Goal: Information Seeking & Learning: Learn about a topic

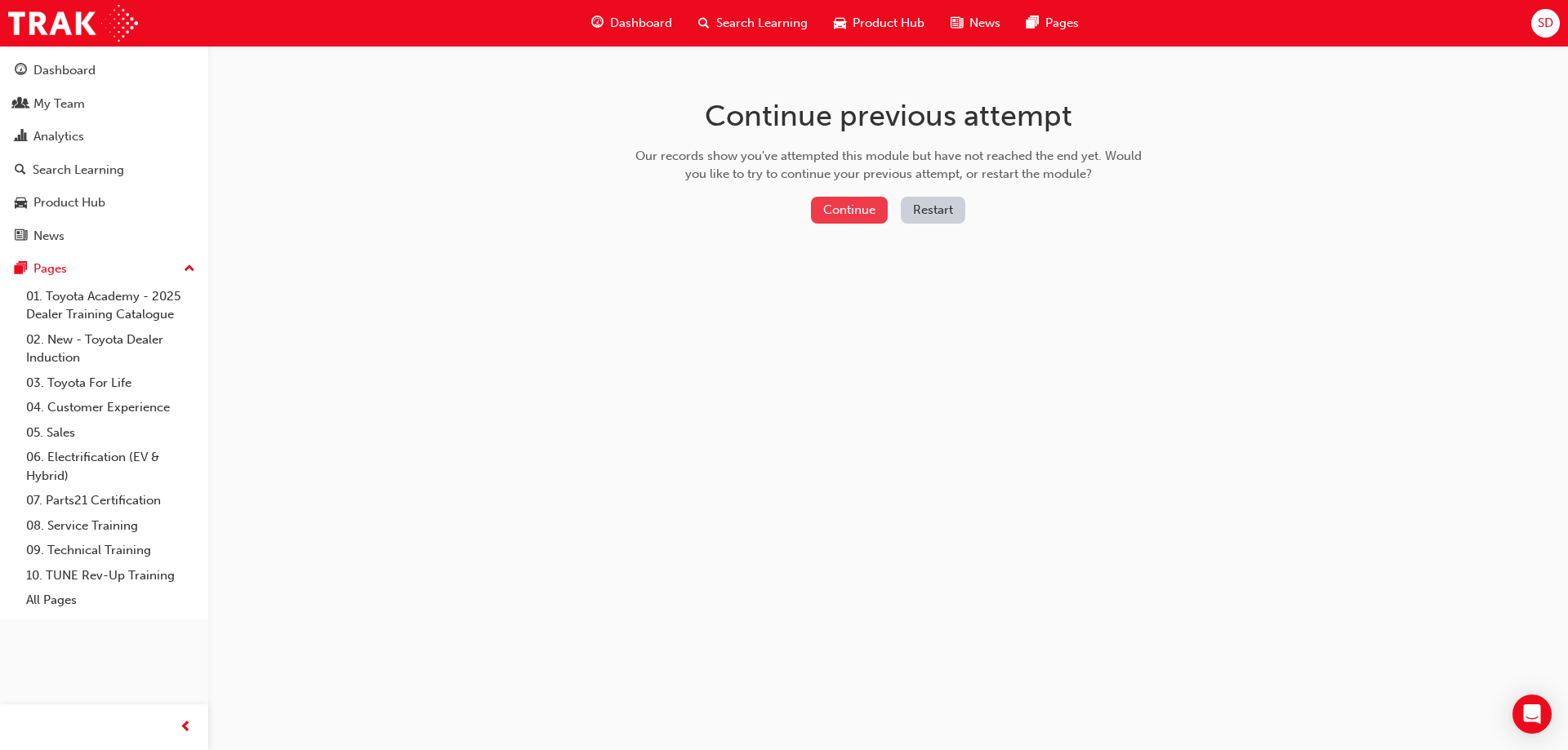
click at [839, 210] on button "Continue" at bounding box center [849, 210] width 77 height 27
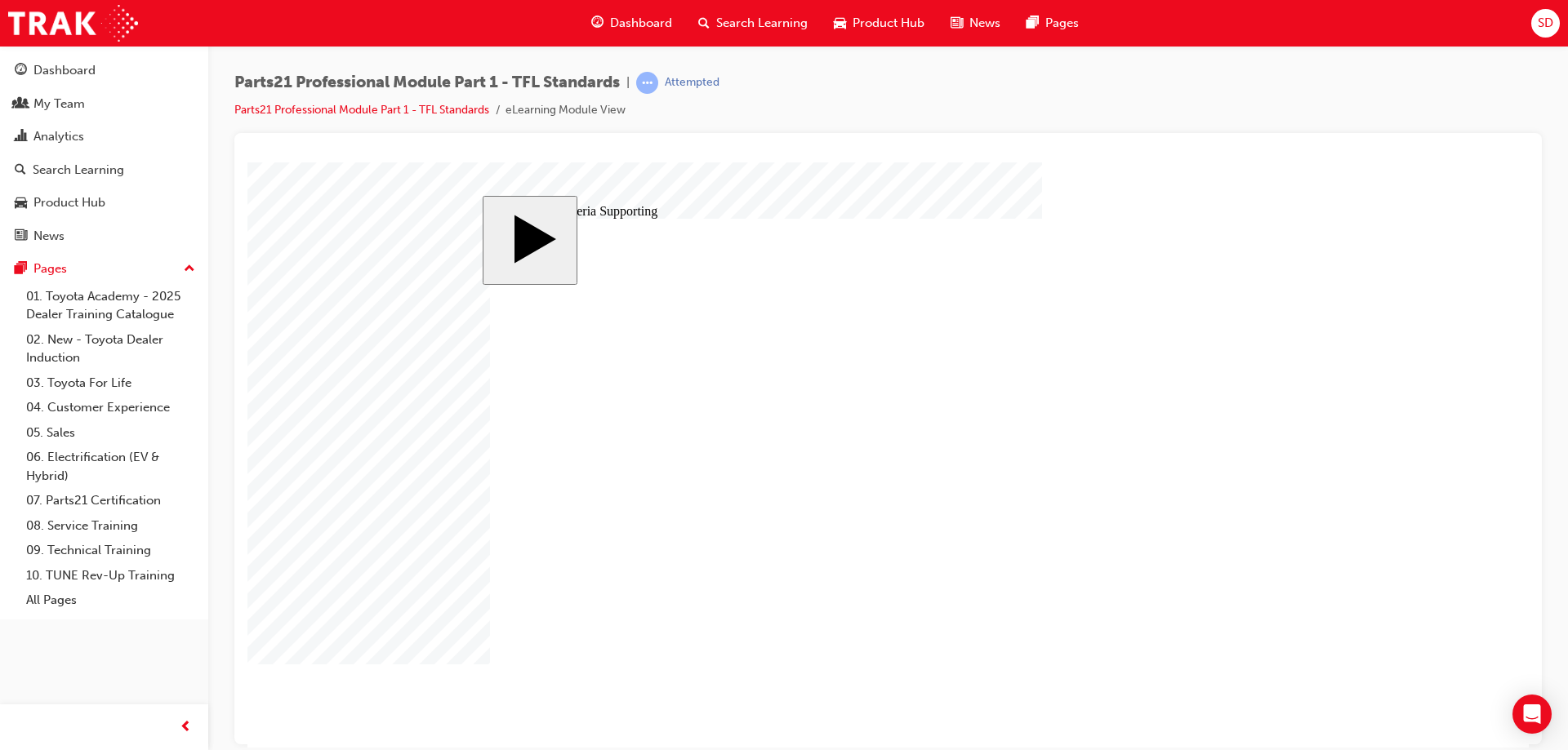
type input "6"
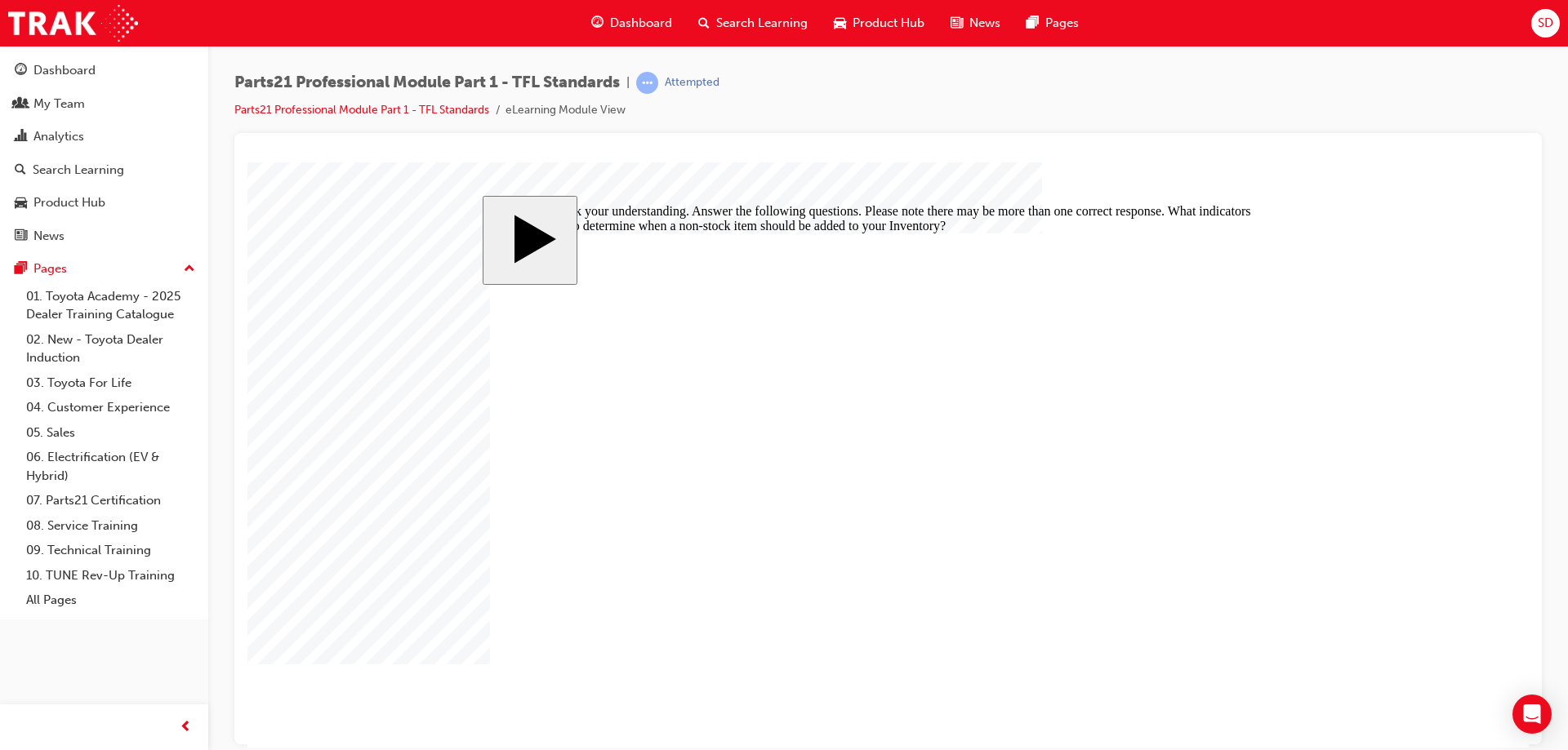
checkbox input "true"
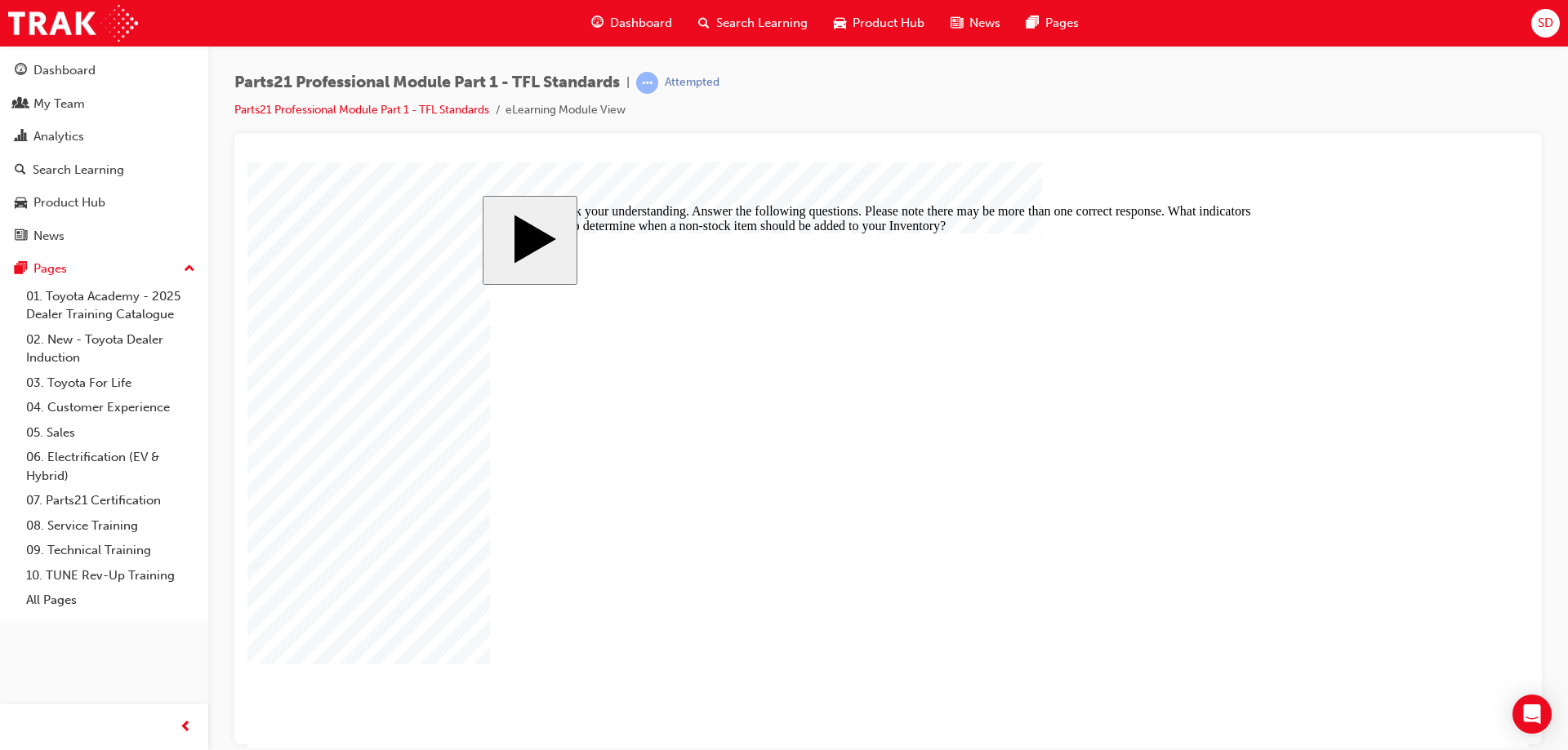
checkbox input "true"
checkbox input "false"
drag, startPoint x: 540, startPoint y: 529, endPoint x: 540, endPoint y: 513, distance: 16.0
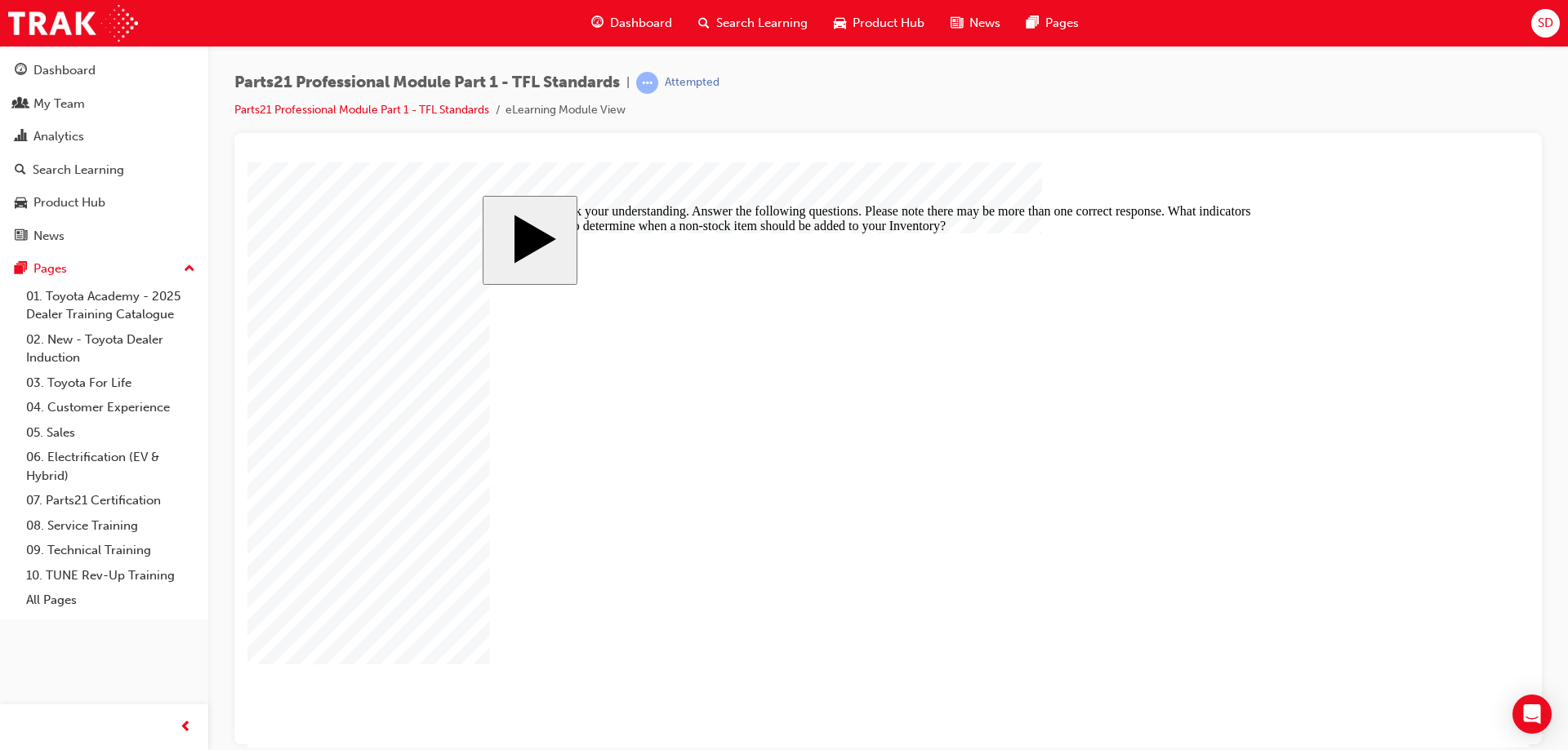
checkbox input "true"
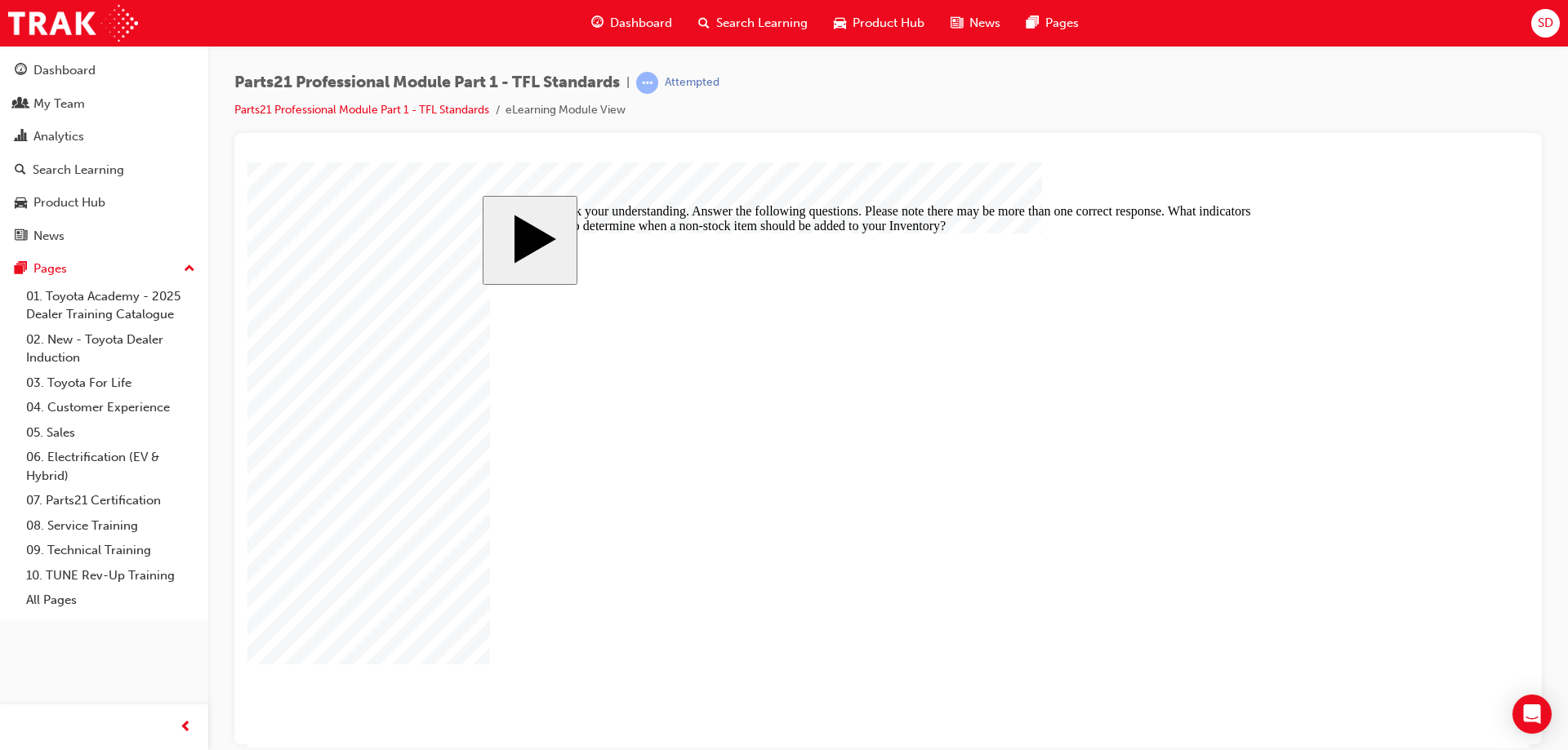
checkbox input "true"
checkbox input "false"
checkbox input "true"
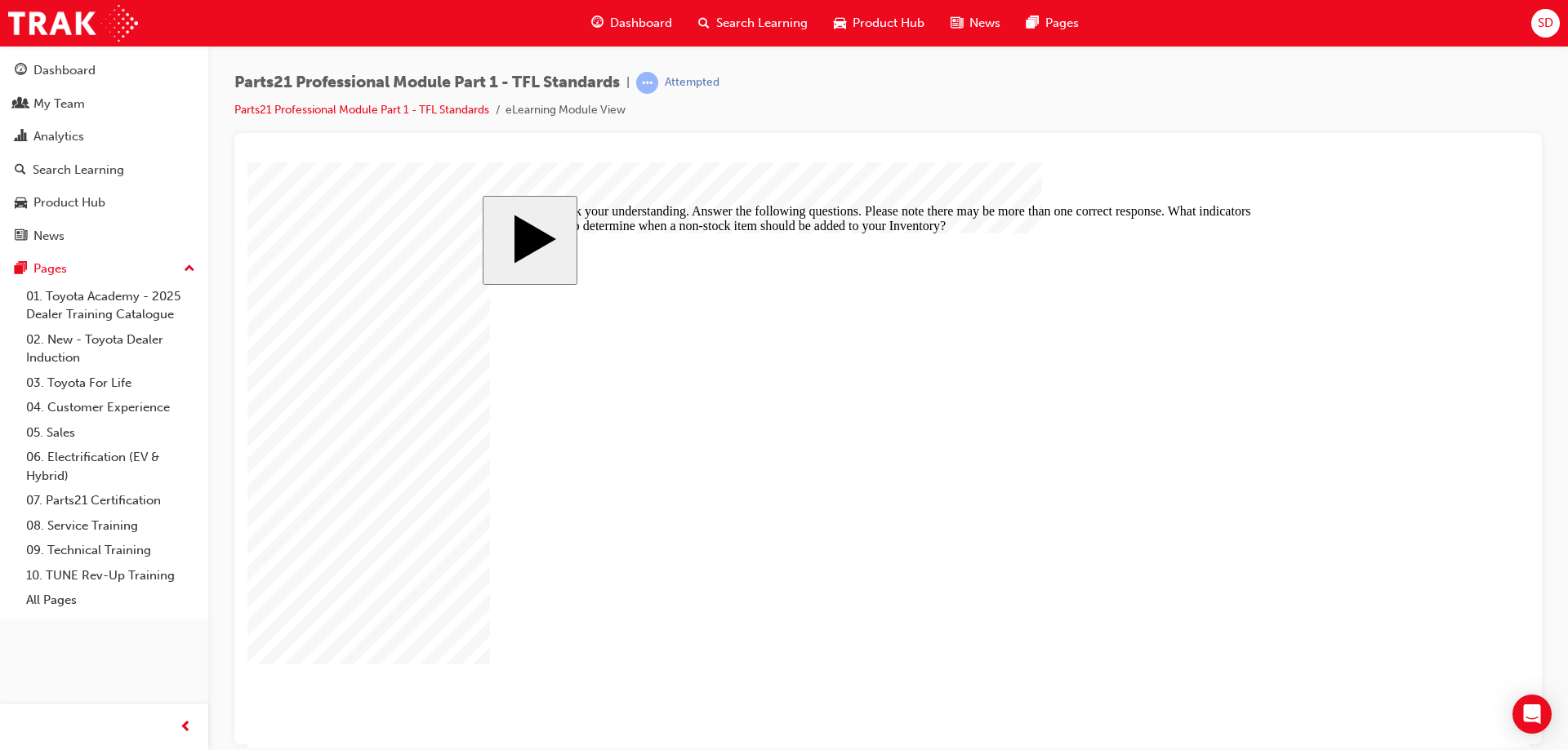
checkbox input "true"
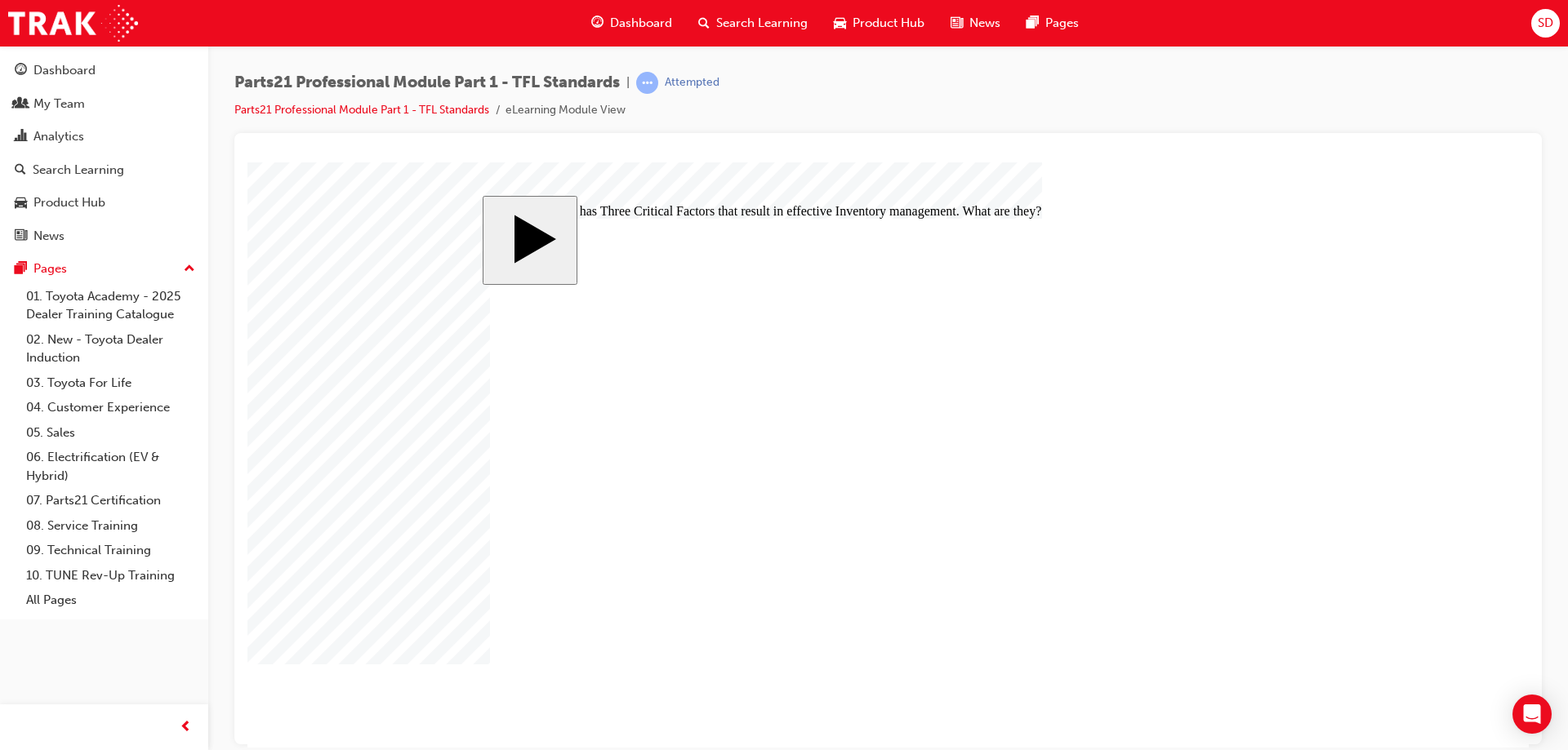
checkbox input "true"
checkbox input "false"
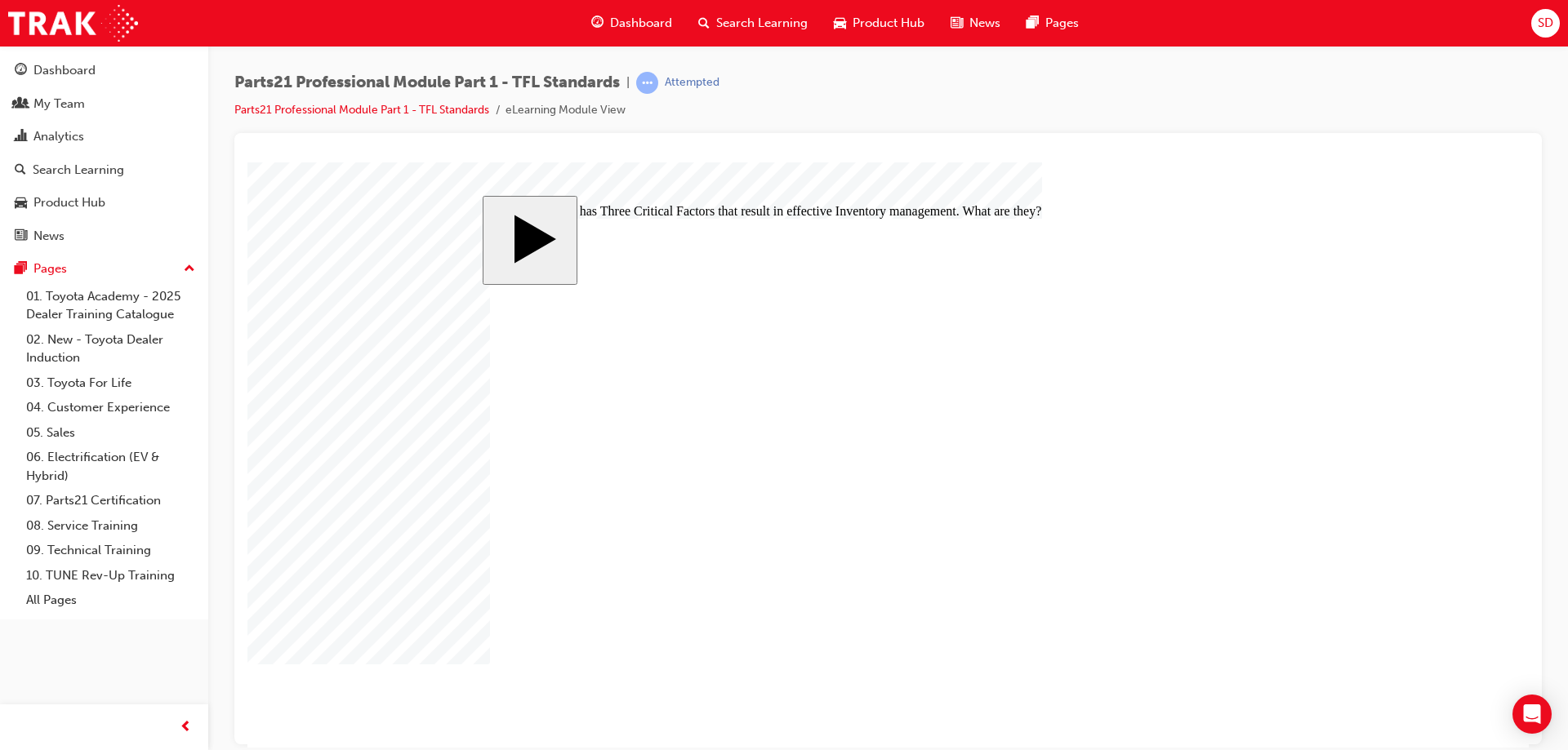
checkbox input "true"
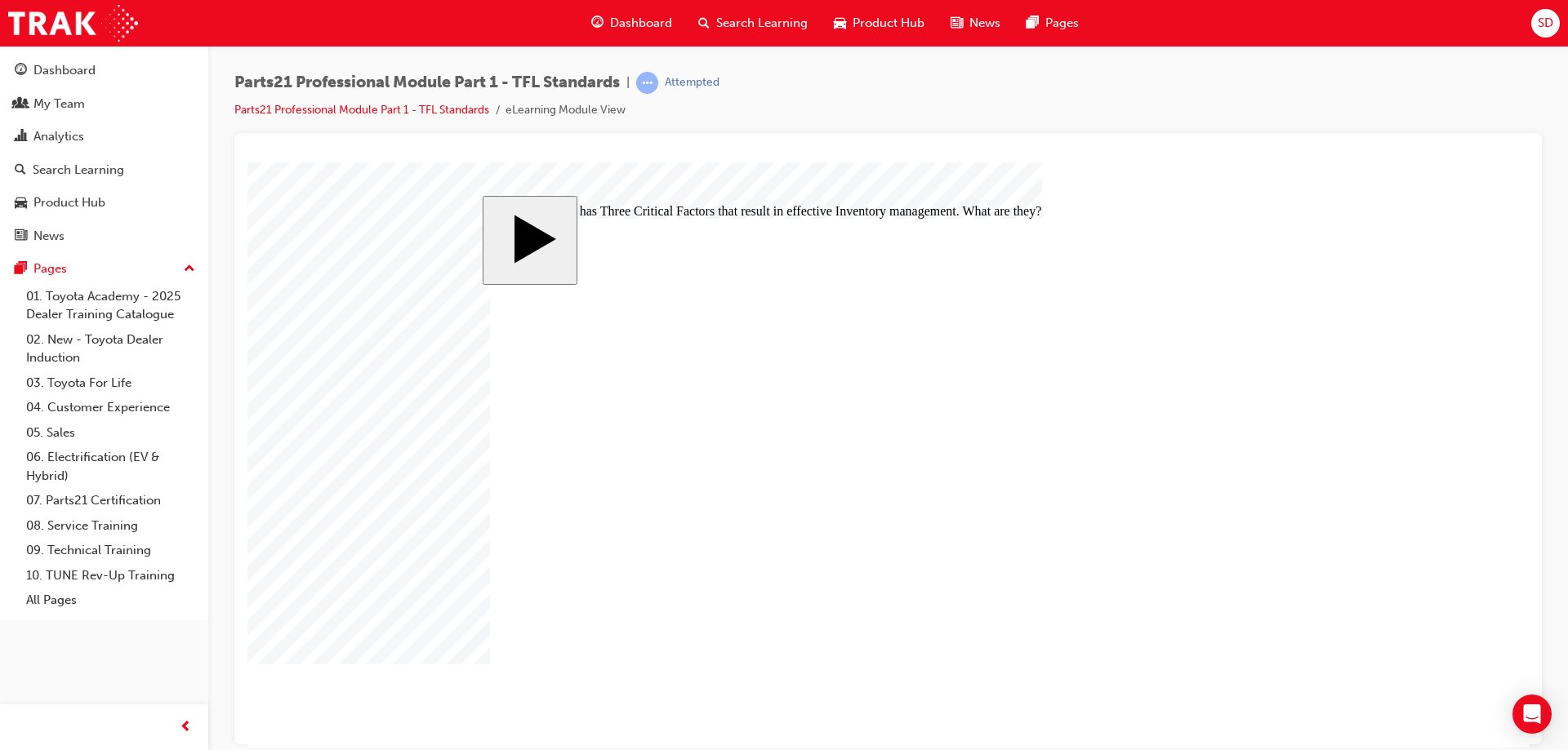
checkbox input "true"
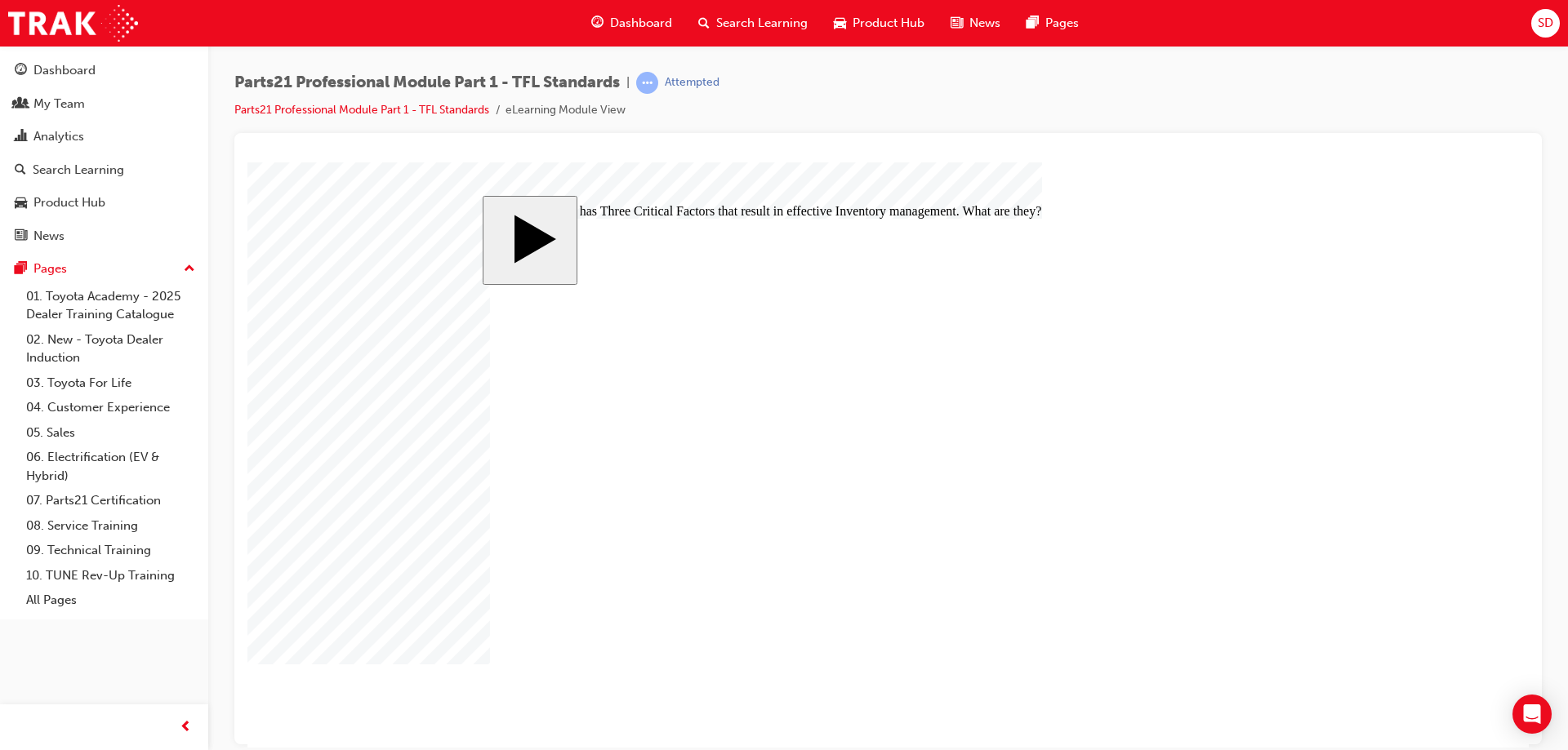
checkbox input "false"
drag, startPoint x: 662, startPoint y: 477, endPoint x: 895, endPoint y: 519, distance: 236.8
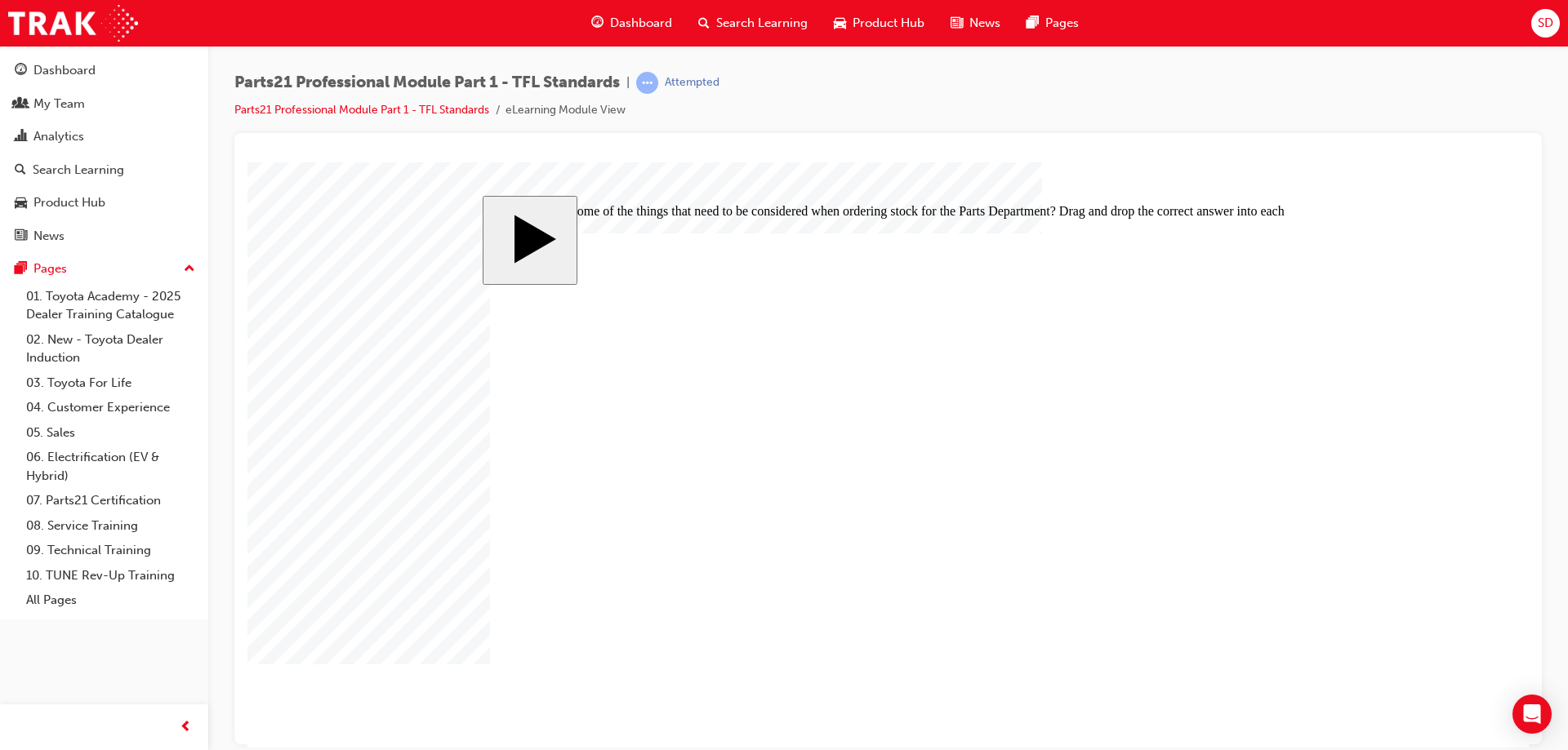
drag, startPoint x: 924, startPoint y: 528, endPoint x: 552, endPoint y: 470, distance: 376.5
drag, startPoint x: 944, startPoint y: 527, endPoint x: 796, endPoint y: 529, distance: 148.0
drag, startPoint x: 980, startPoint y: 424, endPoint x: 835, endPoint y: 427, distance: 145.0
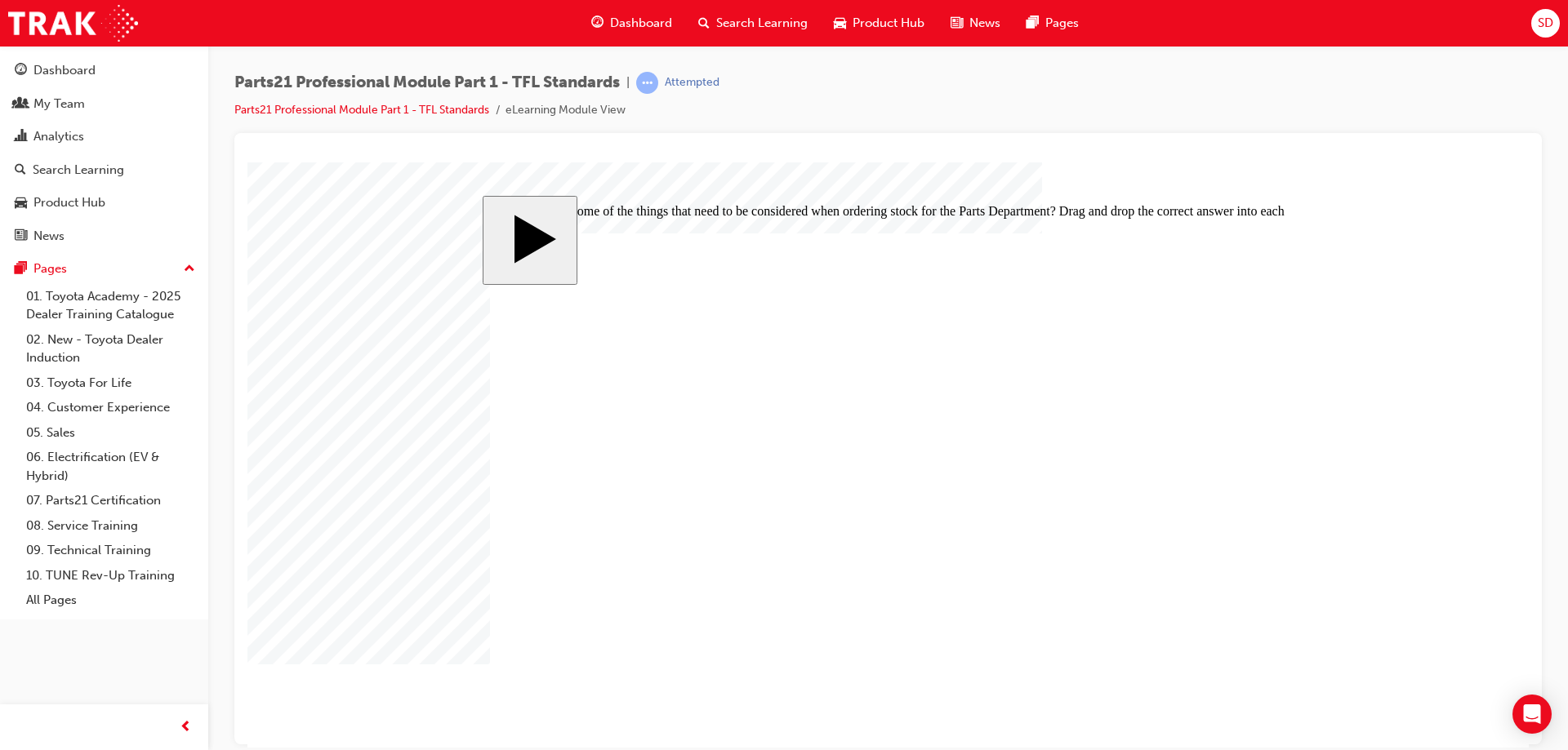
drag, startPoint x: 906, startPoint y: 478, endPoint x: 903, endPoint y: 540, distance: 62.1
drag, startPoint x: 930, startPoint y: 485, endPoint x: 886, endPoint y: 485, distance: 44.0
drag, startPoint x: 905, startPoint y: 430, endPoint x: 909, endPoint y: 547, distance: 117.1
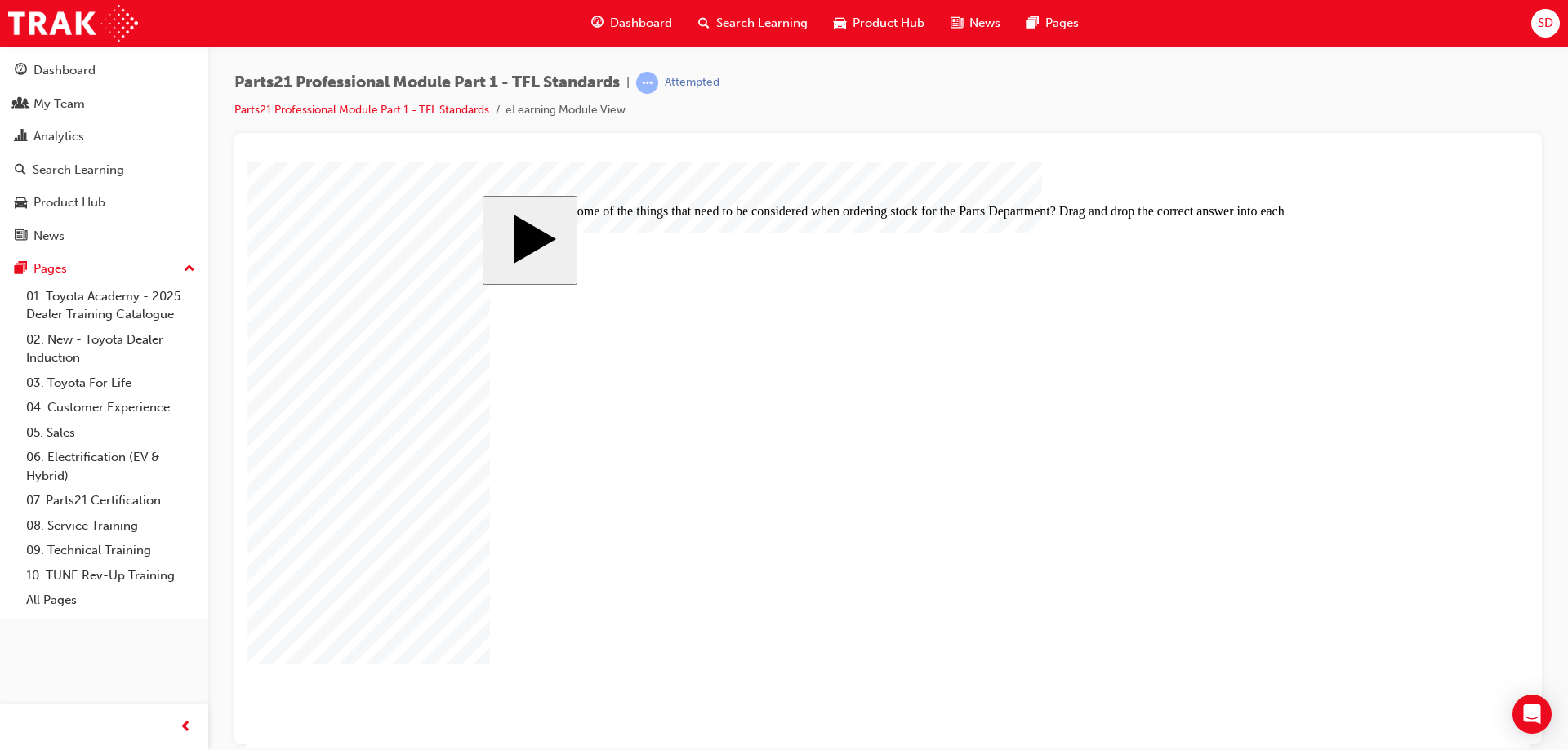
drag, startPoint x: 945, startPoint y: 424, endPoint x: 870, endPoint y: 427, distance: 75.1
drag, startPoint x: 925, startPoint y: 538, endPoint x: 928, endPoint y: 419, distance: 119.0
drag, startPoint x: 928, startPoint y: 419, endPoint x: 924, endPoint y: 531, distance: 112.1
drag, startPoint x: 924, startPoint y: 437, endPoint x: 871, endPoint y: 439, distance: 53.0
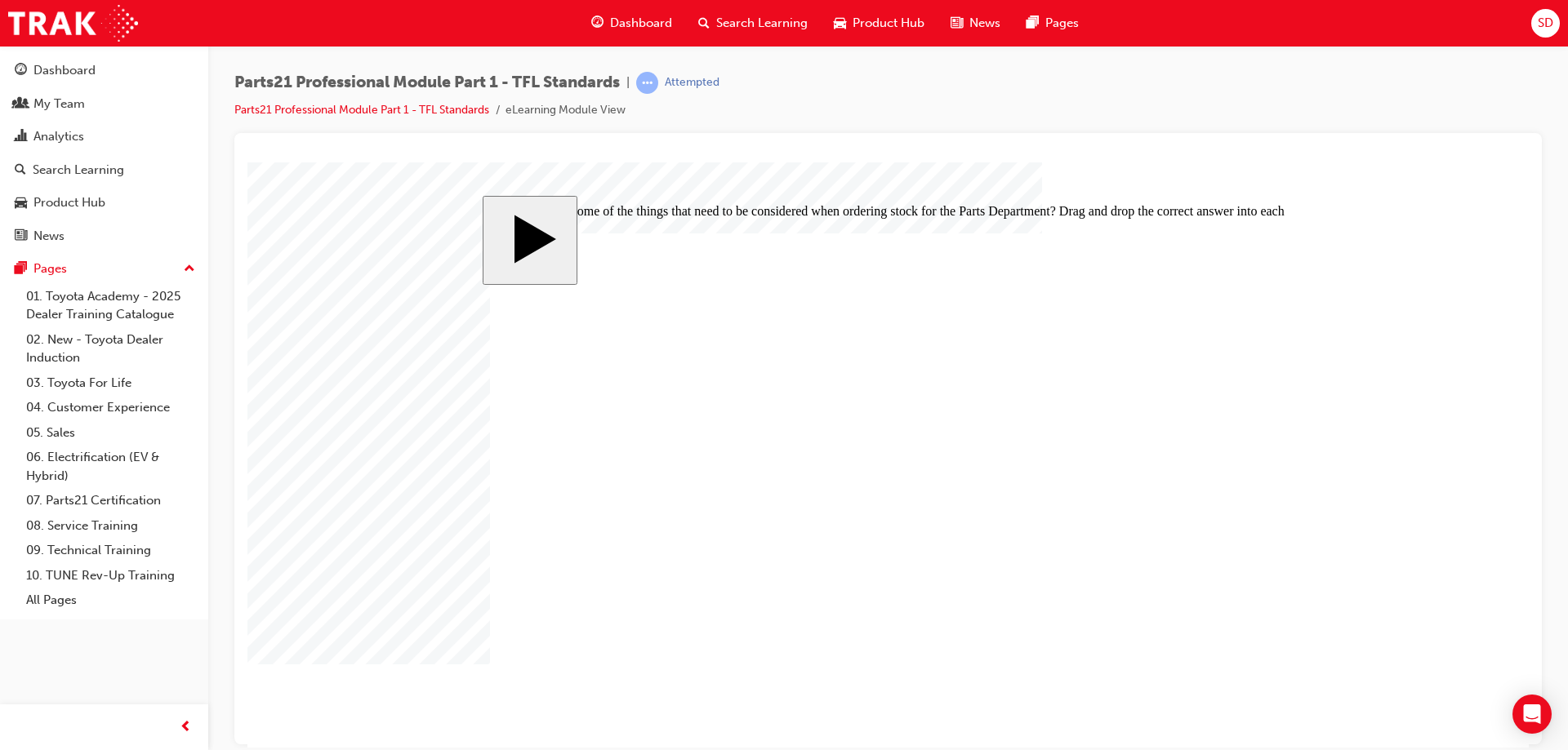
drag, startPoint x: 949, startPoint y: 537, endPoint x: 944, endPoint y: 430, distance: 107.1
drag, startPoint x: 925, startPoint y: 526, endPoint x: 859, endPoint y: 527, distance: 66.0
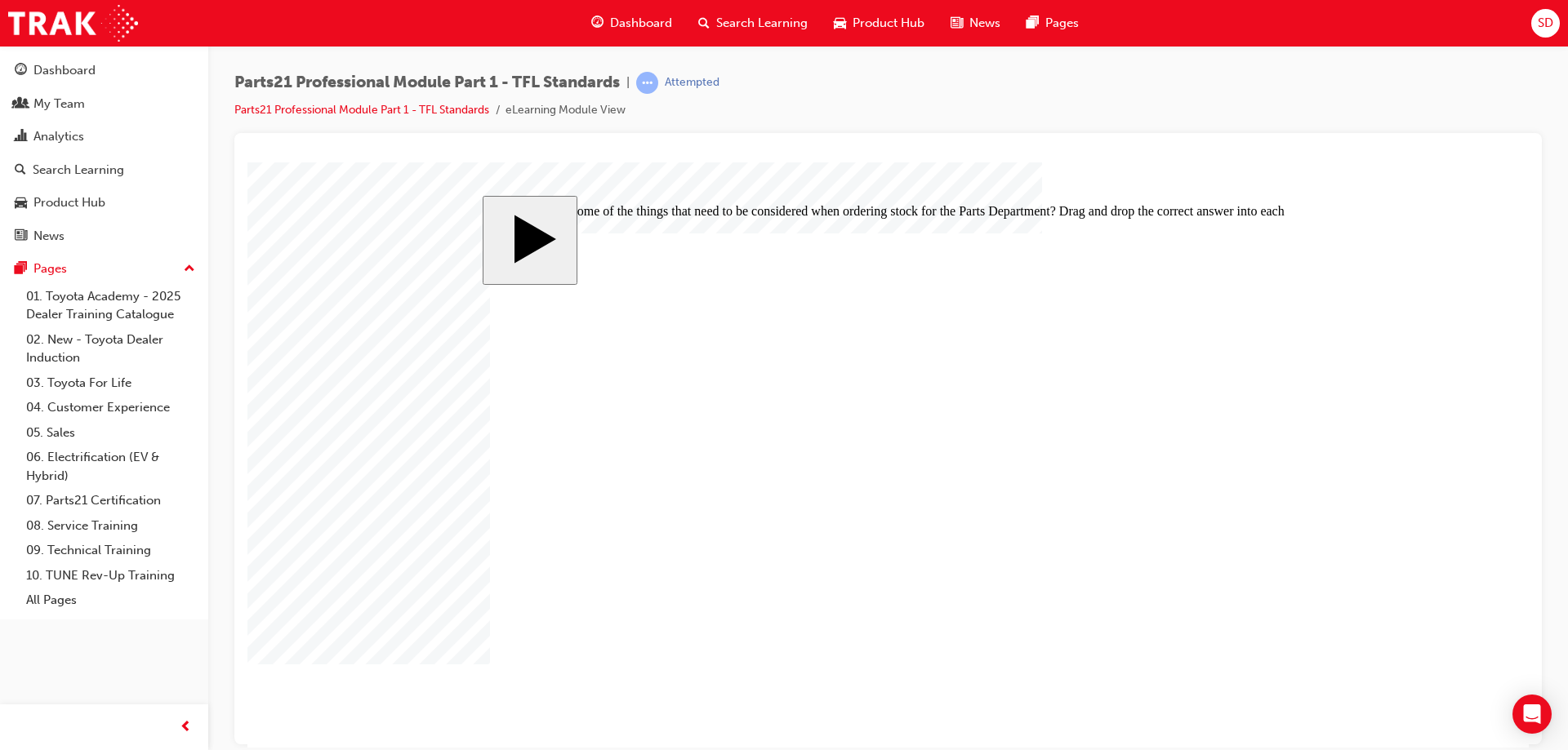
drag, startPoint x: 924, startPoint y: 434, endPoint x: 923, endPoint y: 482, distance: 48.0
drag, startPoint x: 920, startPoint y: 434, endPoint x: 881, endPoint y: 428, distance: 39.5
drag, startPoint x: 922, startPoint y: 480, endPoint x: 907, endPoint y: 418, distance: 63.8
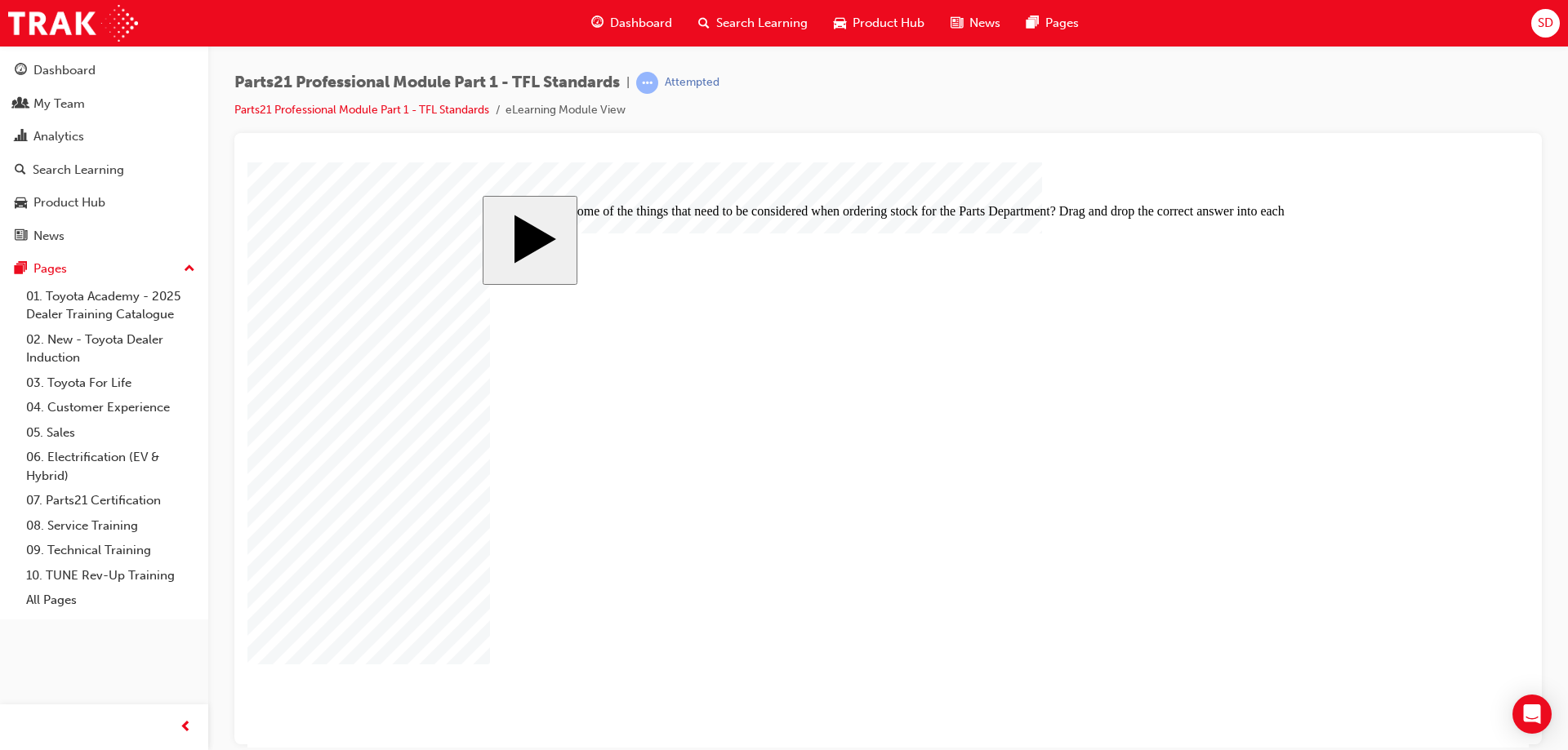
drag, startPoint x: 936, startPoint y: 532, endPoint x: 918, endPoint y: 472, distance: 62.6
drag, startPoint x: 927, startPoint y: 525, endPoint x: 888, endPoint y: 531, distance: 39.5
drag, startPoint x: 922, startPoint y: 426, endPoint x: 918, endPoint y: 475, distance: 49.2
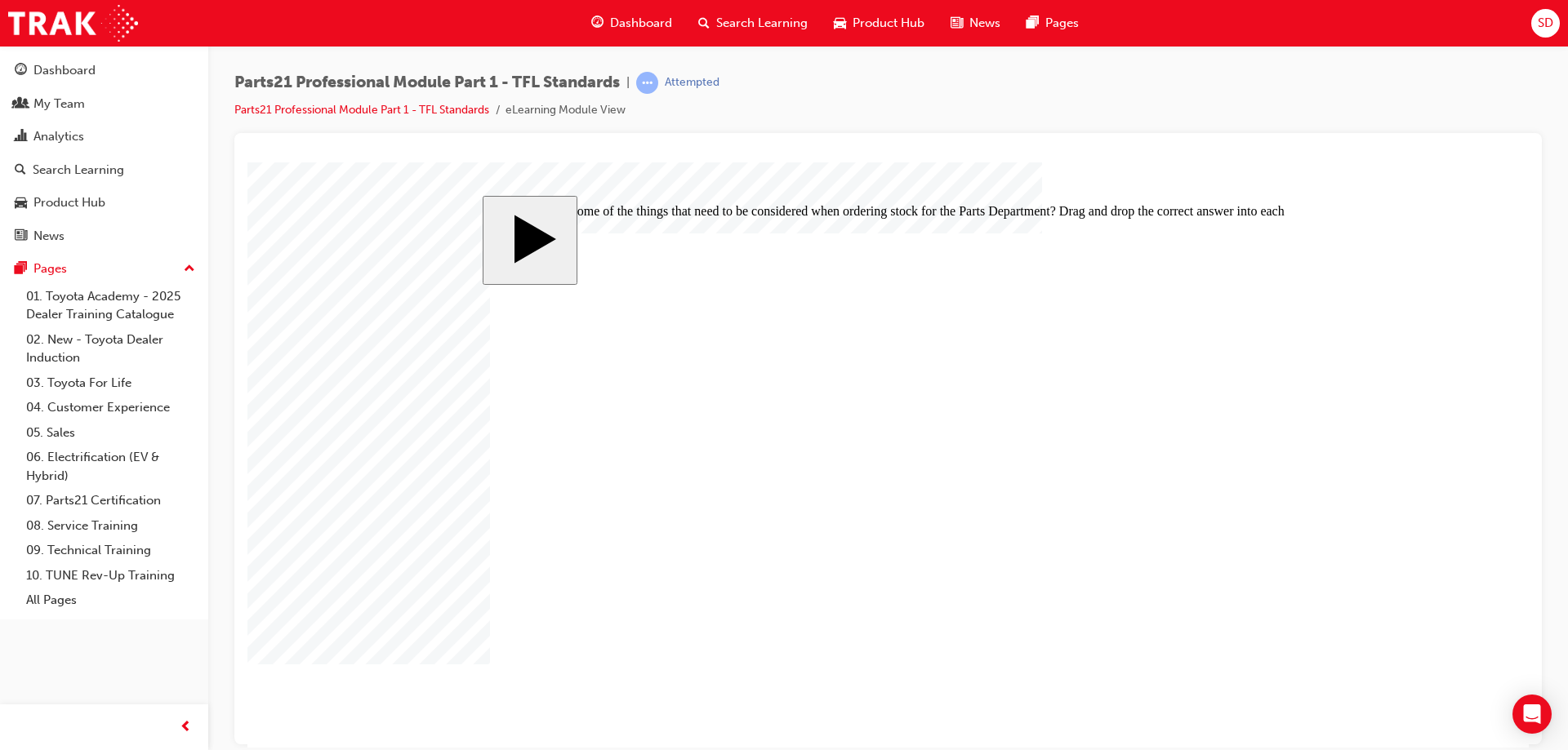
drag, startPoint x: 917, startPoint y: 423, endPoint x: 883, endPoint y: 426, distance: 34.1
drag, startPoint x: 905, startPoint y: 434, endPoint x: 914, endPoint y: 530, distance: 96.4
drag, startPoint x: 898, startPoint y: 434, endPoint x: 900, endPoint y: 546, distance: 112.0
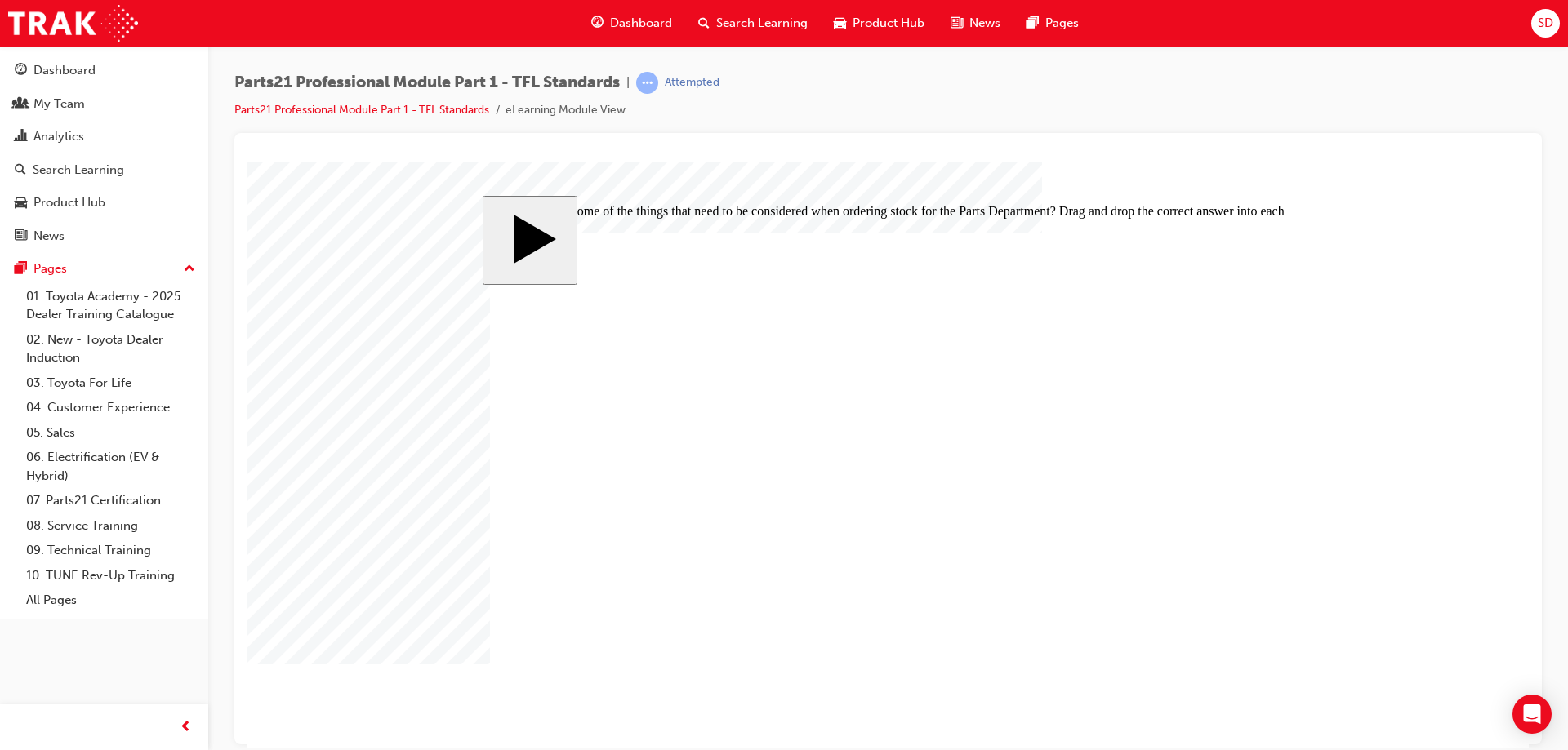
drag, startPoint x: 924, startPoint y: 434, endPoint x: 885, endPoint y: 434, distance: 39.0
drag, startPoint x: 909, startPoint y: 484, endPoint x: 902, endPoint y: 538, distance: 54.5
drag, startPoint x: 914, startPoint y: 475, endPoint x: 886, endPoint y: 481, distance: 28.6
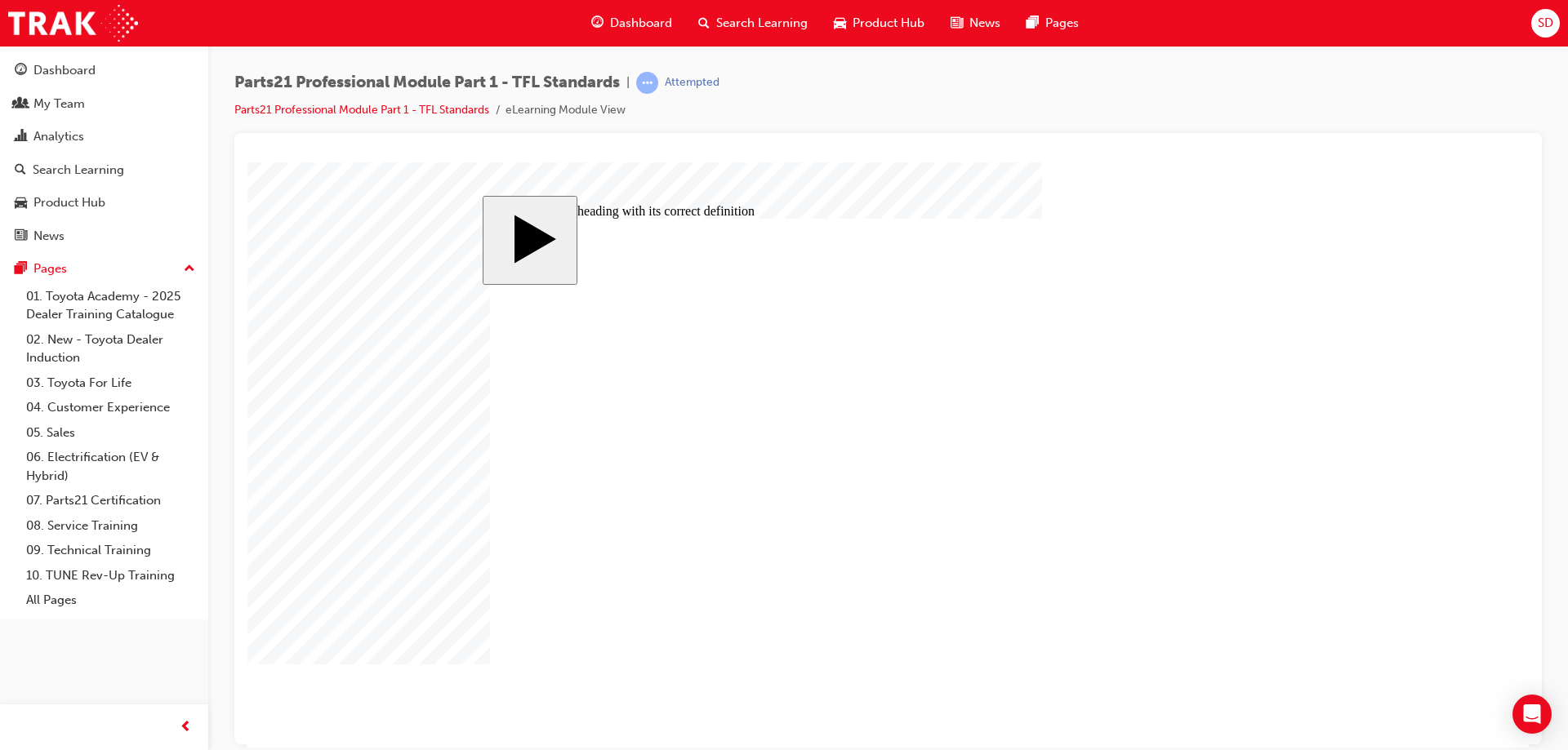
drag, startPoint x: 936, startPoint y: 380, endPoint x: 891, endPoint y: 375, distance: 45.3
drag, startPoint x: 937, startPoint y: 496, endPoint x: 941, endPoint y: 521, distance: 25.3
drag, startPoint x: 904, startPoint y: 382, endPoint x: 886, endPoint y: 434, distance: 55.0
drag, startPoint x: 937, startPoint y: 375, endPoint x: 894, endPoint y: 376, distance: 43.0
drag, startPoint x: 922, startPoint y: 493, endPoint x: 885, endPoint y: 484, distance: 38.1
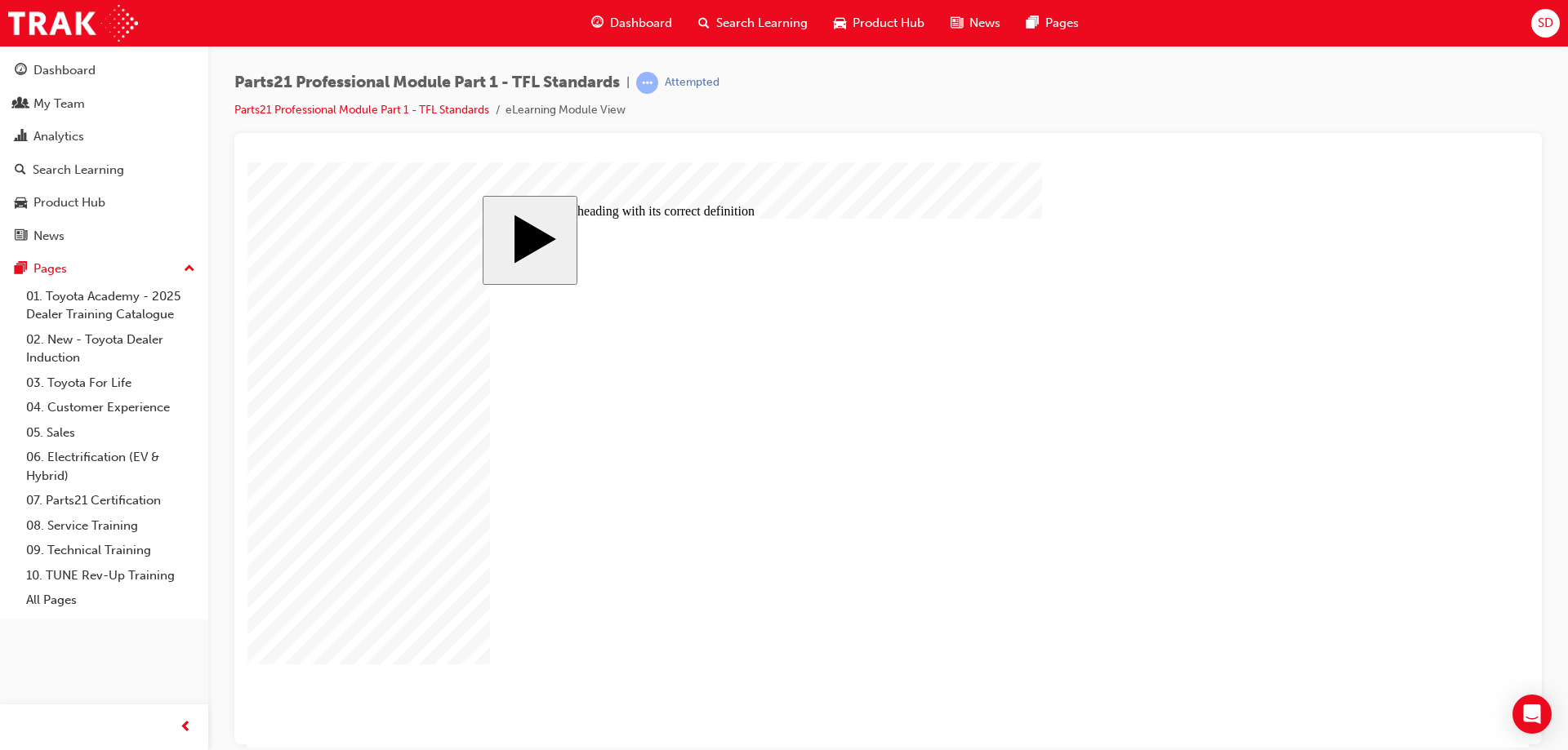
checkbox input "true"
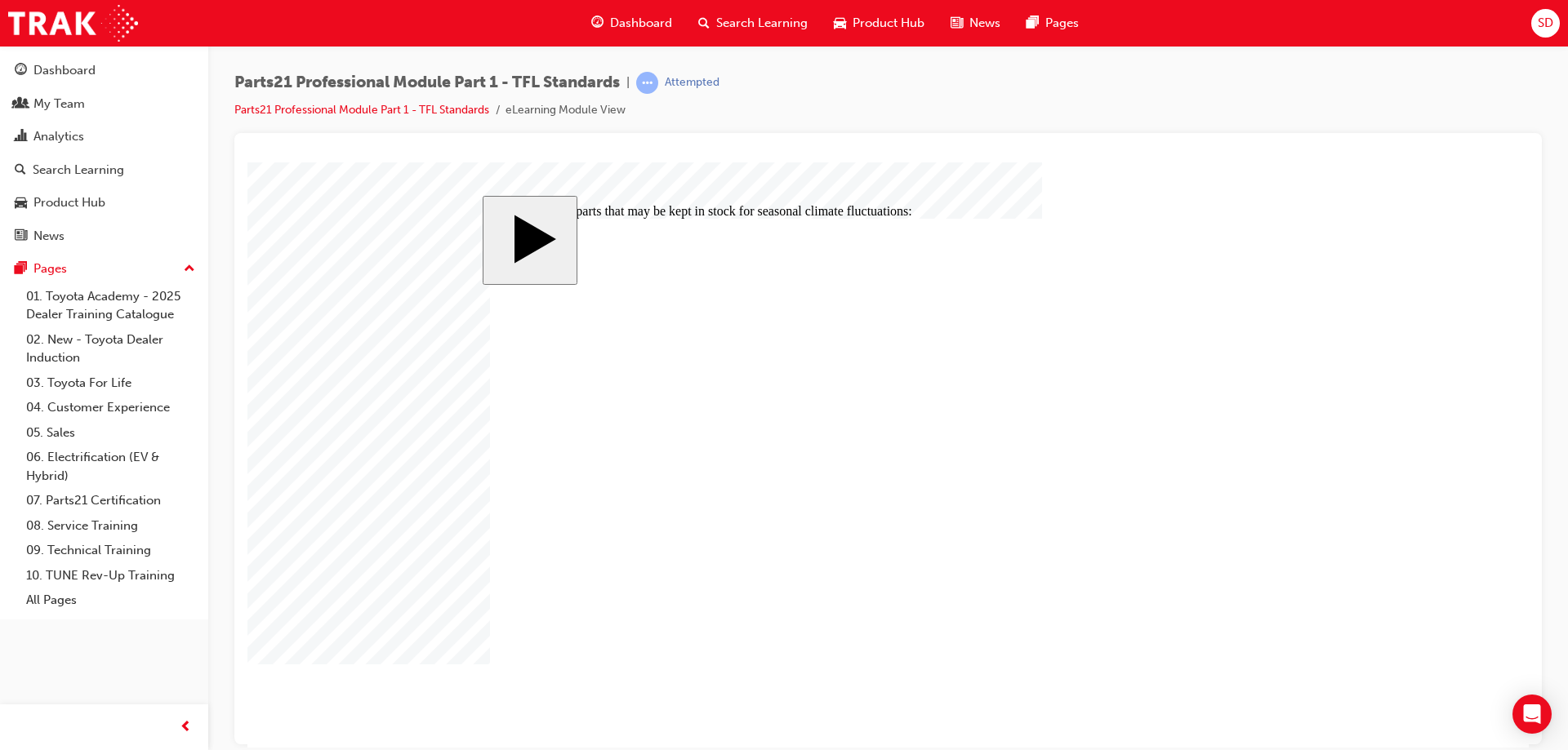
checkbox input "true"
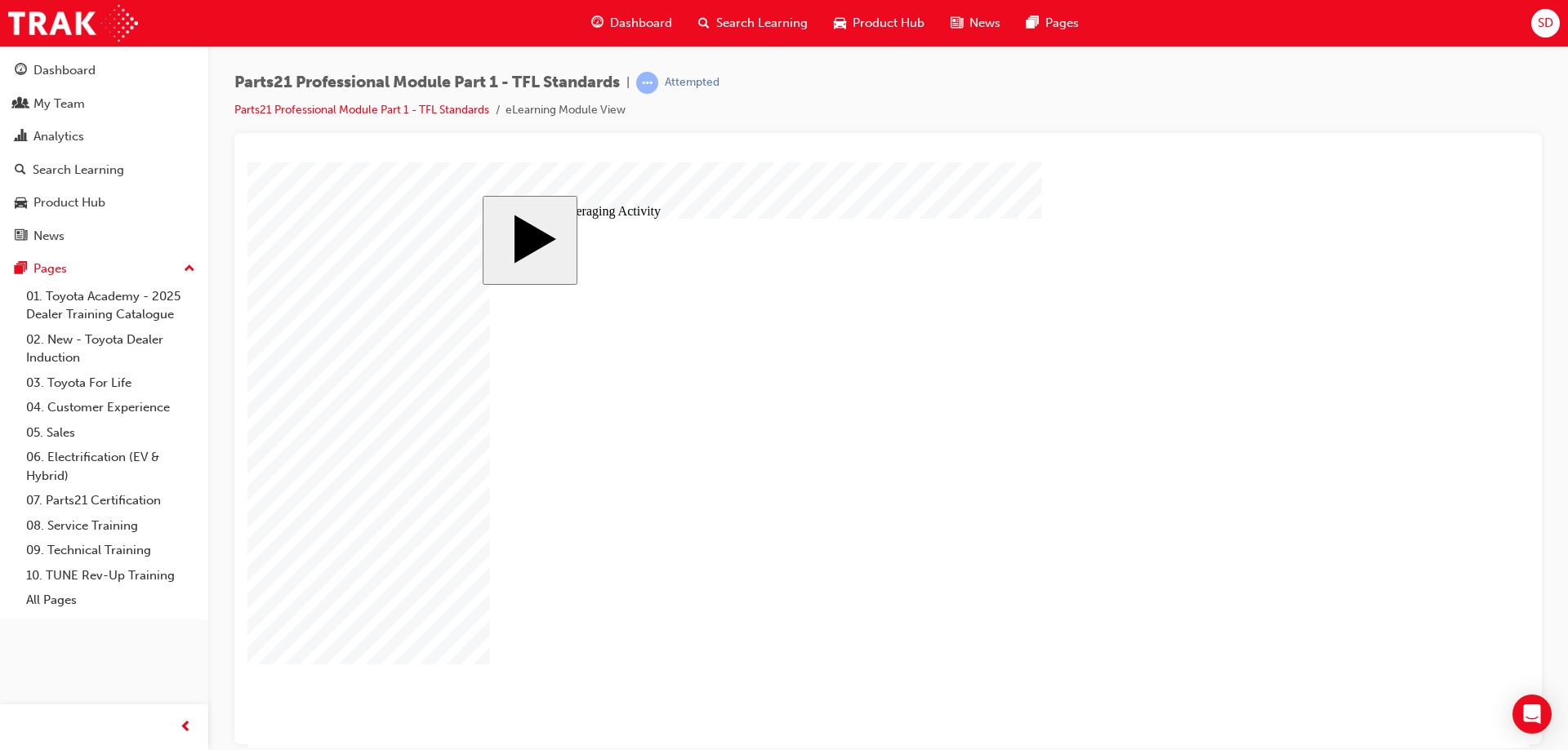
drag, startPoint x: 708, startPoint y: 480, endPoint x: 844, endPoint y: 492, distance: 136.5
type input "3"
type input "30"
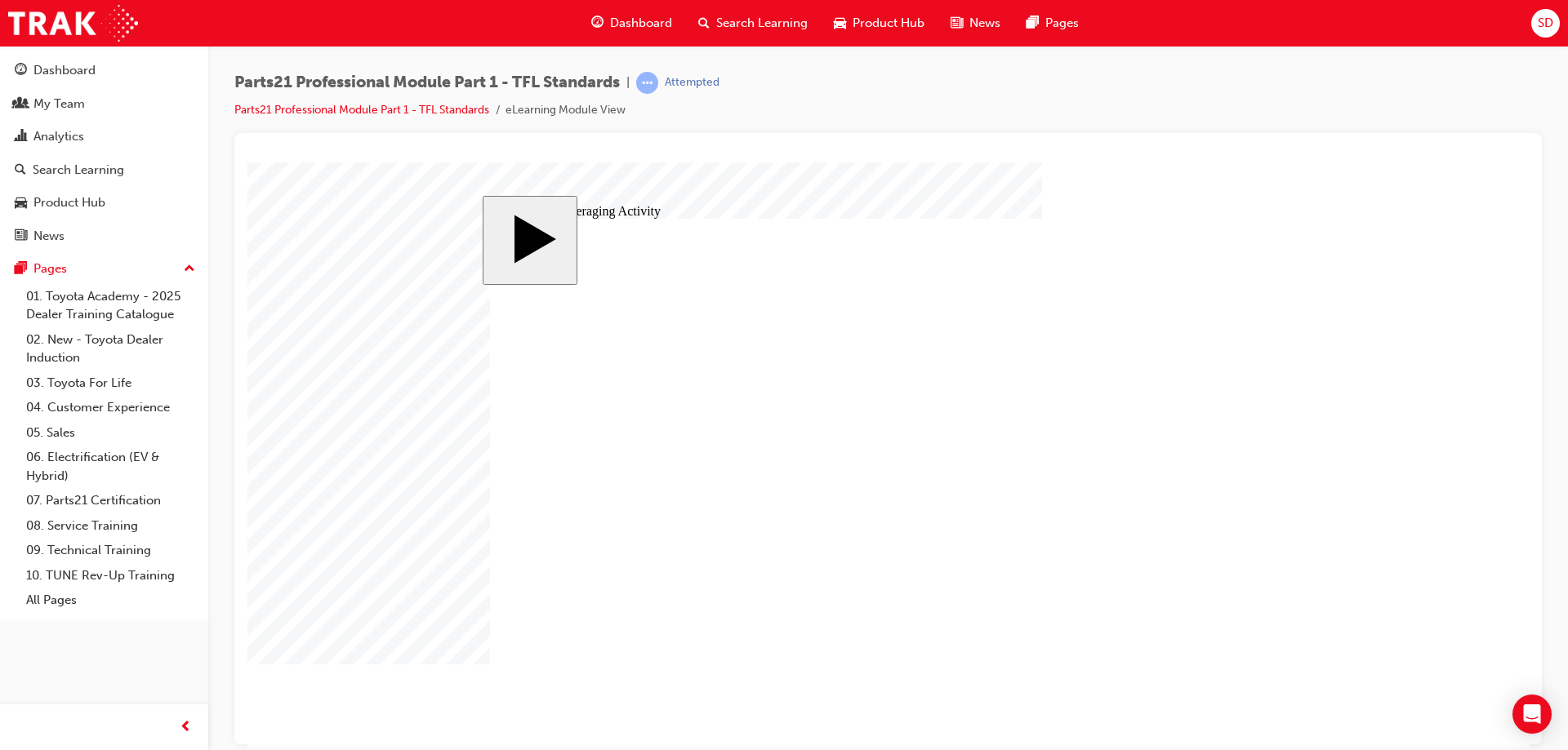
type input "30"
type input "/"
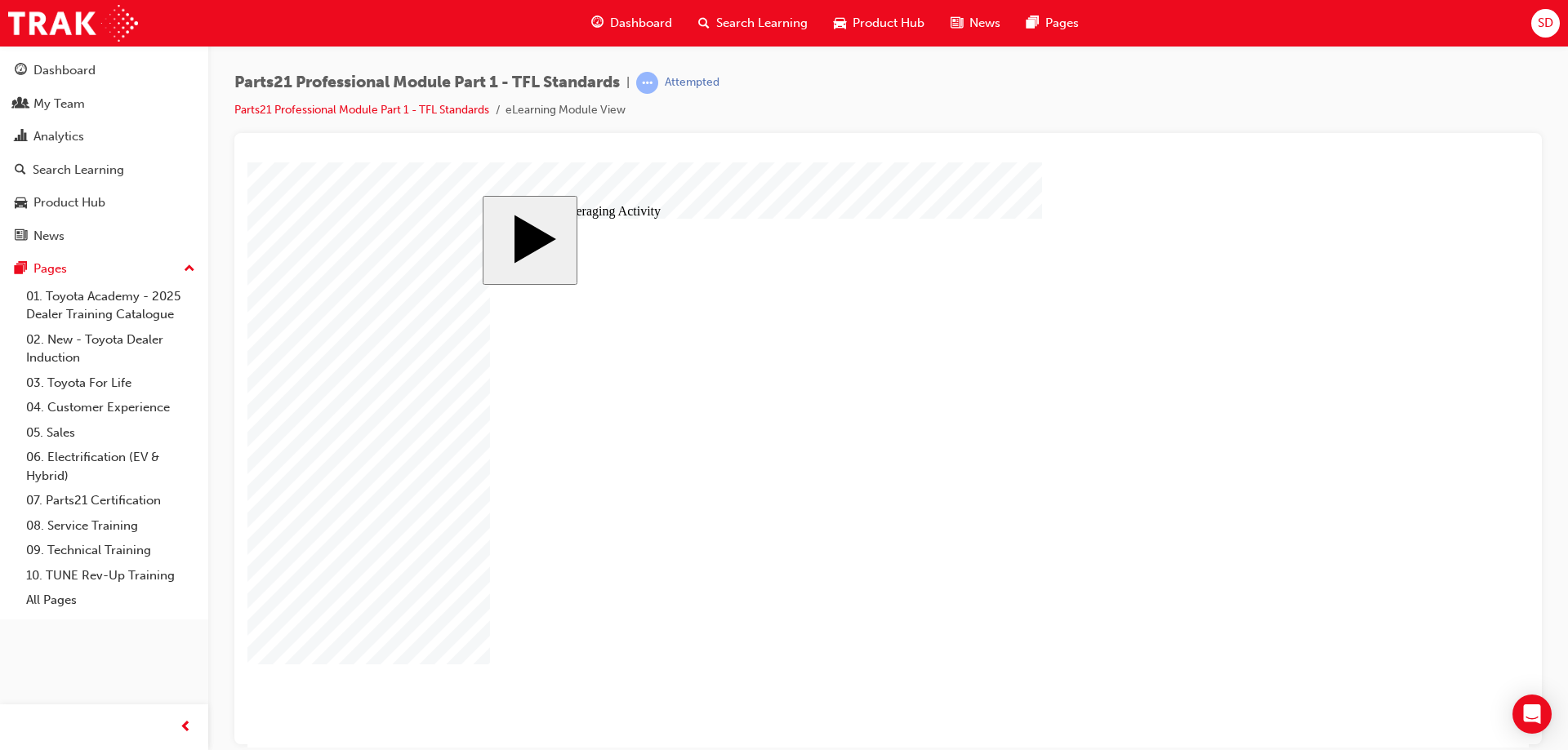
type input "/"
type input "/5"
drag, startPoint x: 594, startPoint y: 537, endPoint x: 497, endPoint y: 543, distance: 97.2
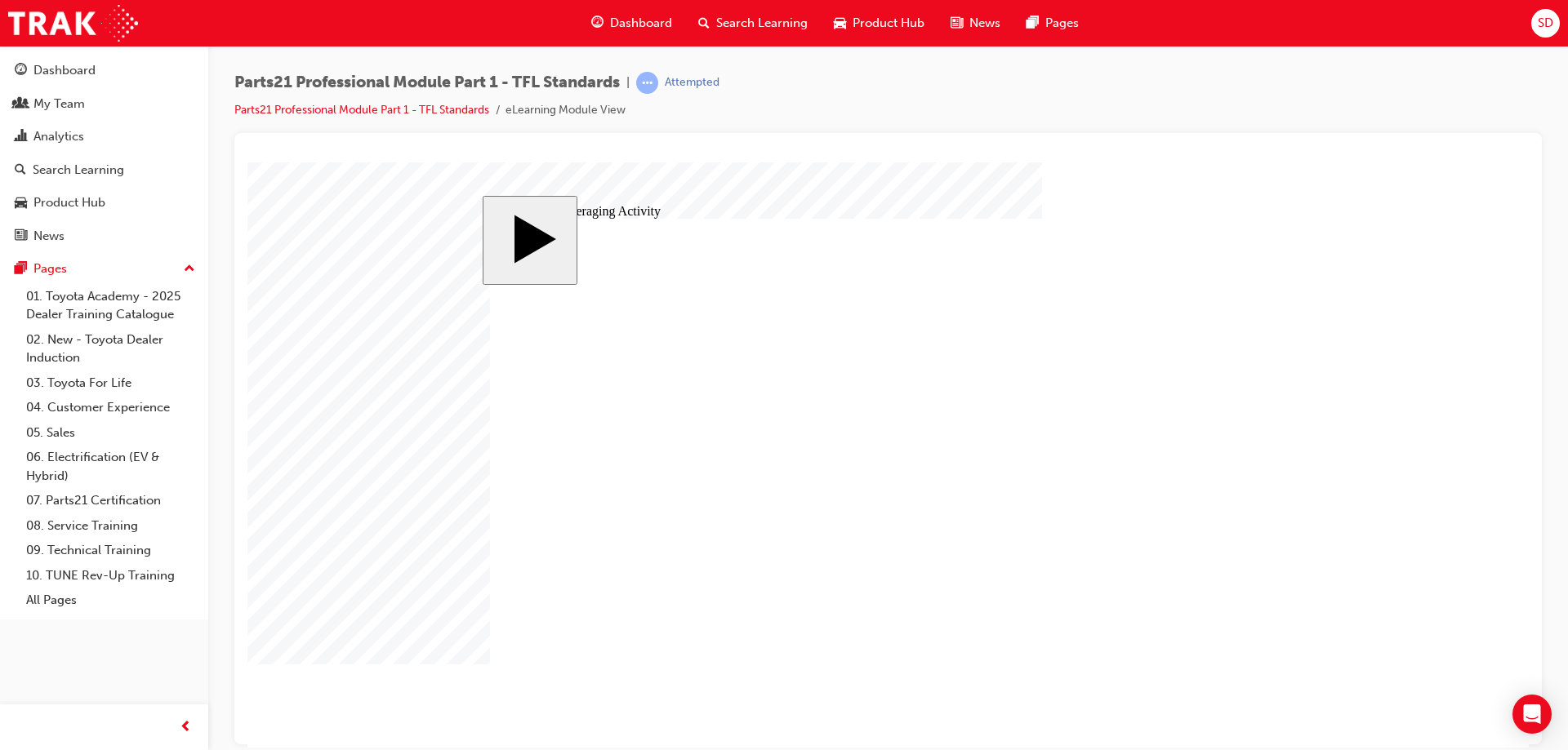
type input "/"
type input "3"
type input "30"
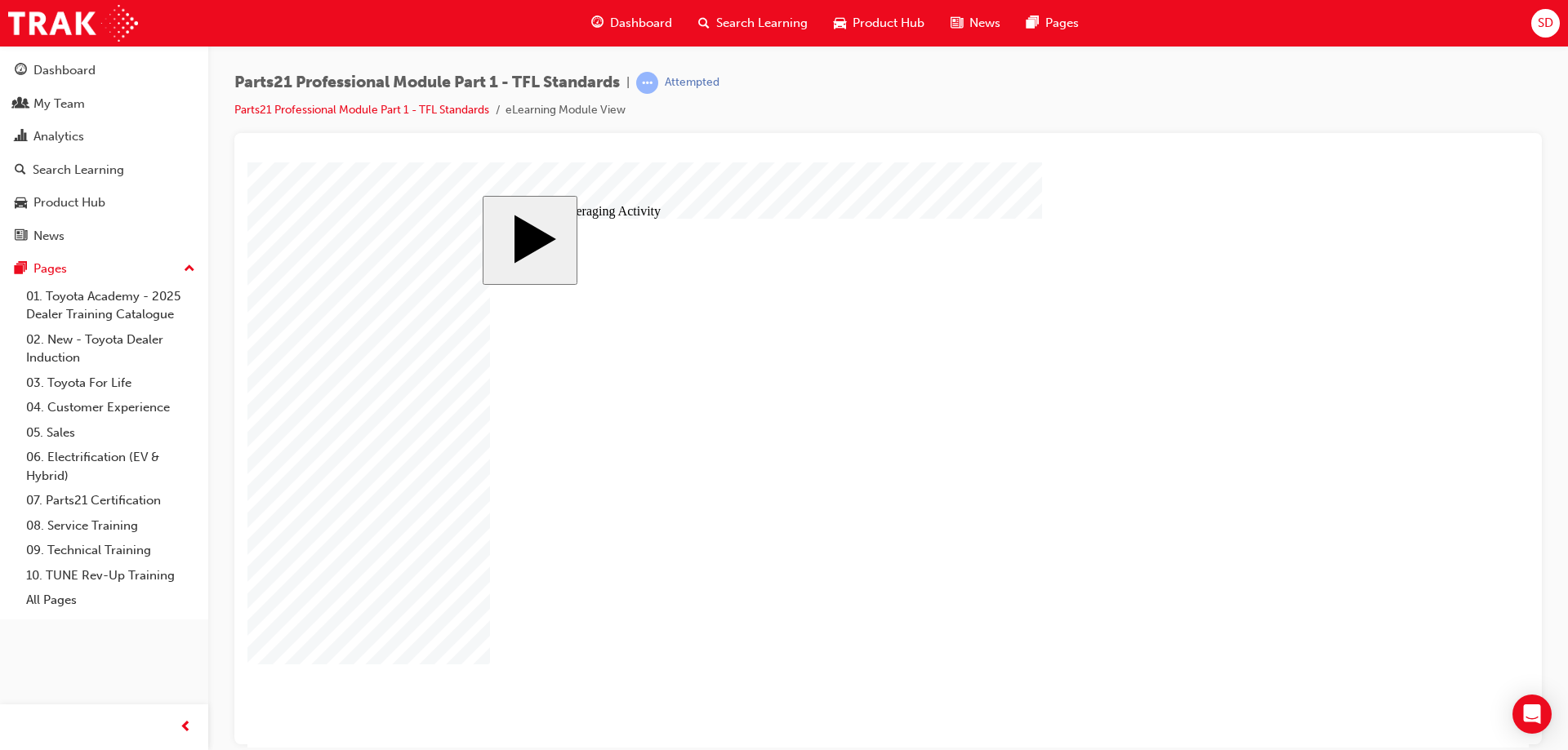
type input "30"
type input "6"
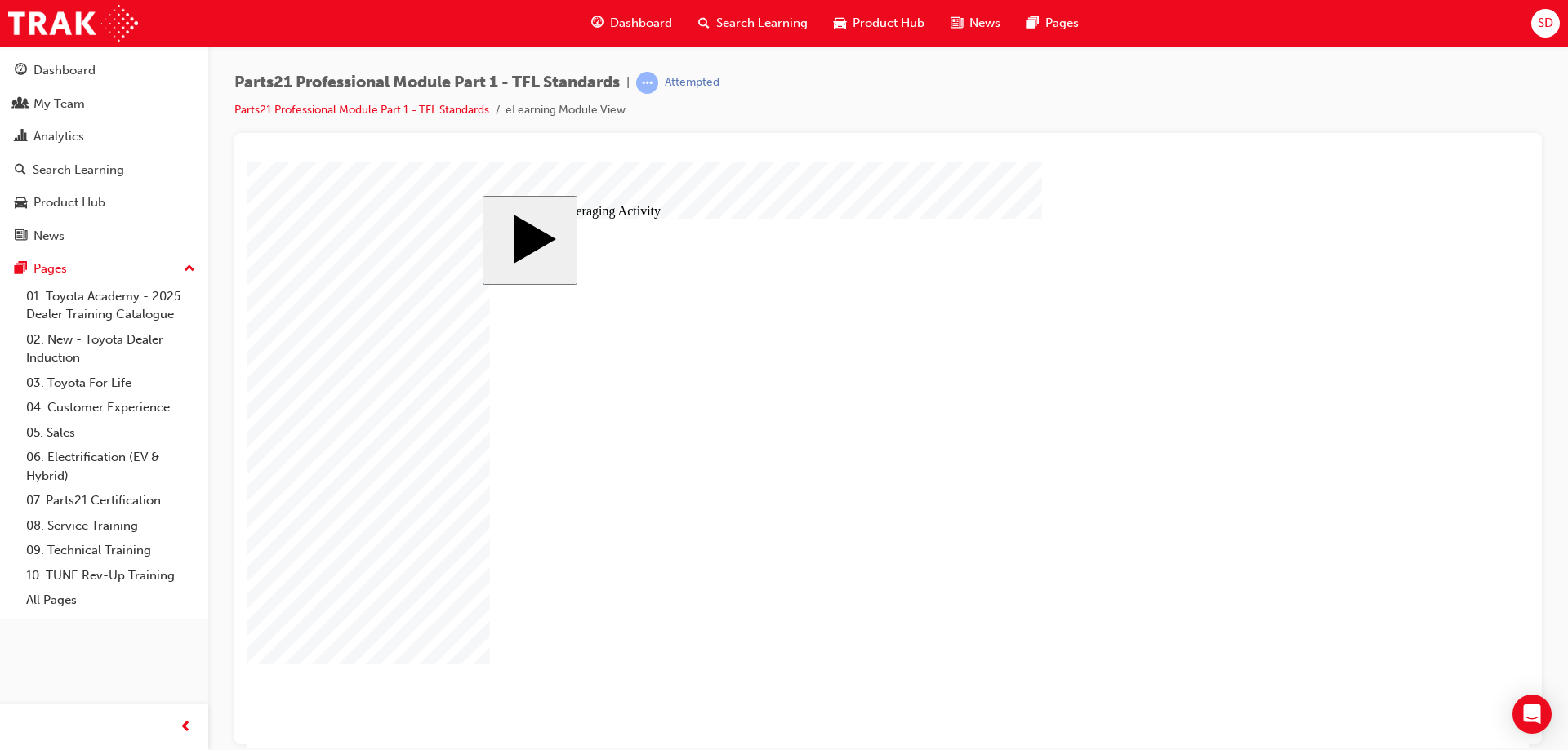
type input "30"
type input "6"
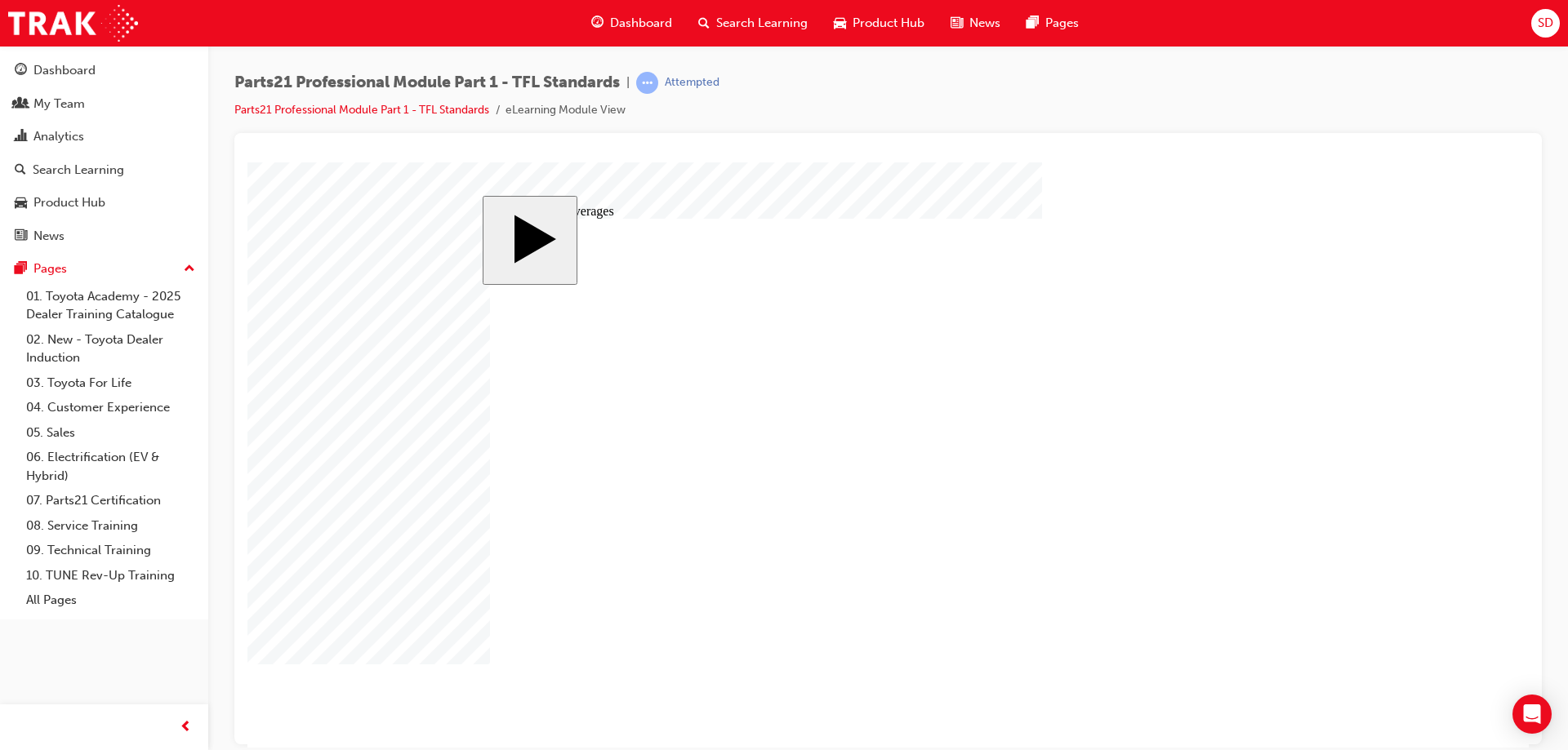
drag, startPoint x: 957, startPoint y: 462, endPoint x: 974, endPoint y: 465, distance: 17.3
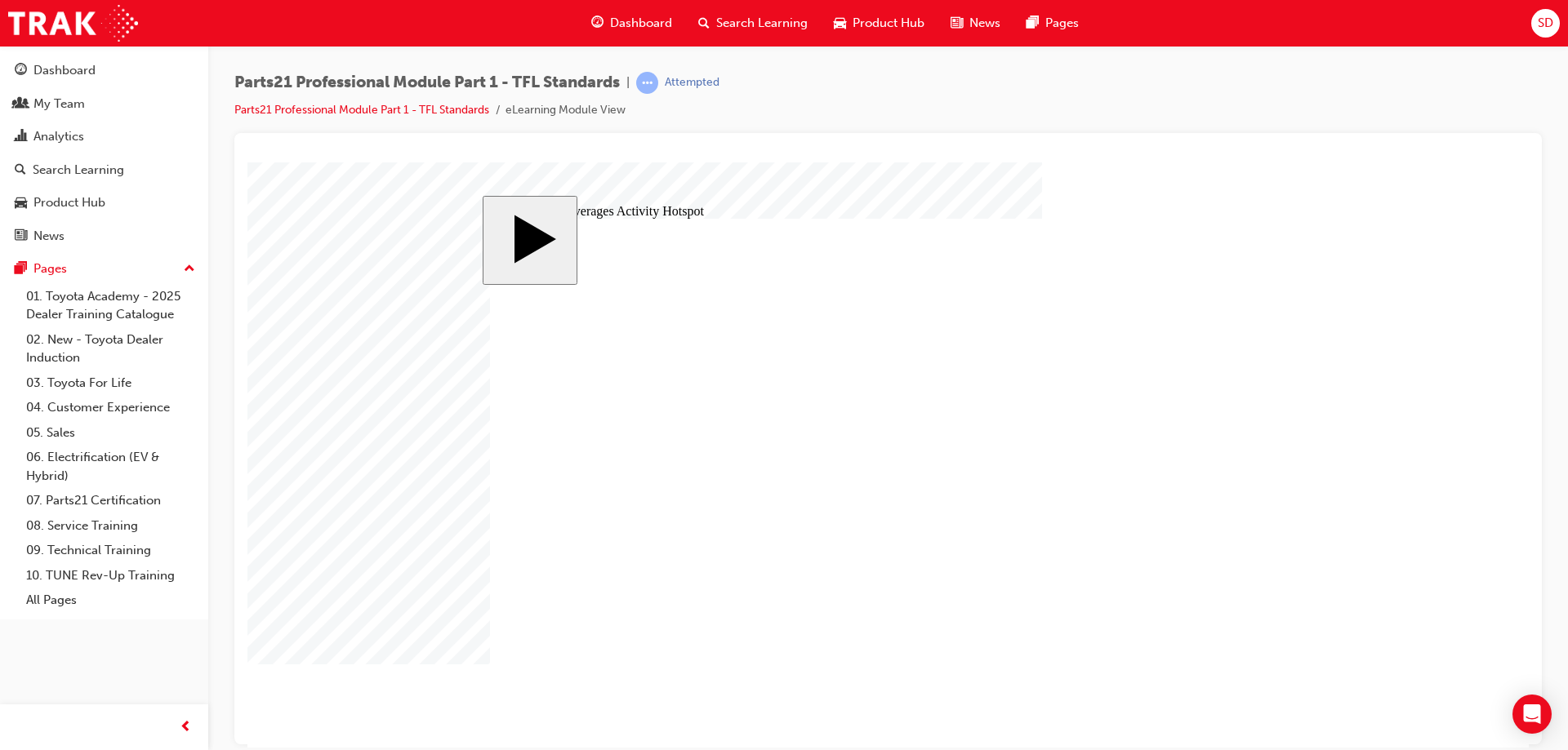
drag, startPoint x: 1026, startPoint y: 495, endPoint x: 1036, endPoint y: 500, distance: 11.2
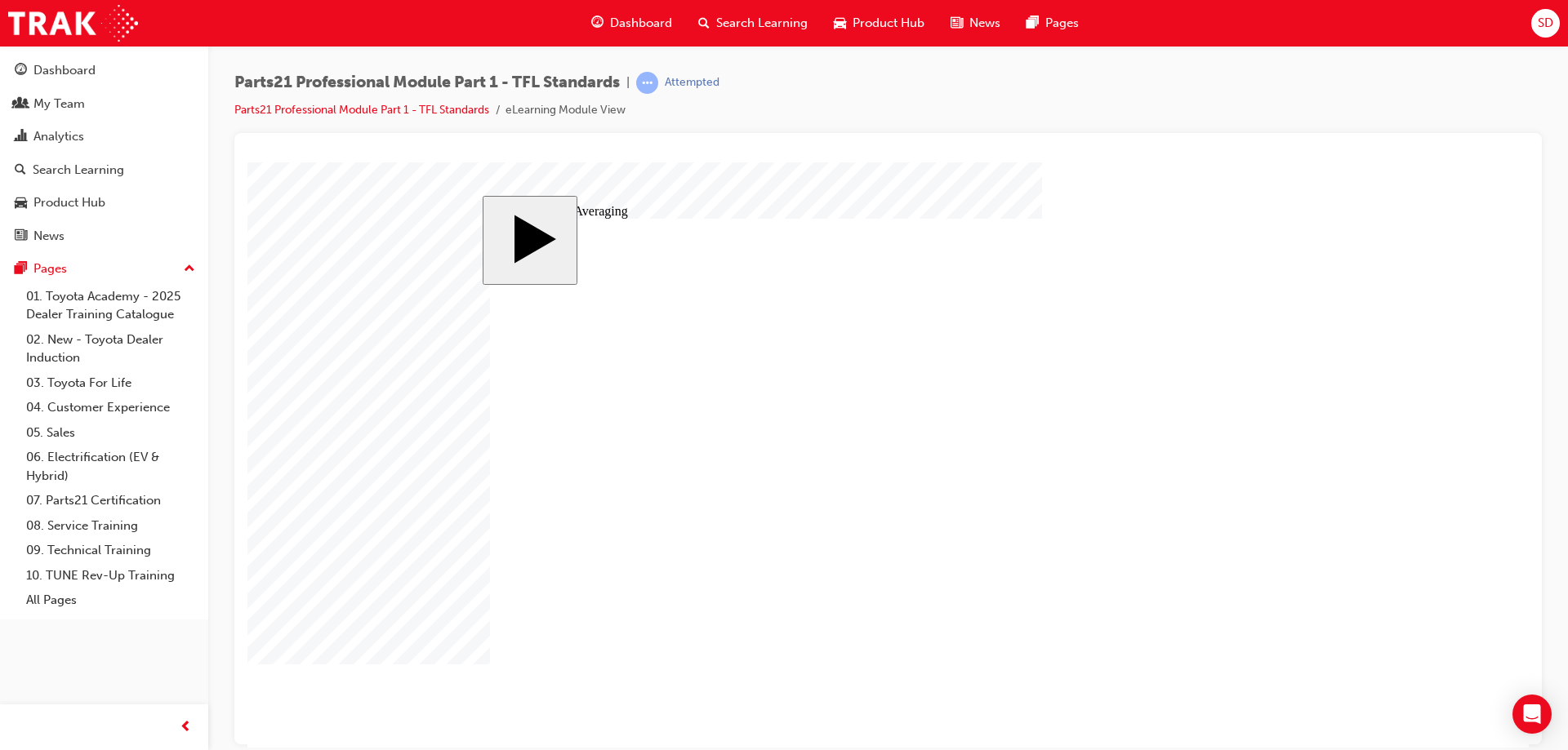
drag, startPoint x: 1174, startPoint y: 395, endPoint x: 710, endPoint y: 522, distance: 481.1
drag, startPoint x: 1169, startPoint y: 423, endPoint x: 959, endPoint y: 527, distance: 234.3
drag, startPoint x: 1175, startPoint y: 461, endPoint x: 1205, endPoint y: 525, distance: 70.7
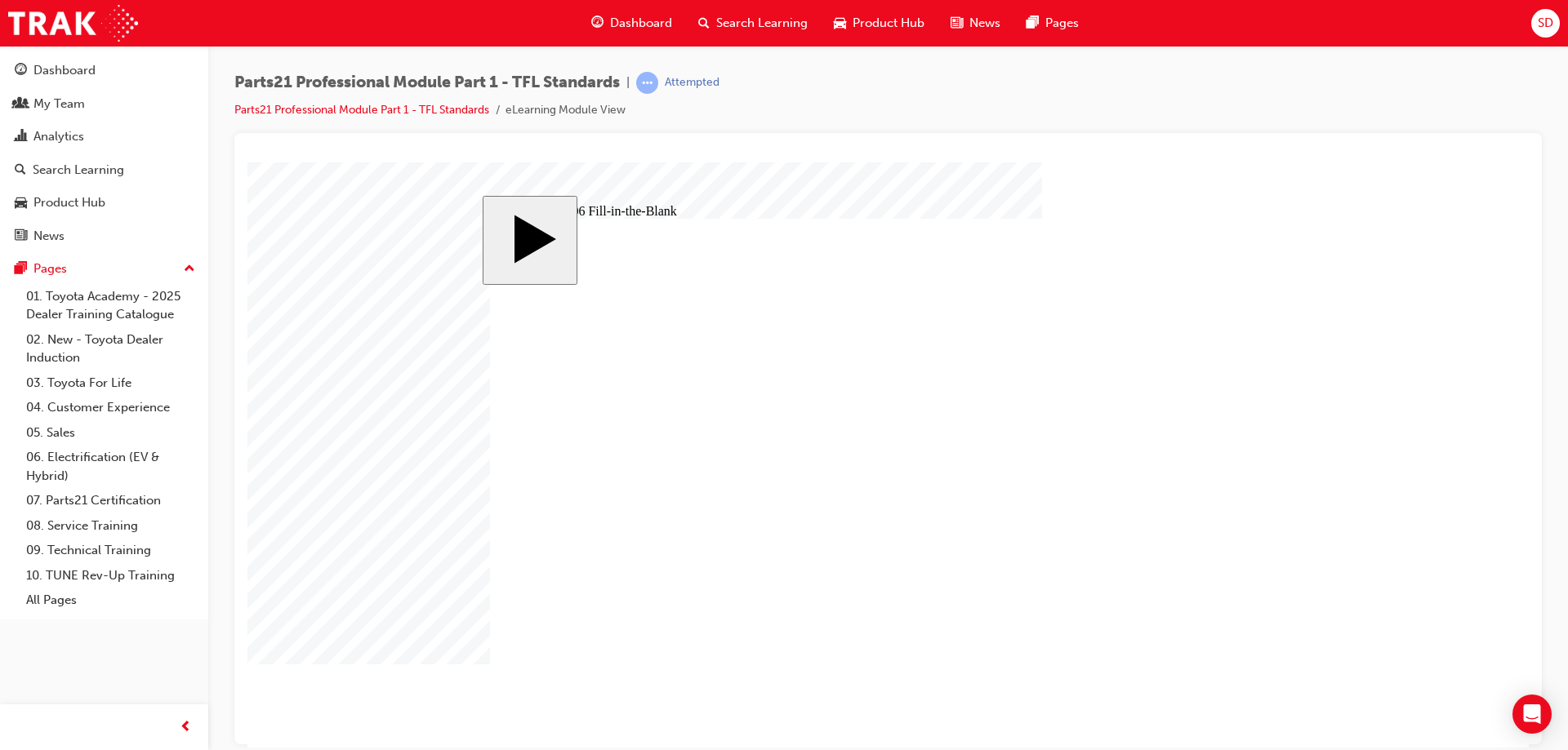
type input "8"
type input "83"
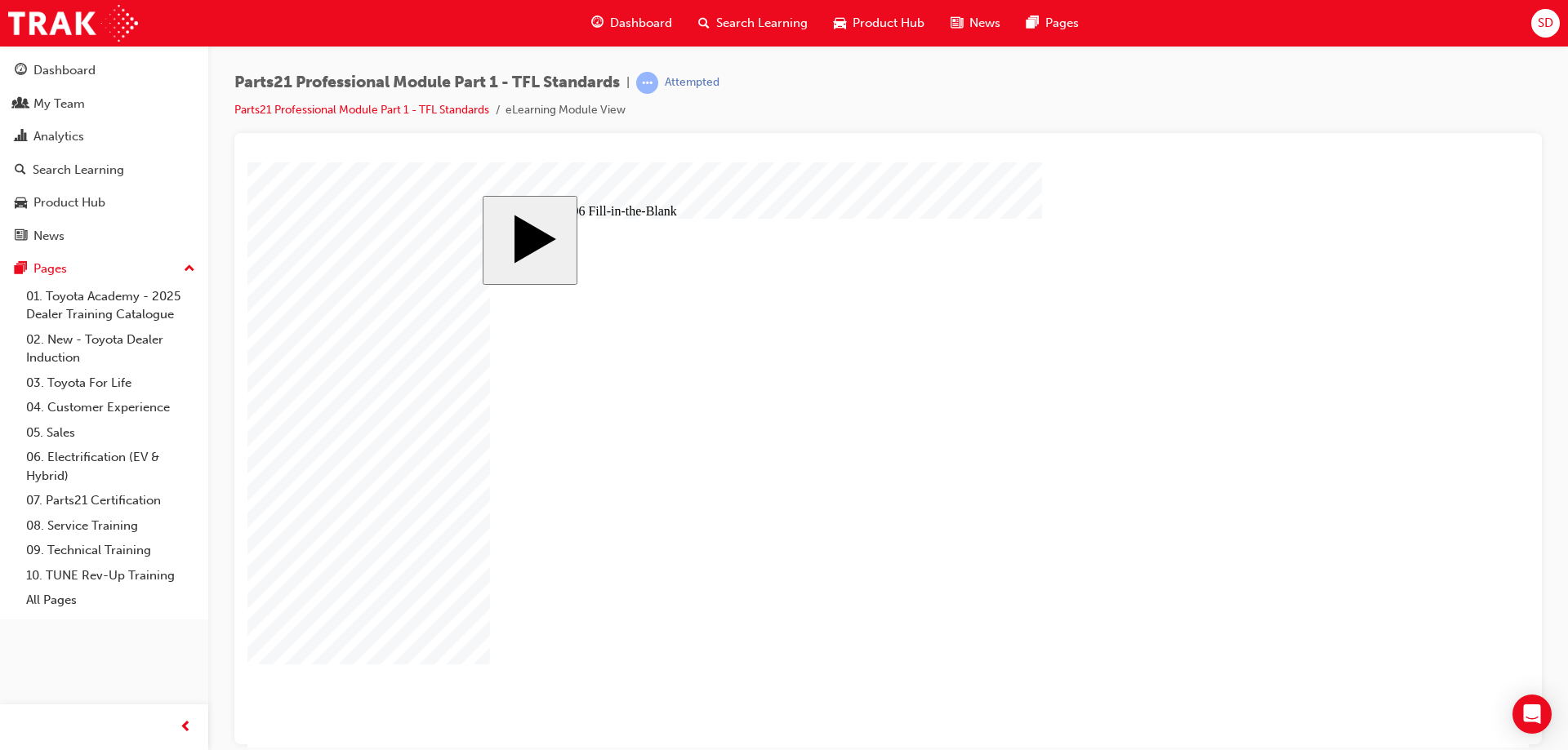
type input "83"
type input "8"
type input "83"
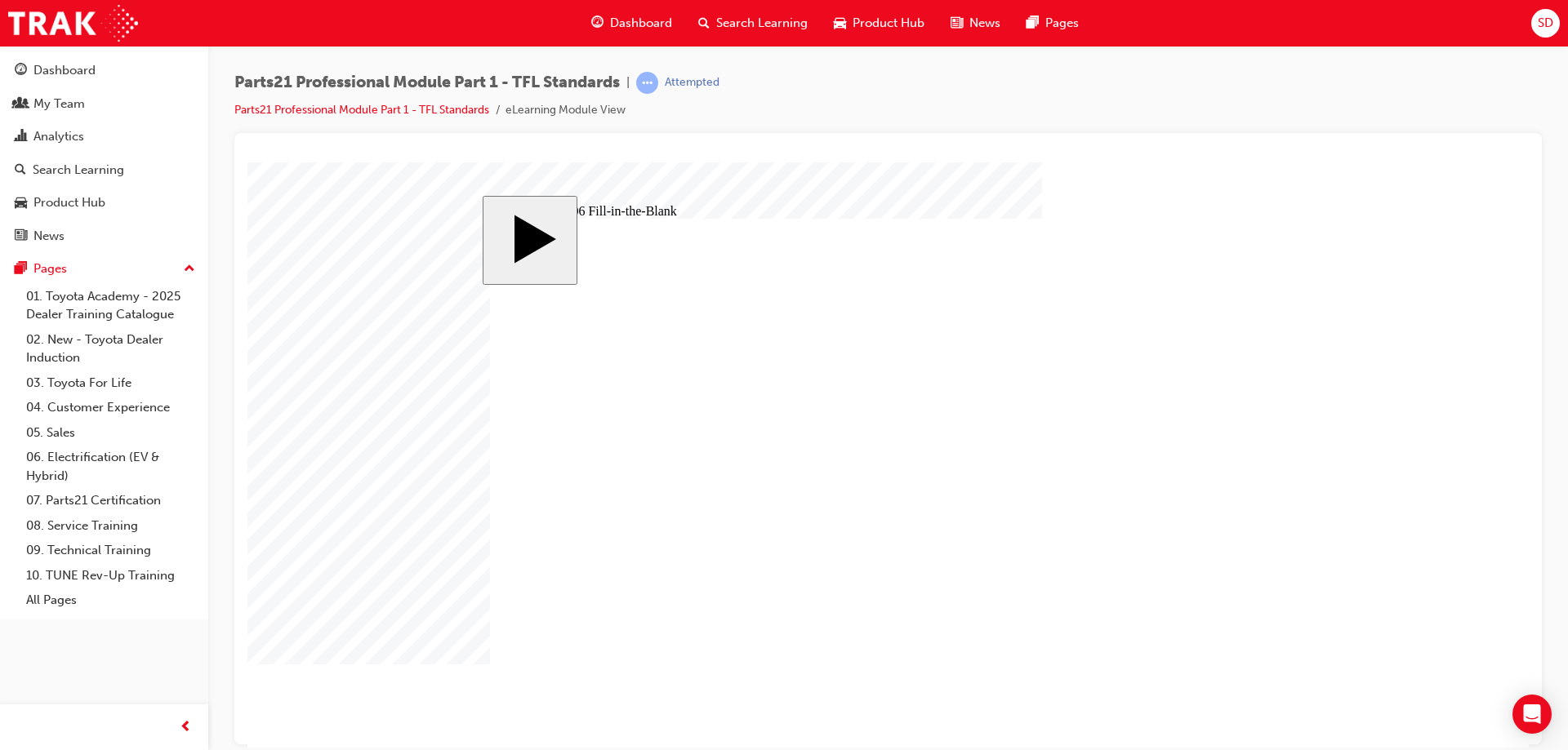
type input "83"
type input "6"
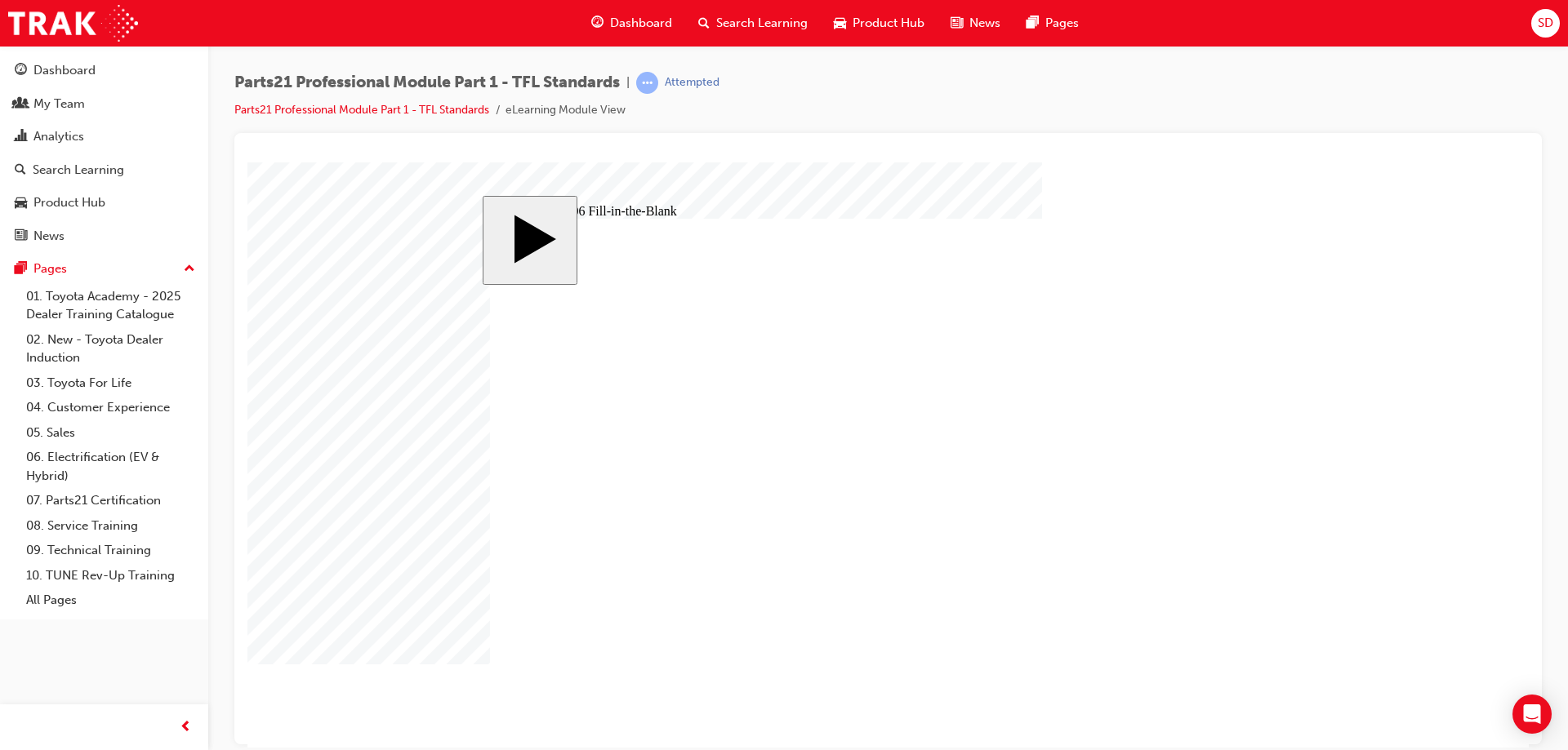
type input "1"
type input "13"
type input "13."
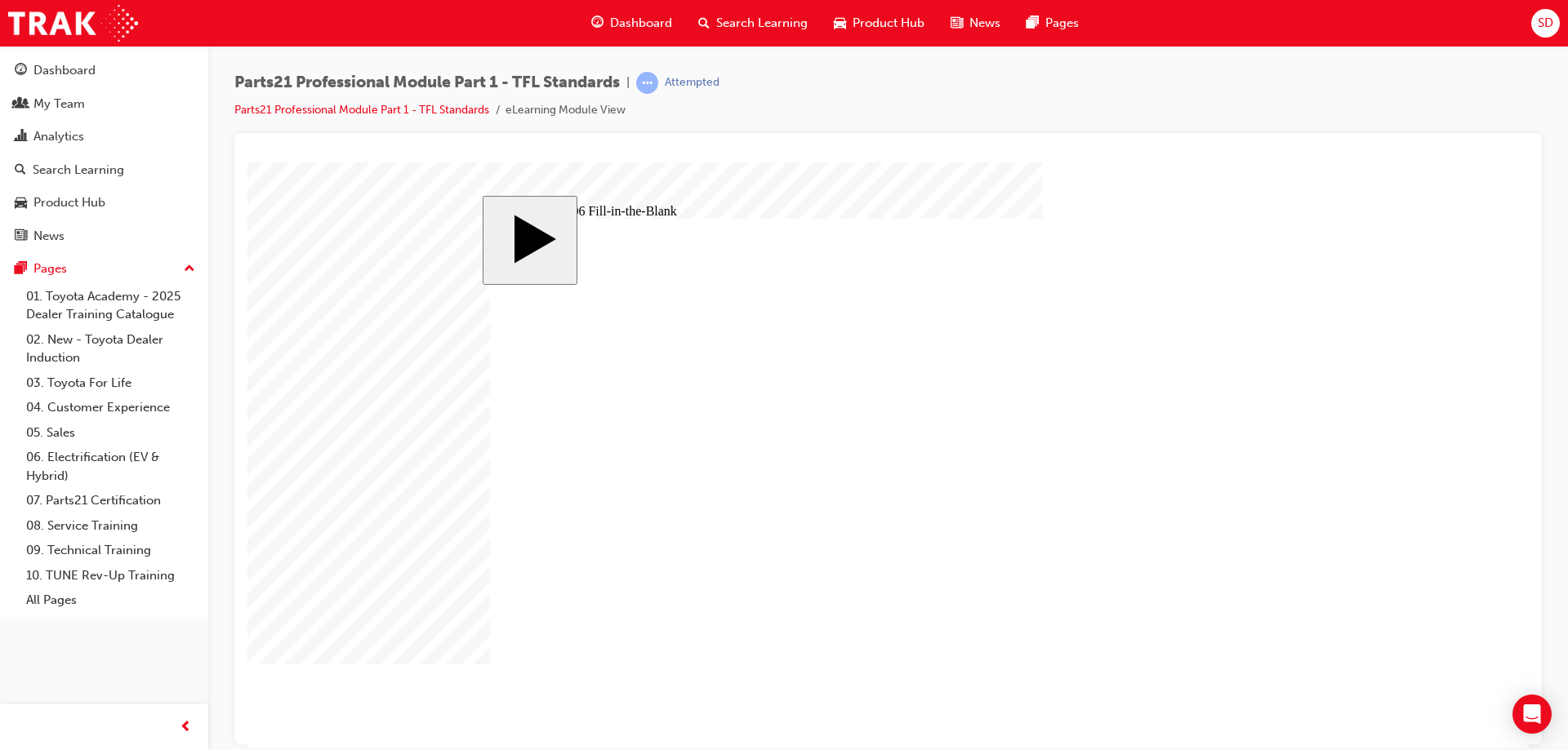
type input "13."
type input "13.8"
type input "13.83"
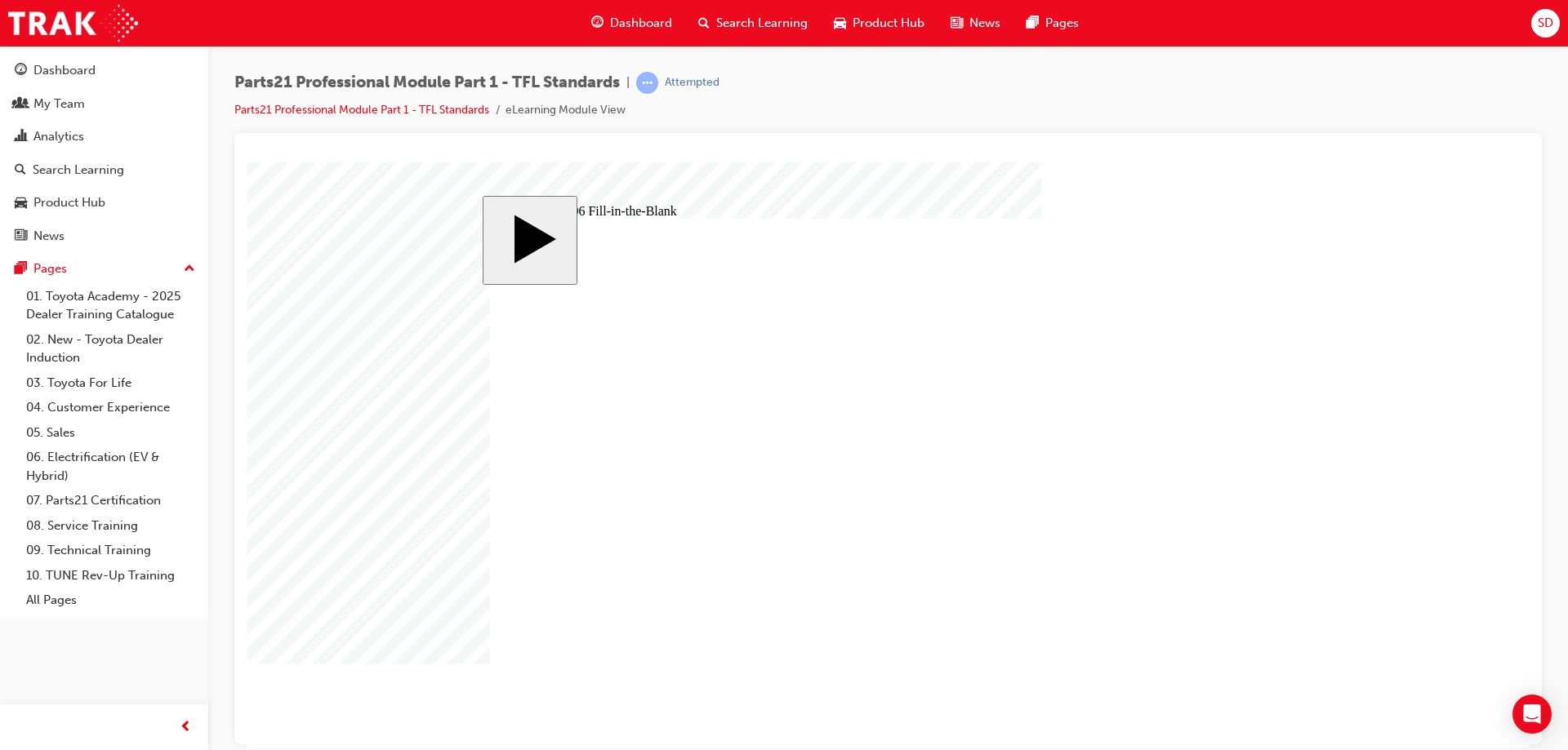
type input "13.83"
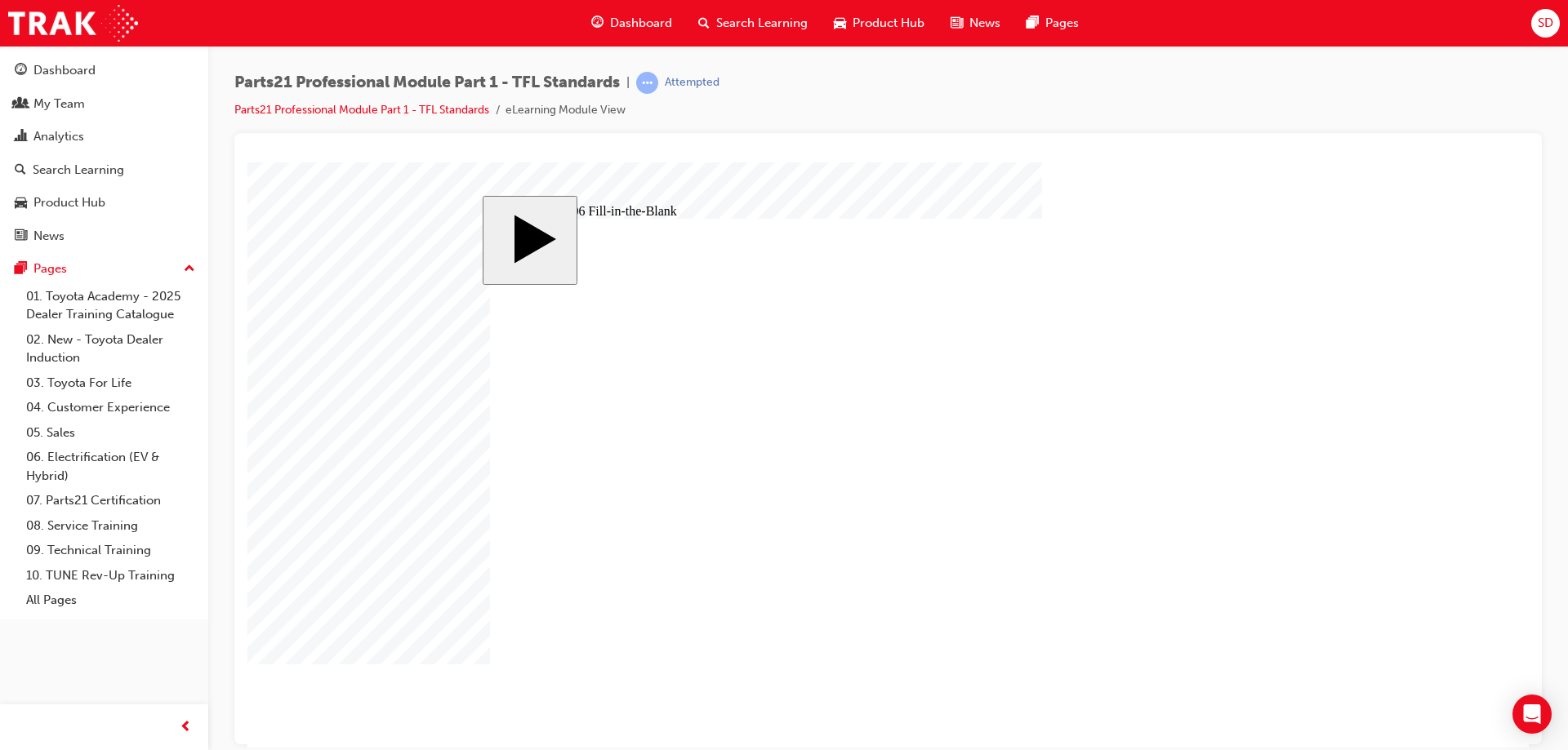
type input "83"
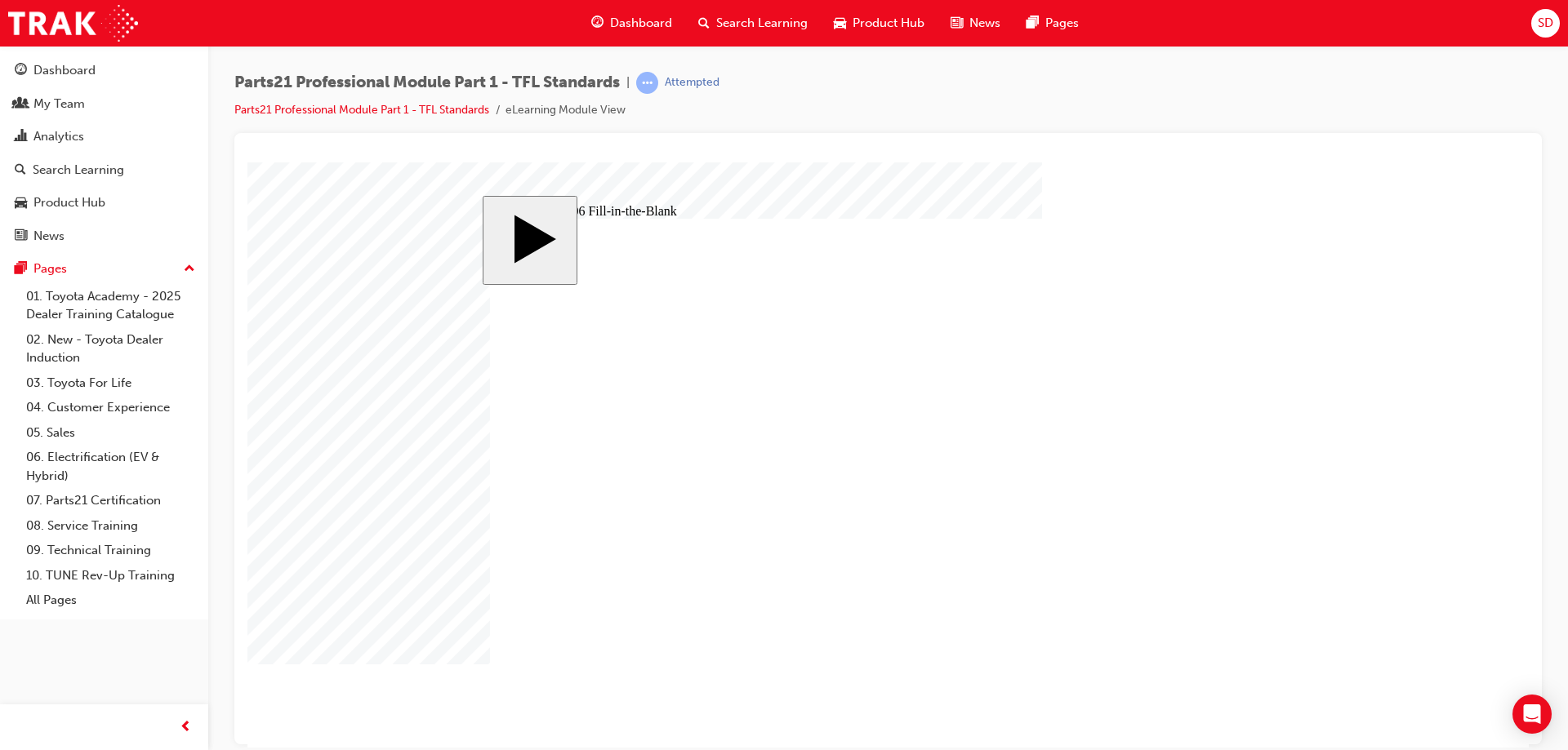
type input "6"
type input "13.83"
type input "83"
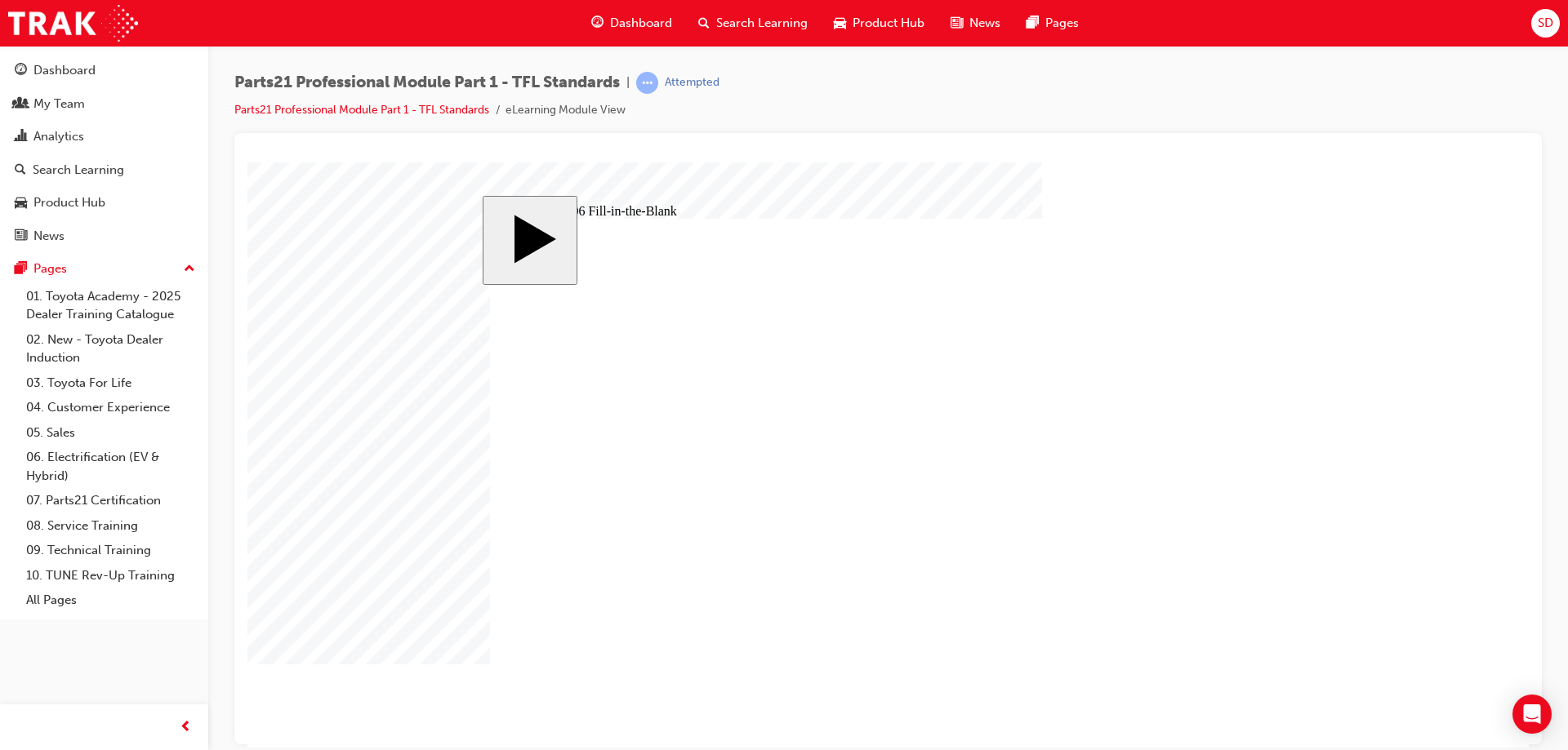
type input "6"
type input "13.83"
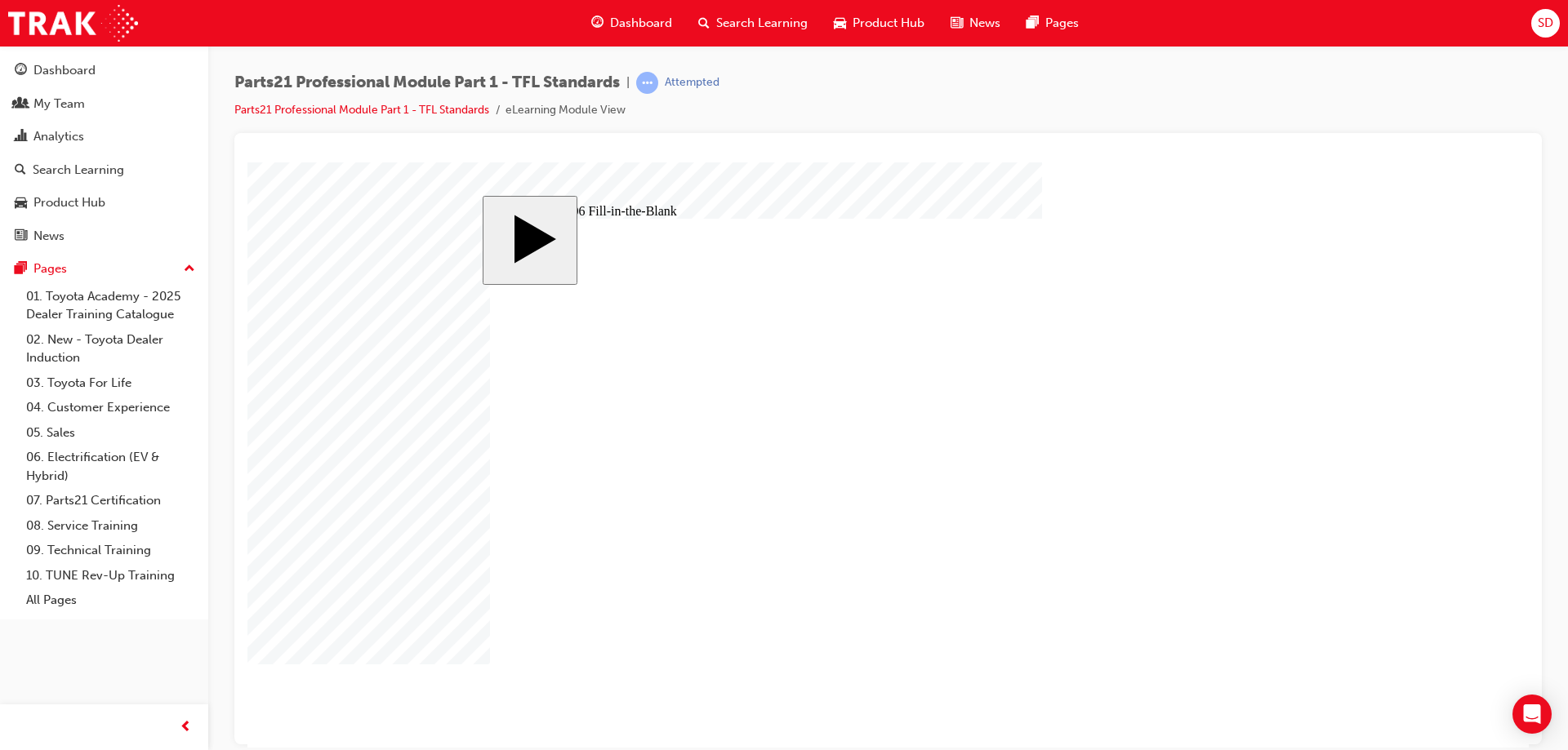
drag, startPoint x: 948, startPoint y: 526, endPoint x: 842, endPoint y: 516, distance: 106.5
type input "8"
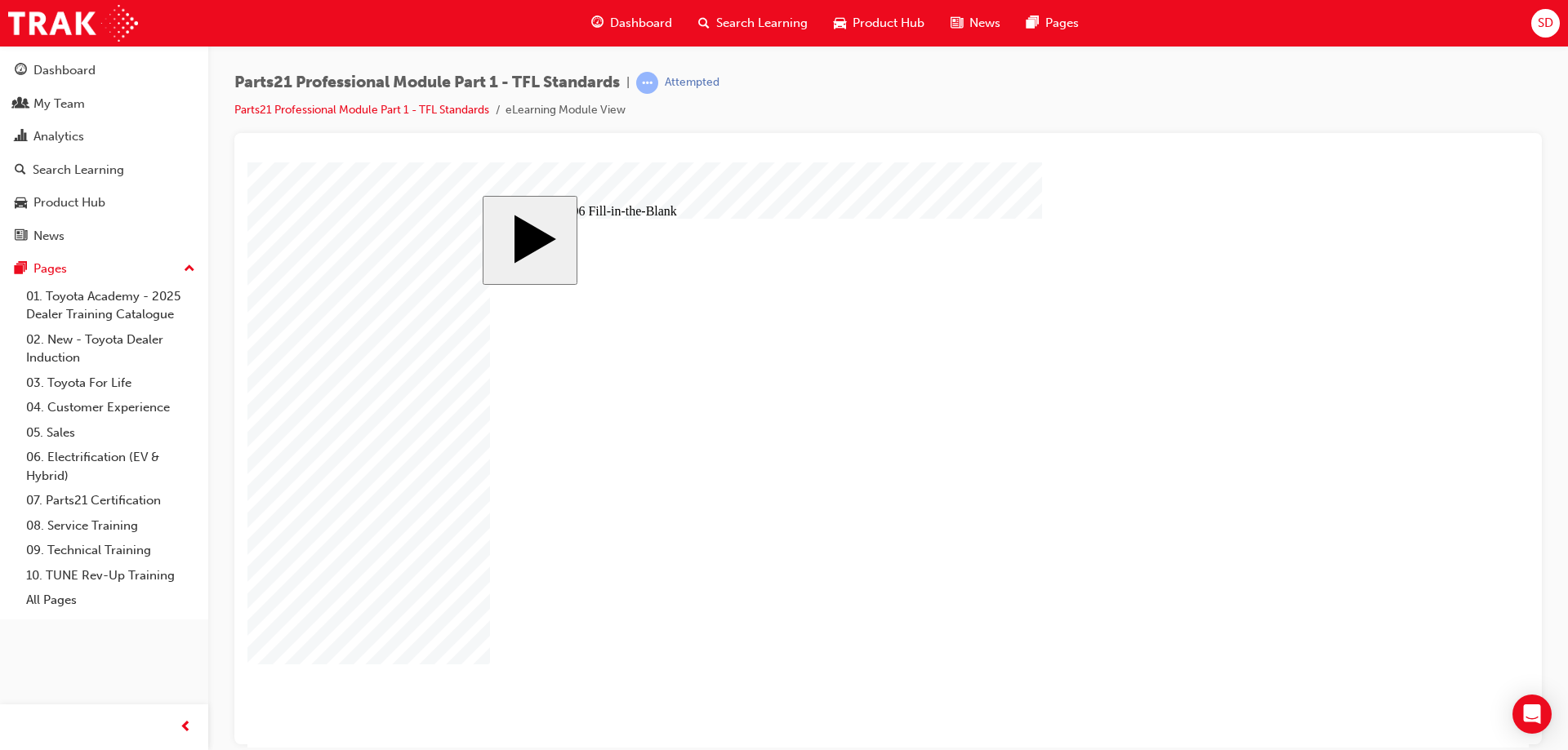
type input "8"
type input "83"
type input "8"
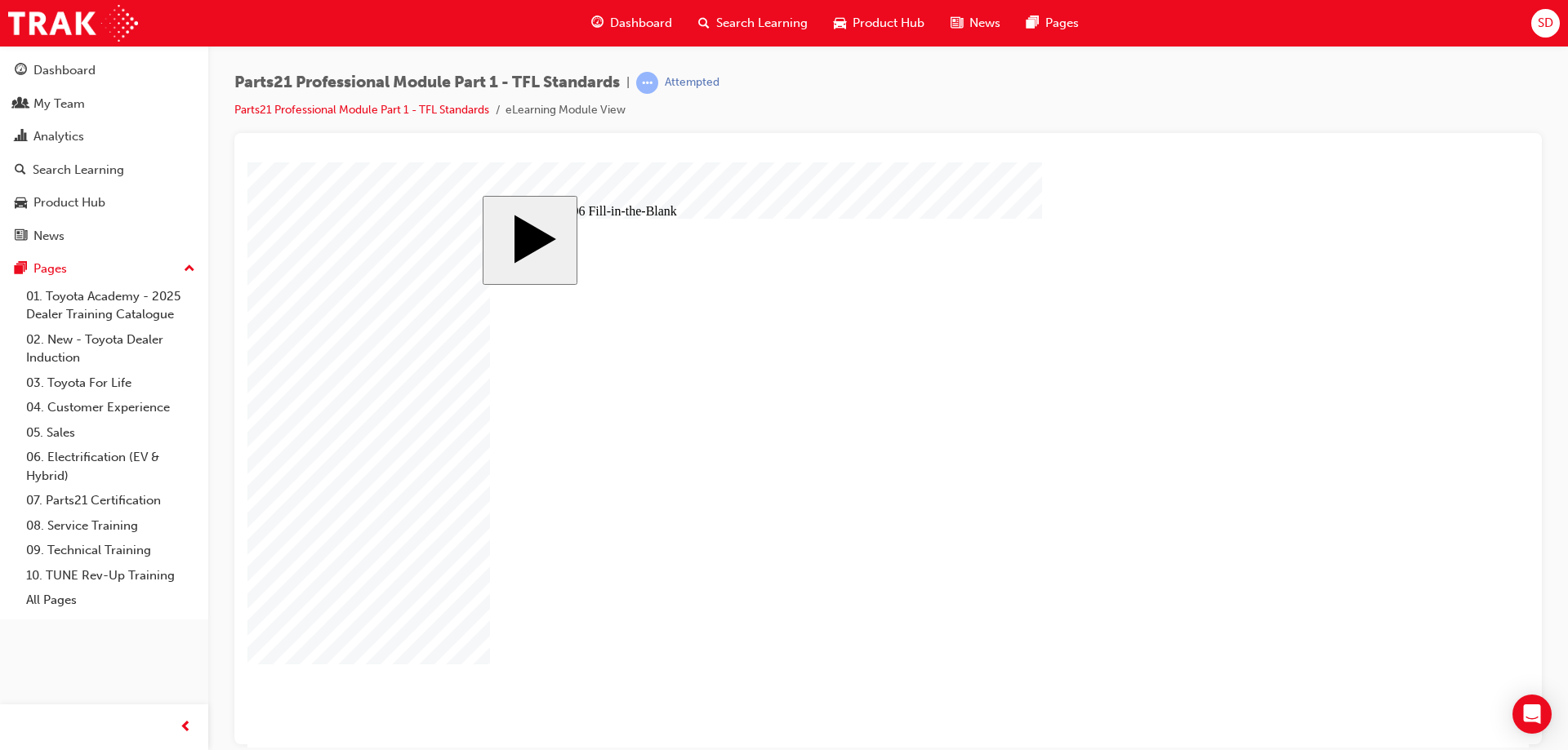
type input "8"
type input "83"
type input "6"
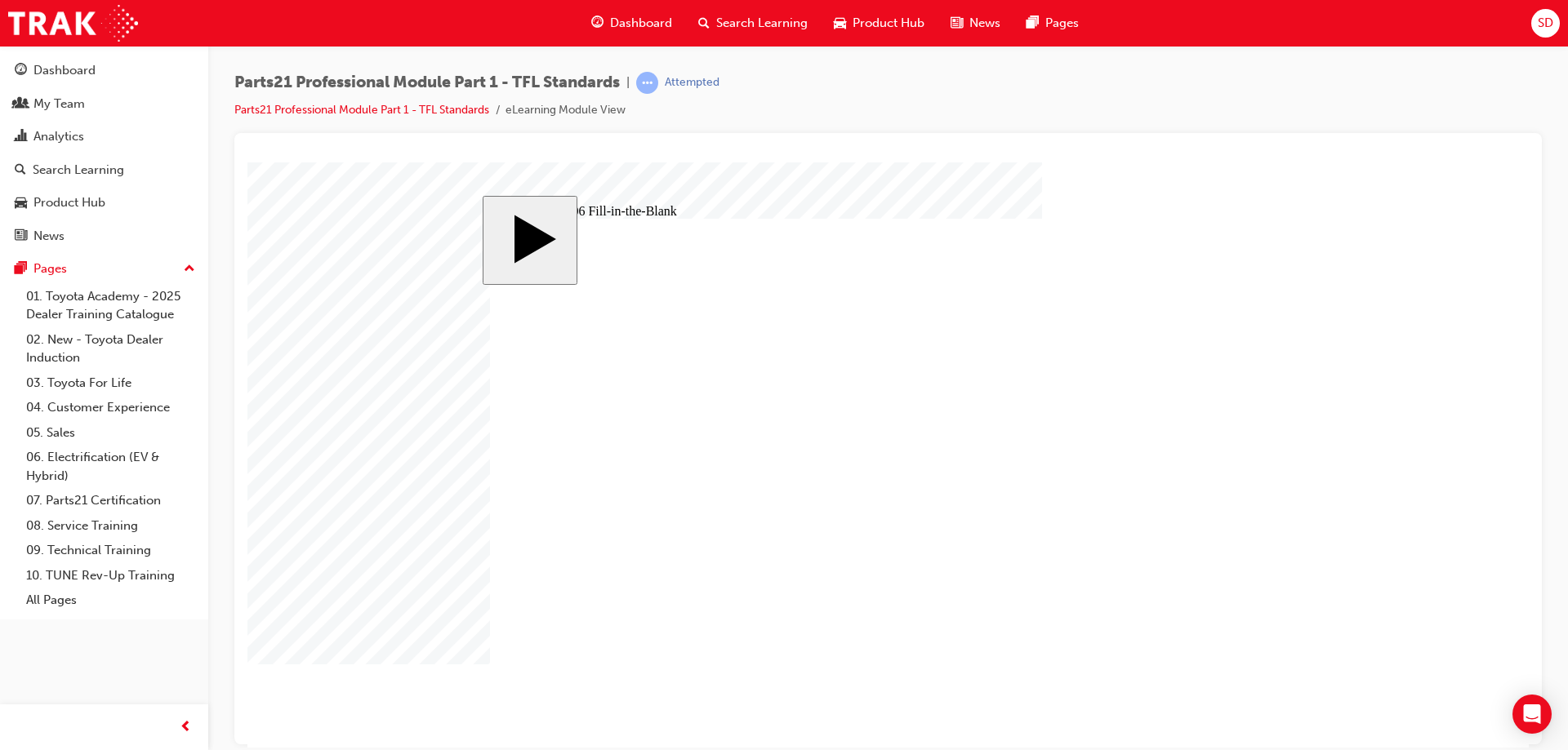
type input "6"
type input "1"
type input "14"
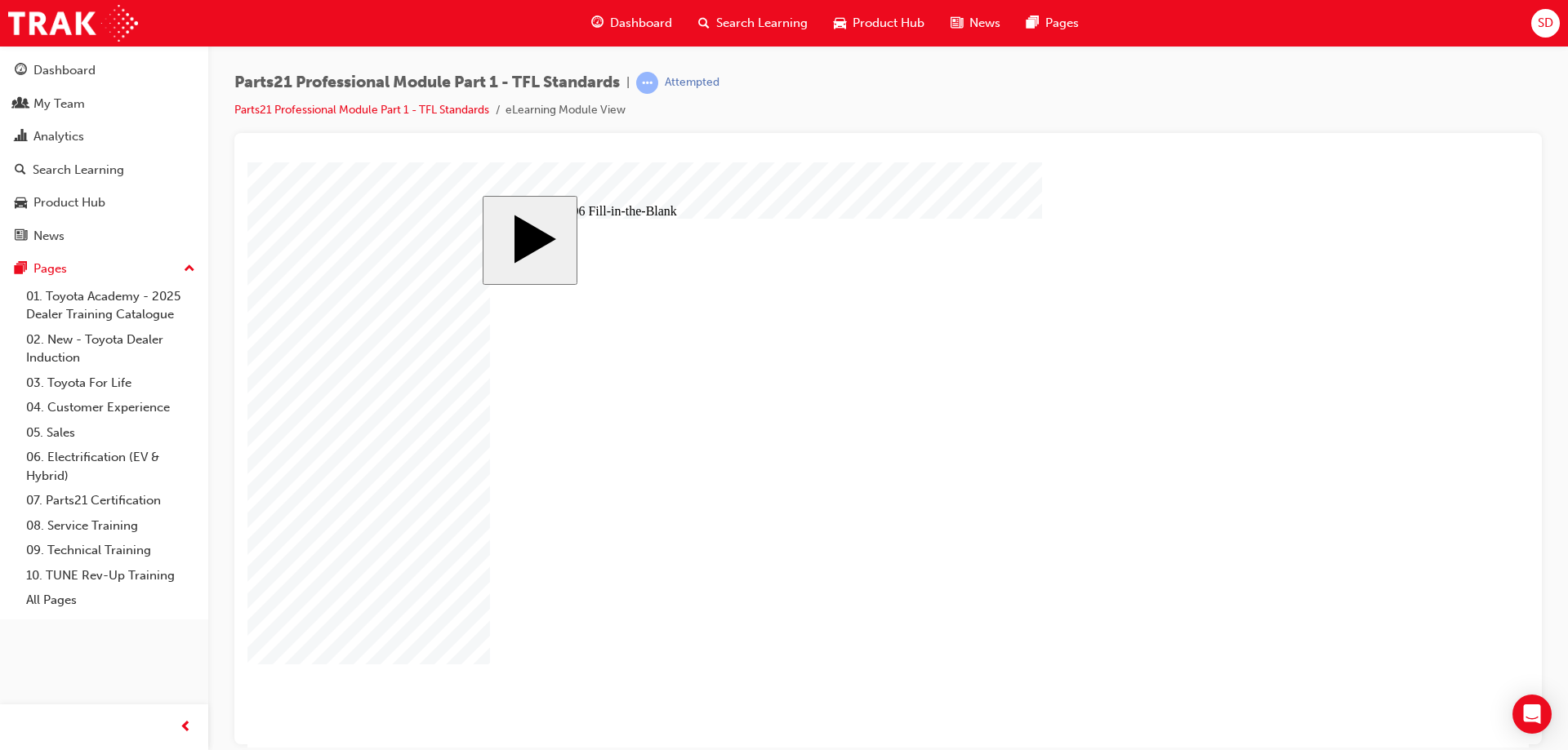
type input "14"
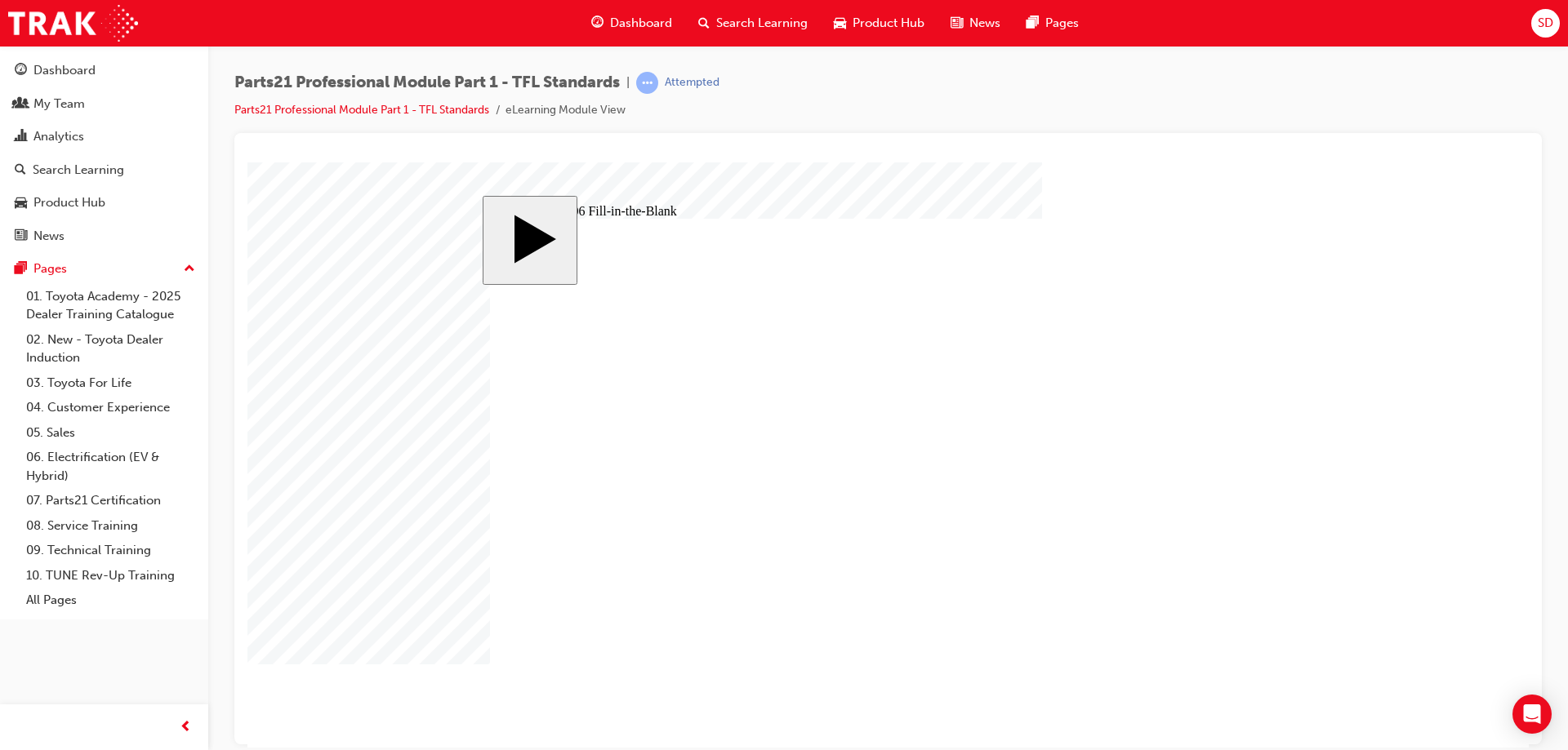
type input "83"
type input "6"
type input "14"
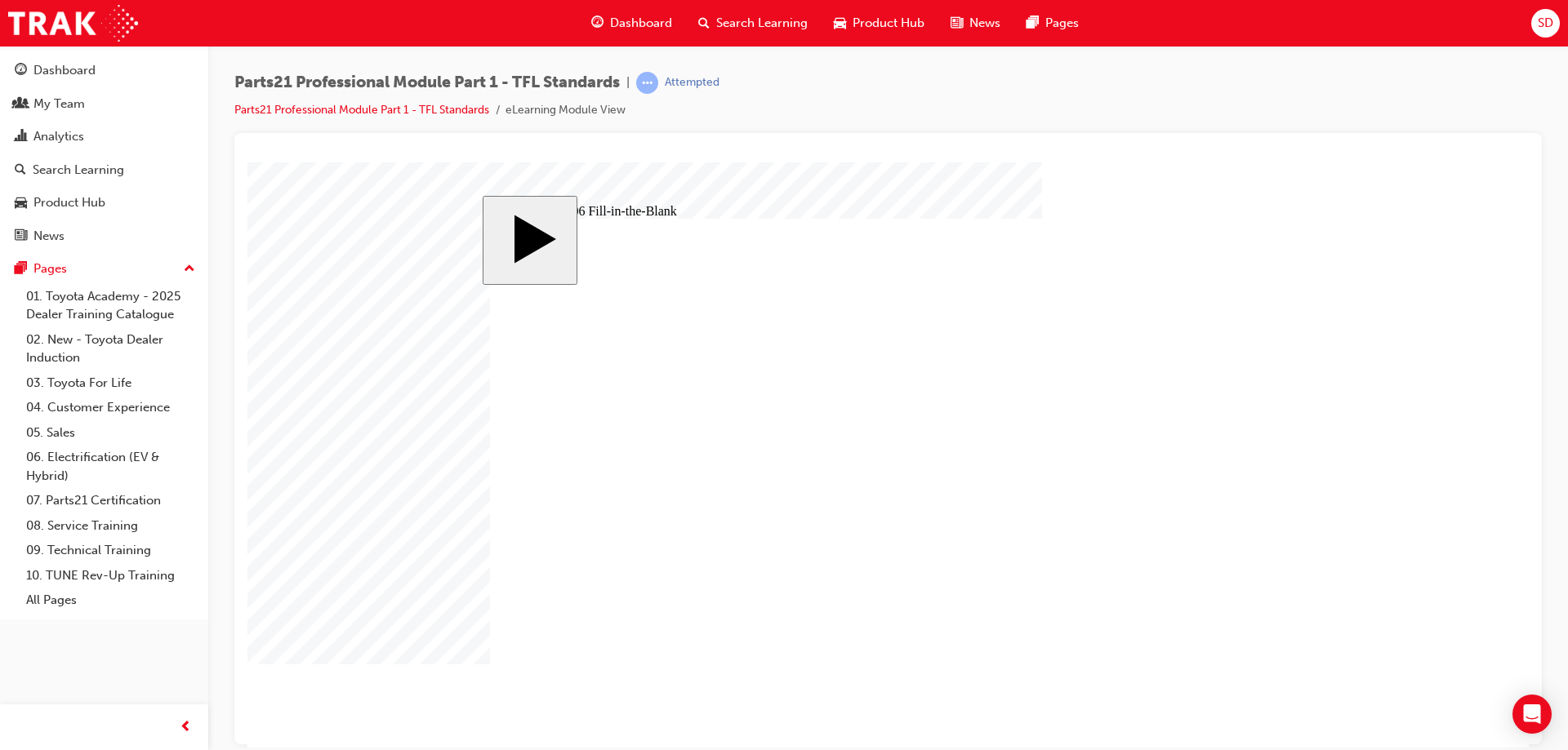
type input "83"
type input "6"
drag, startPoint x: 747, startPoint y: 592, endPoint x: 691, endPoint y: 583, distance: 56.7
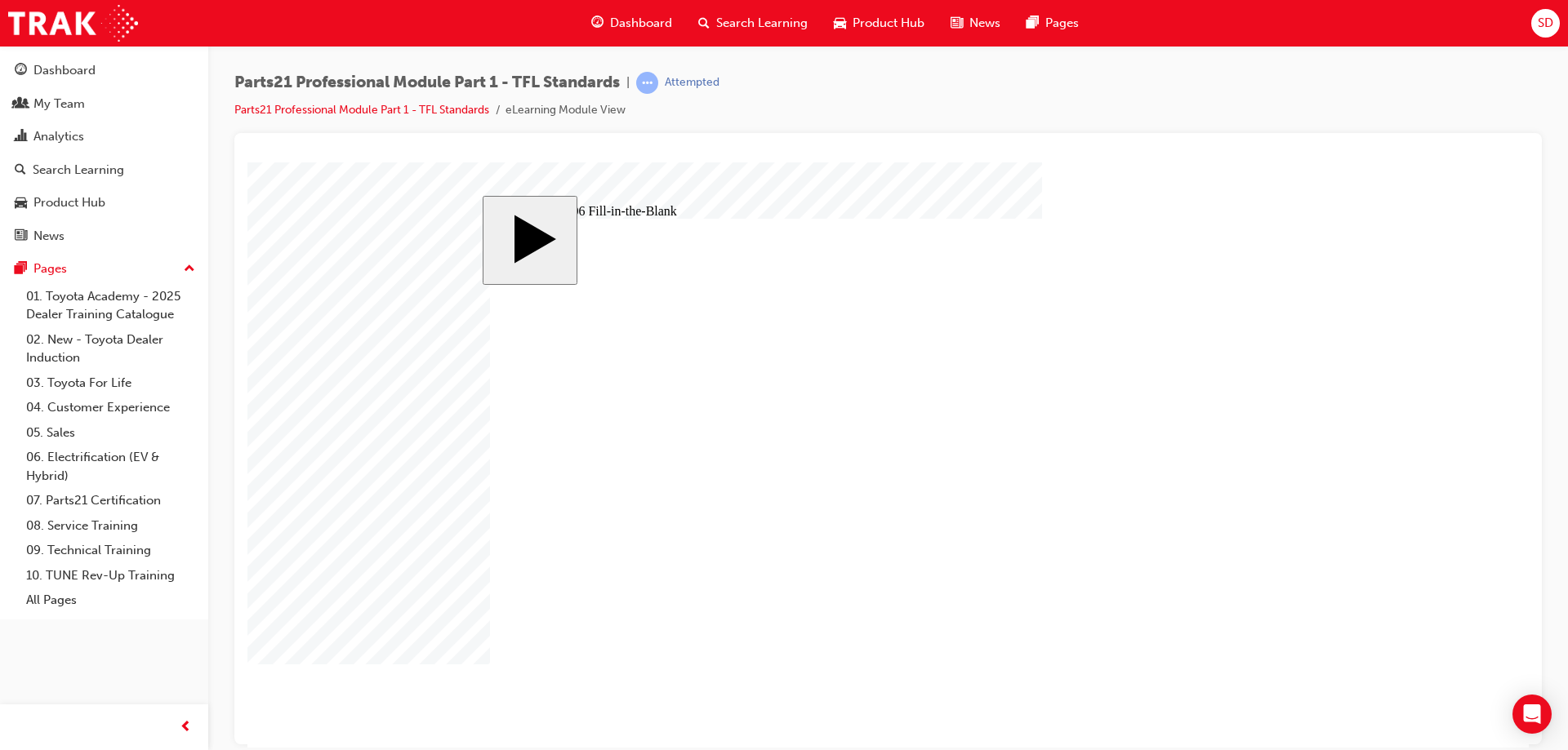
type input "1"
type input "13"
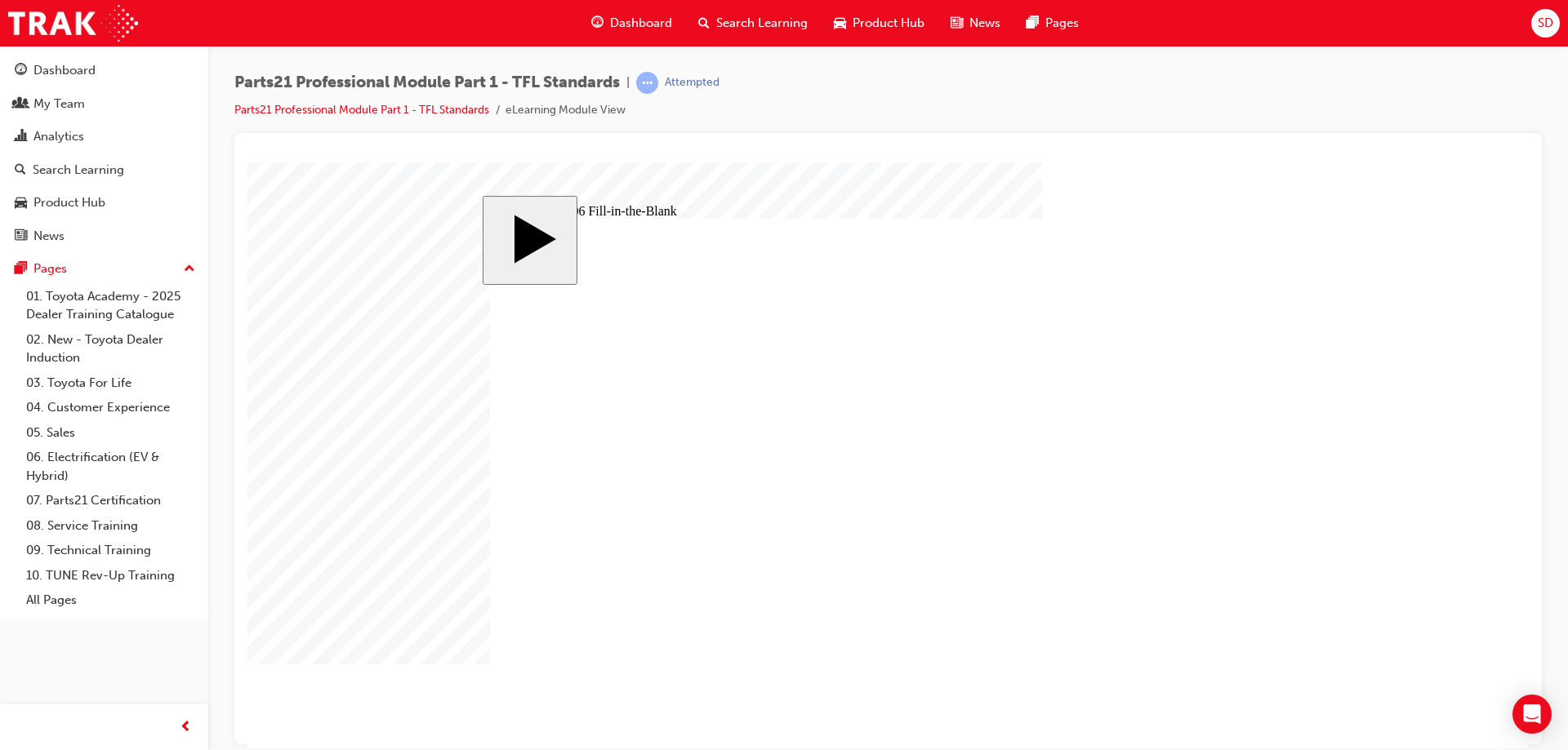
type input "13"
type input "83"
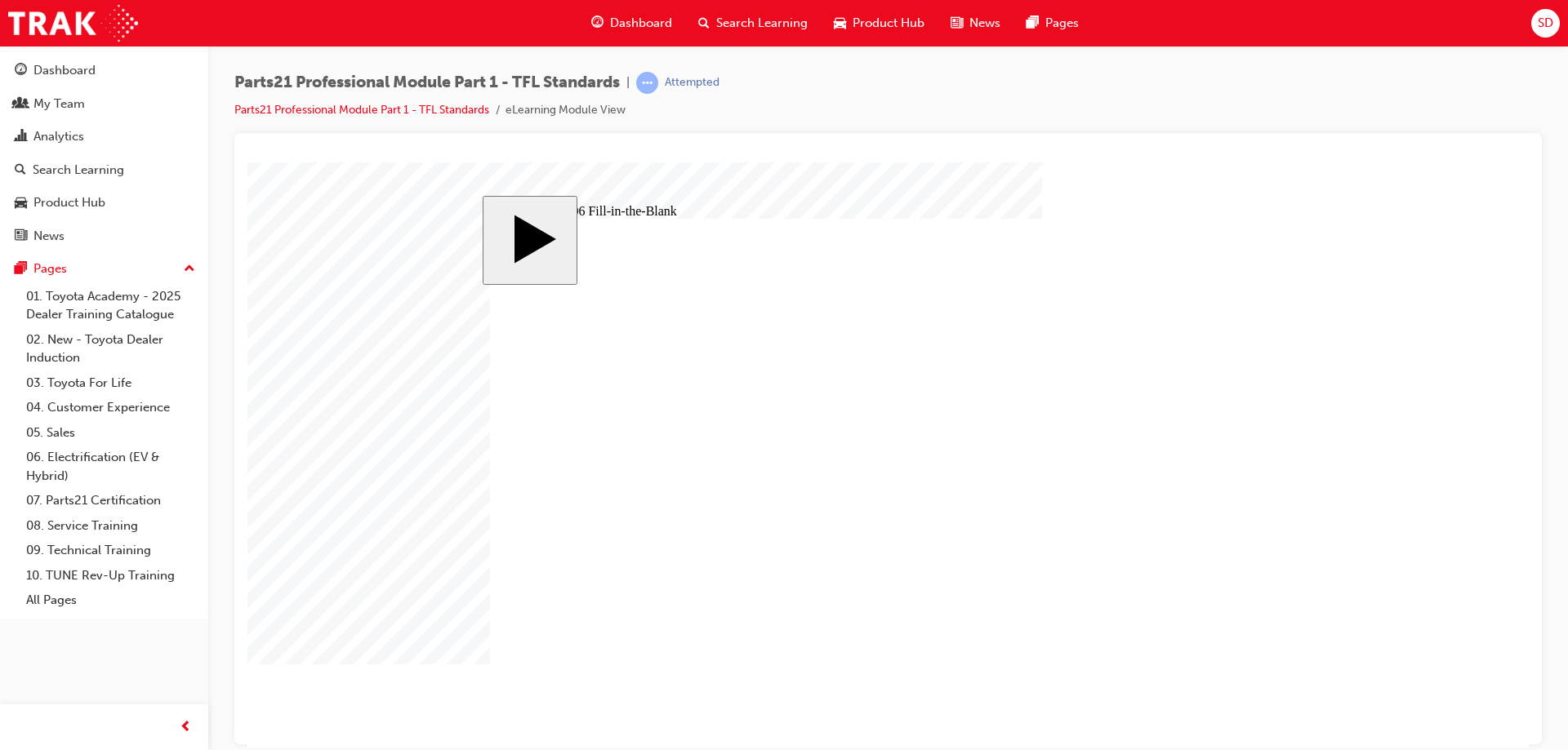
type input "83"
type input "6"
type input "13"
type input "83"
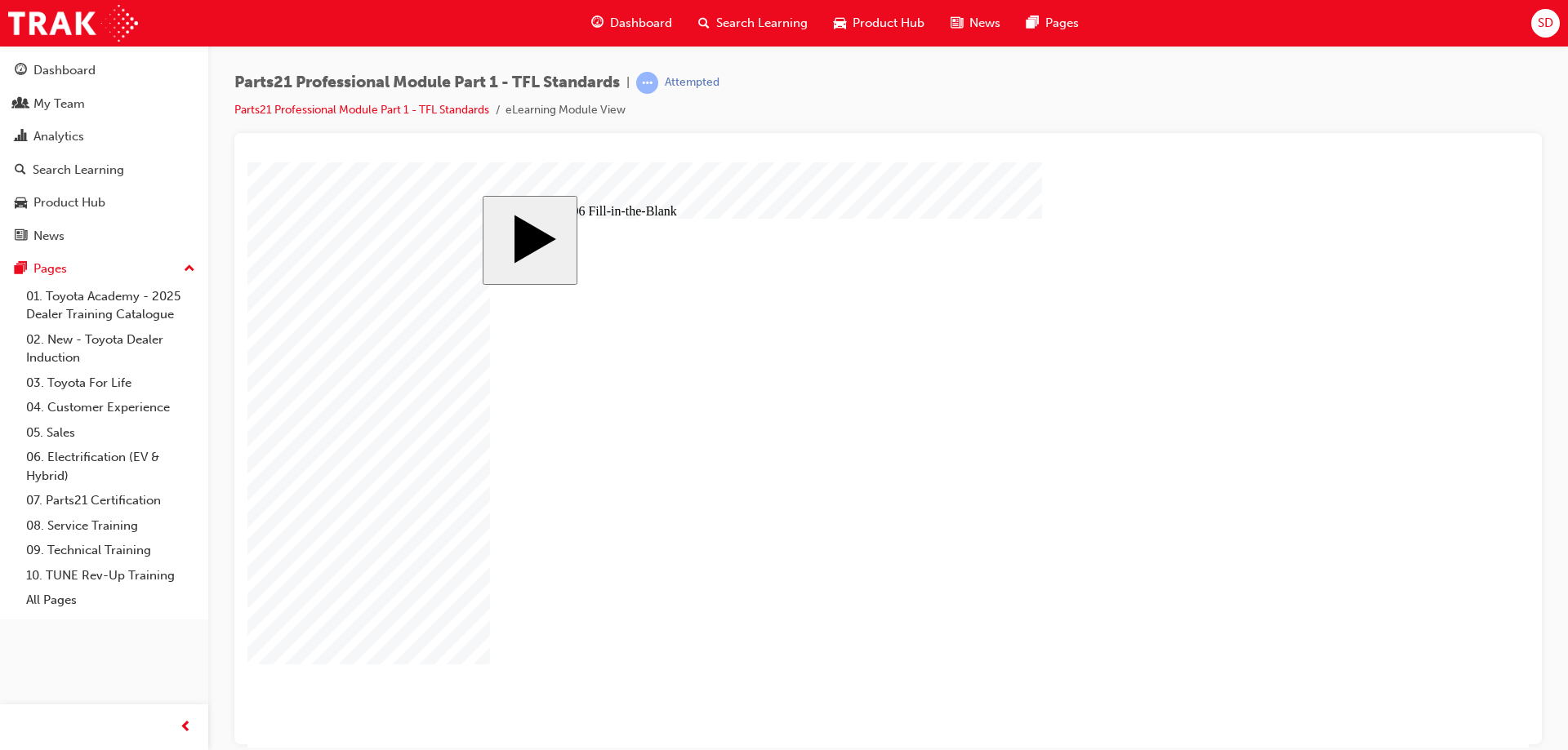
type input "83"
type input "6"
type input "13"
drag, startPoint x: 945, startPoint y: 520, endPoint x: 1181, endPoint y: 566, distance: 240.4
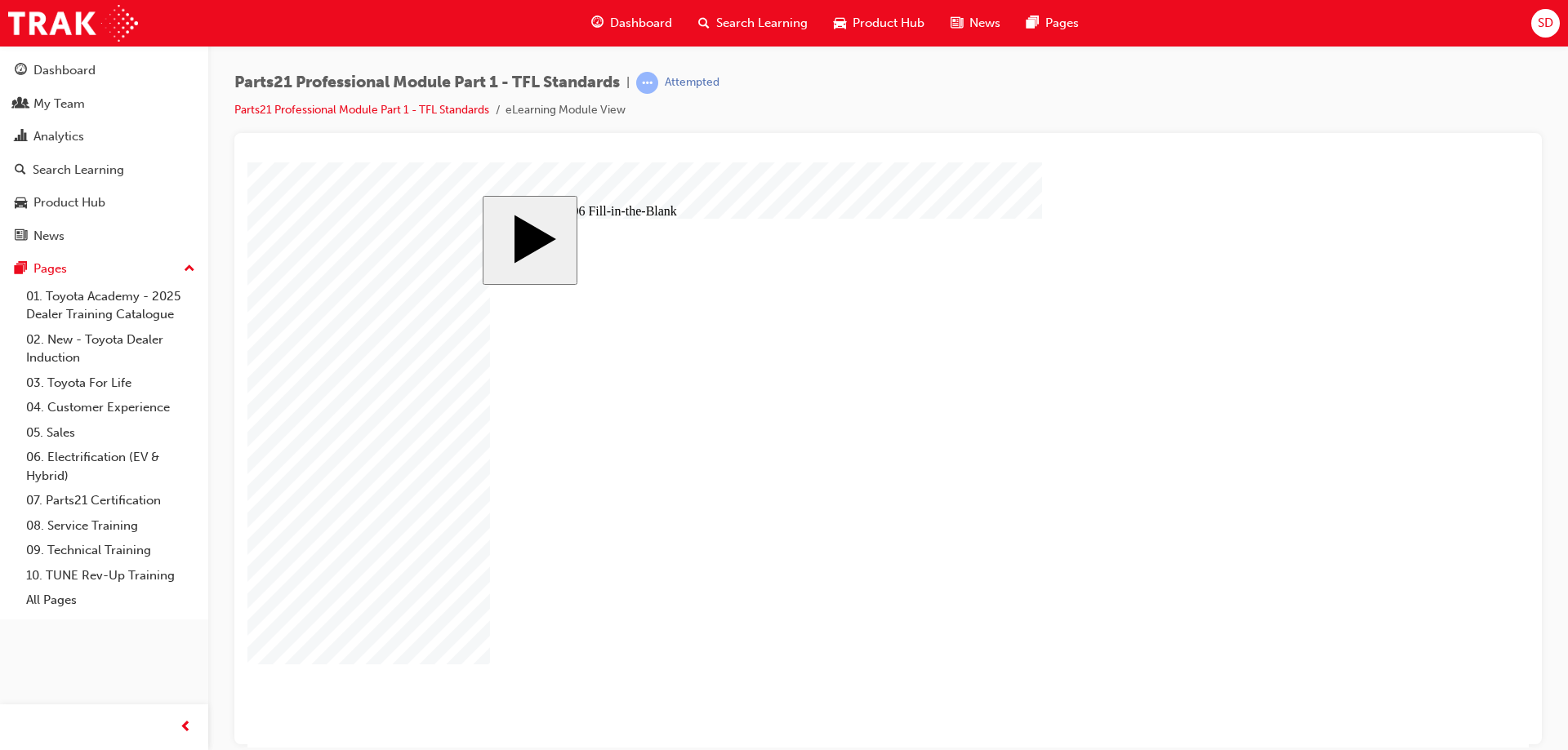
type input "3"
type input "8"
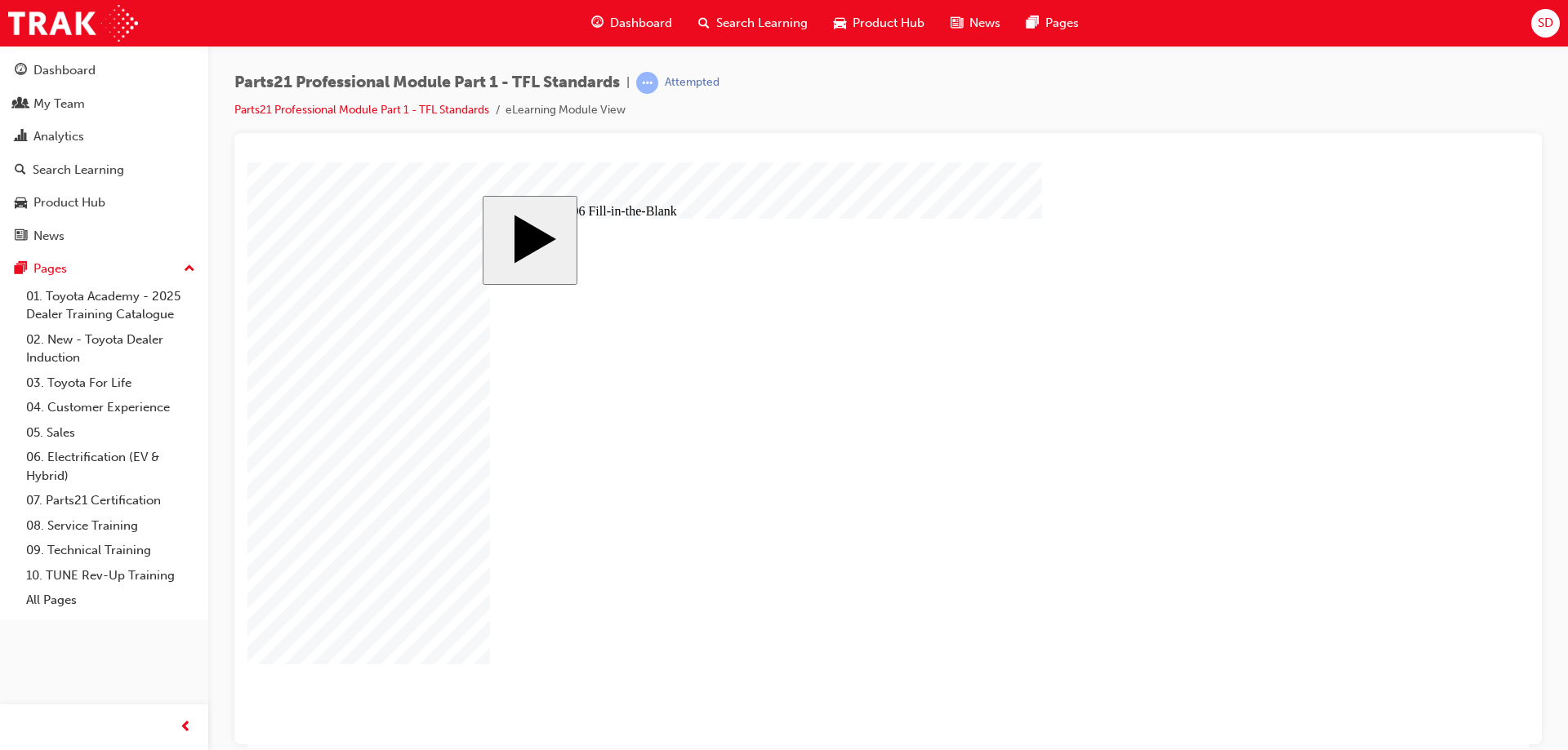
type input "8"
type input "83"
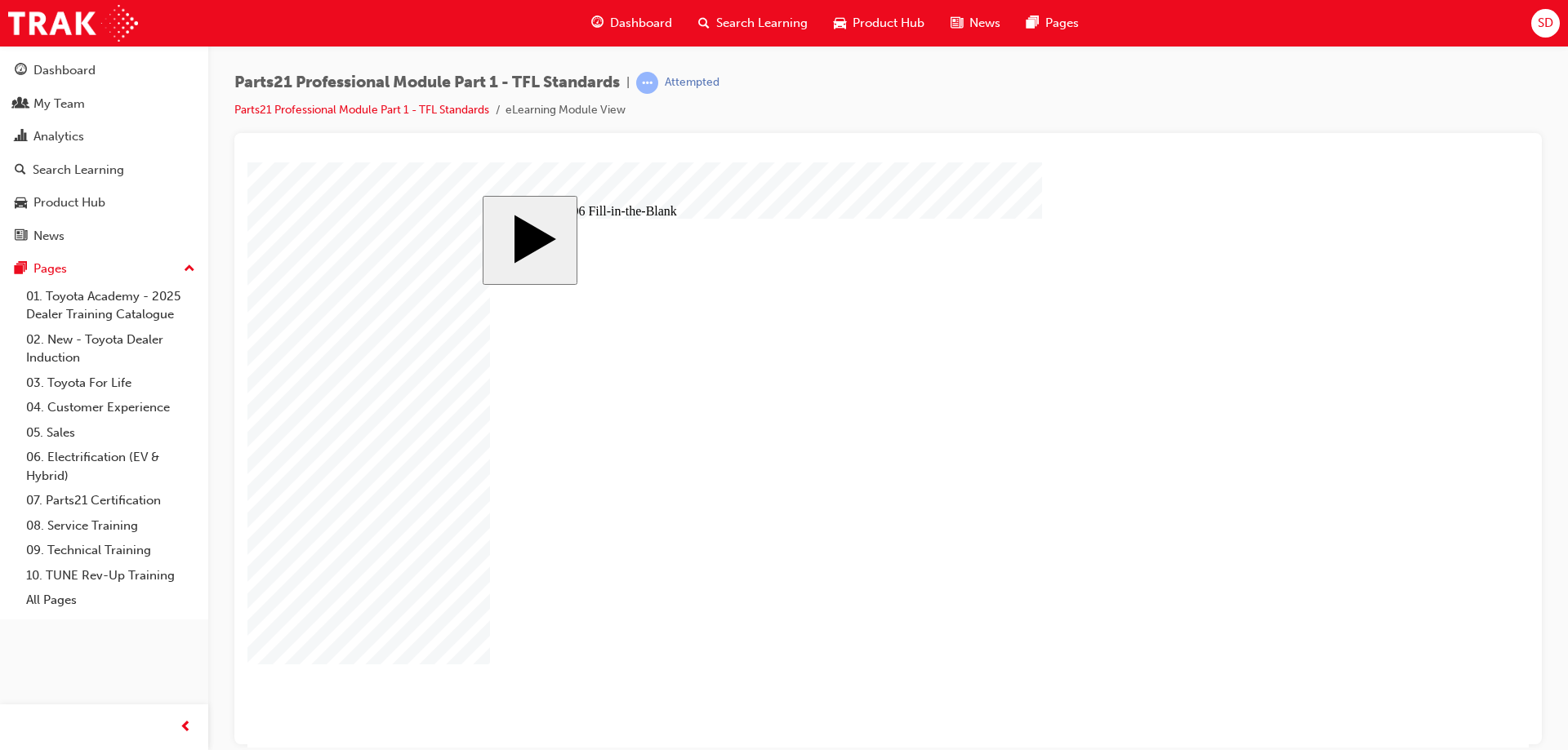
type input "6"
type input "13"
type input "83"
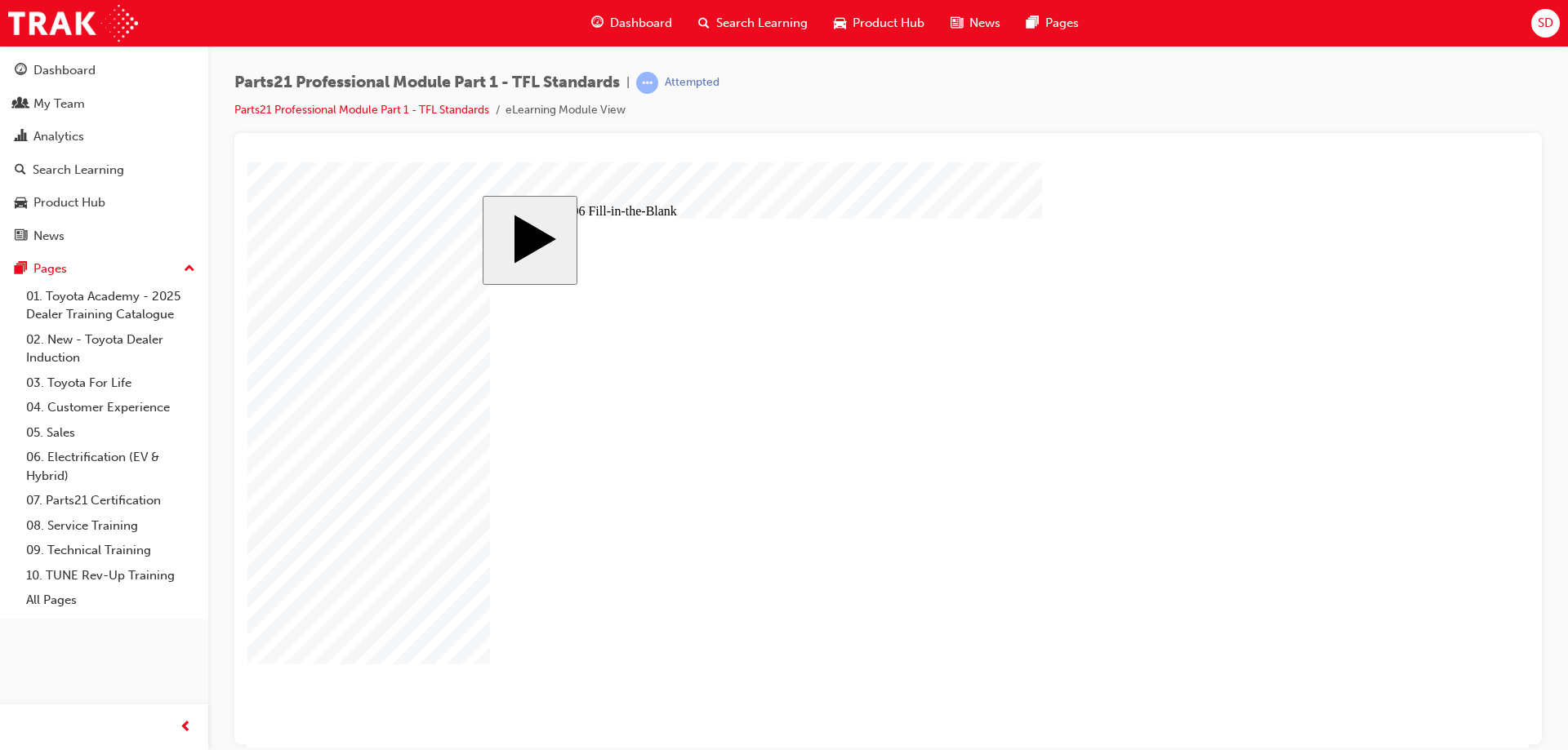
type input "6"
type input "13"
type input "3"
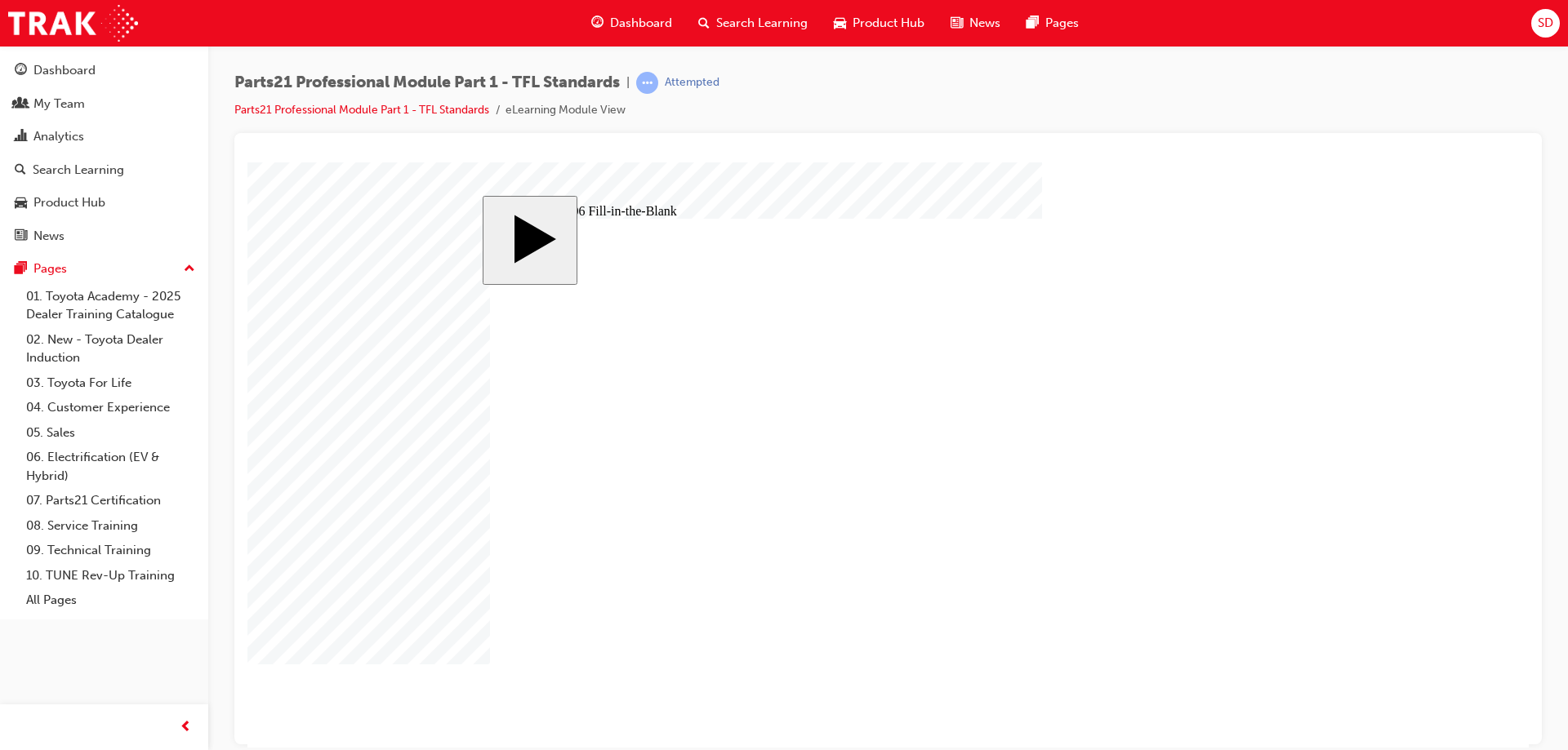
type input "8"
type input "83"
type input "6"
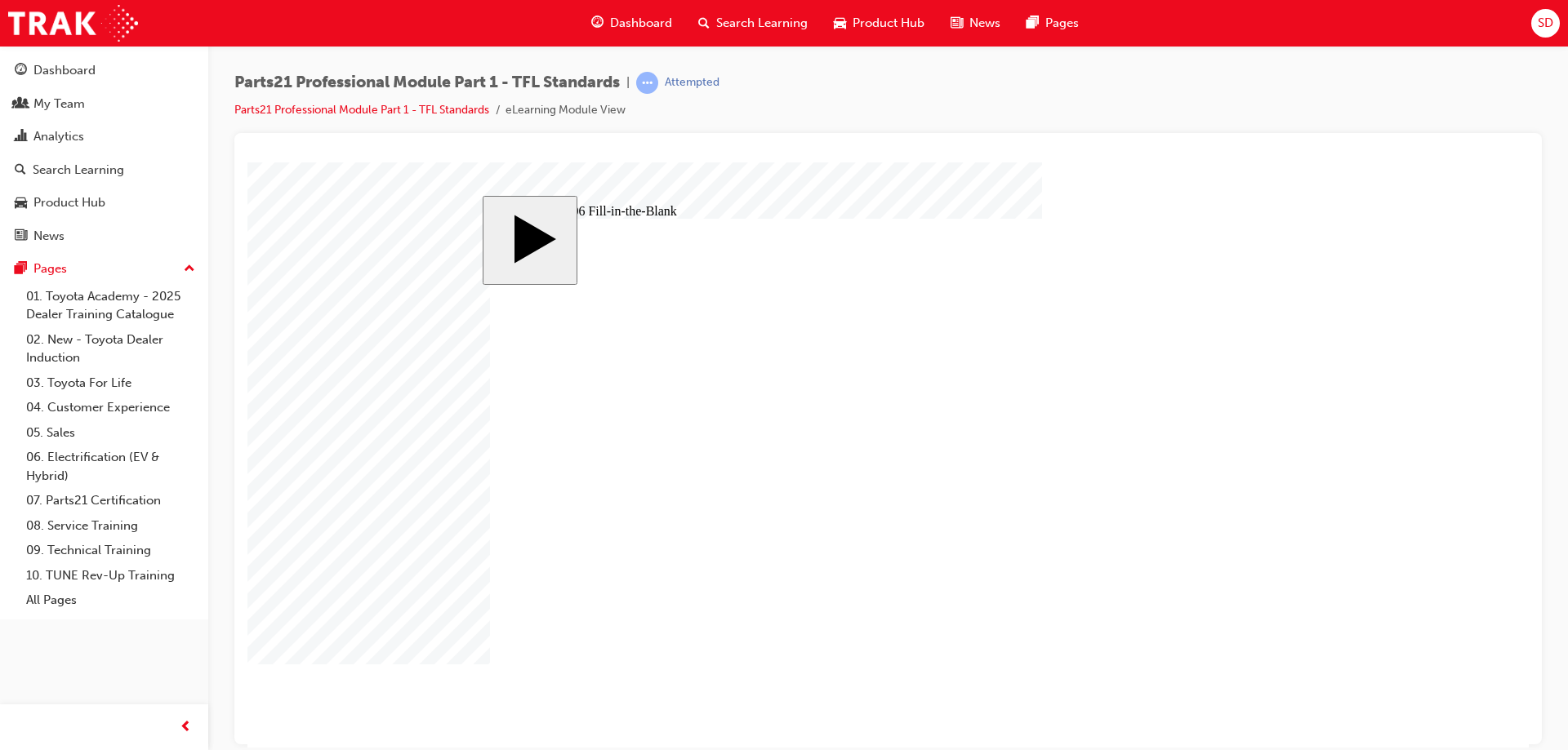
type input "6"
type input "1"
type input "13"
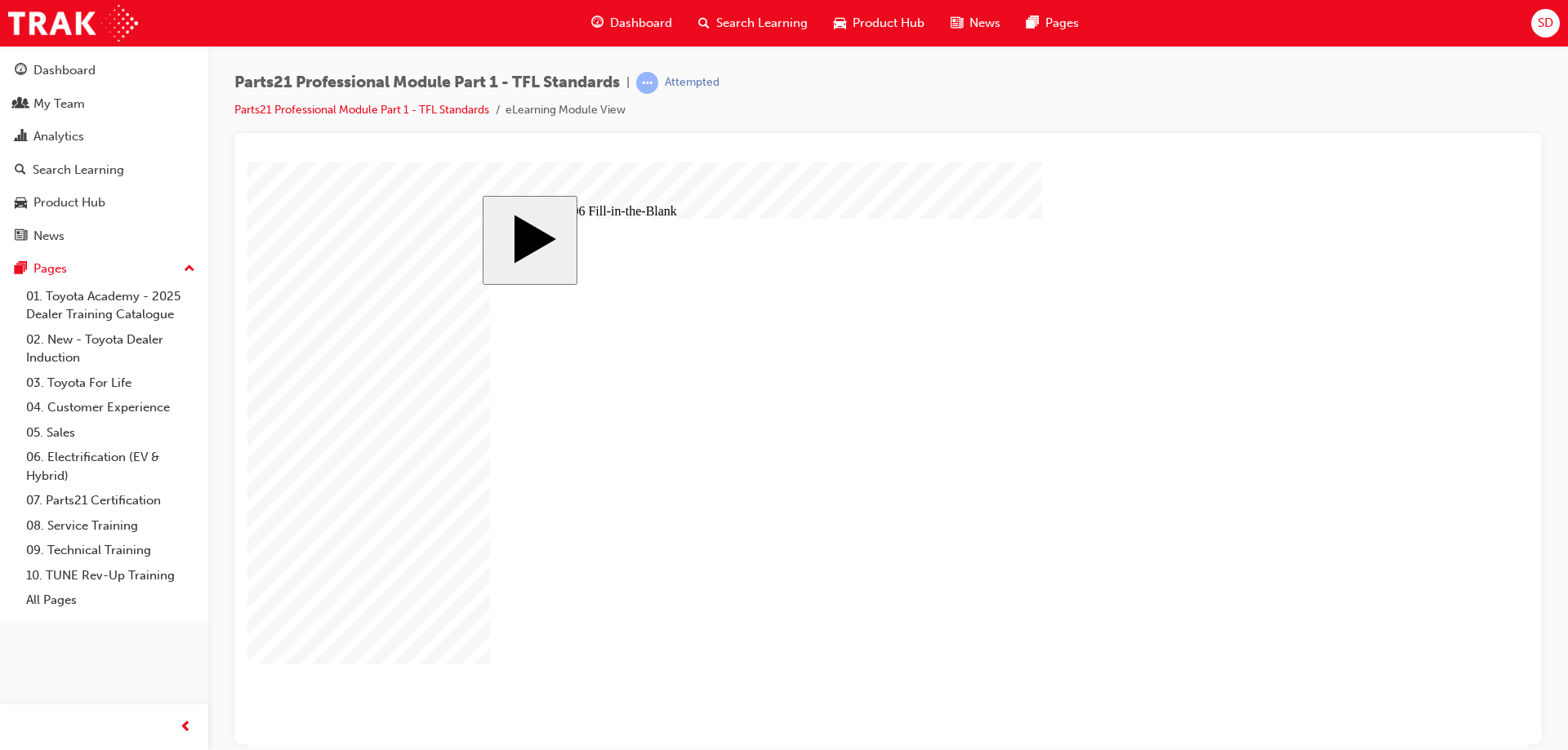
type input "83"
type input "6"
type input "13"
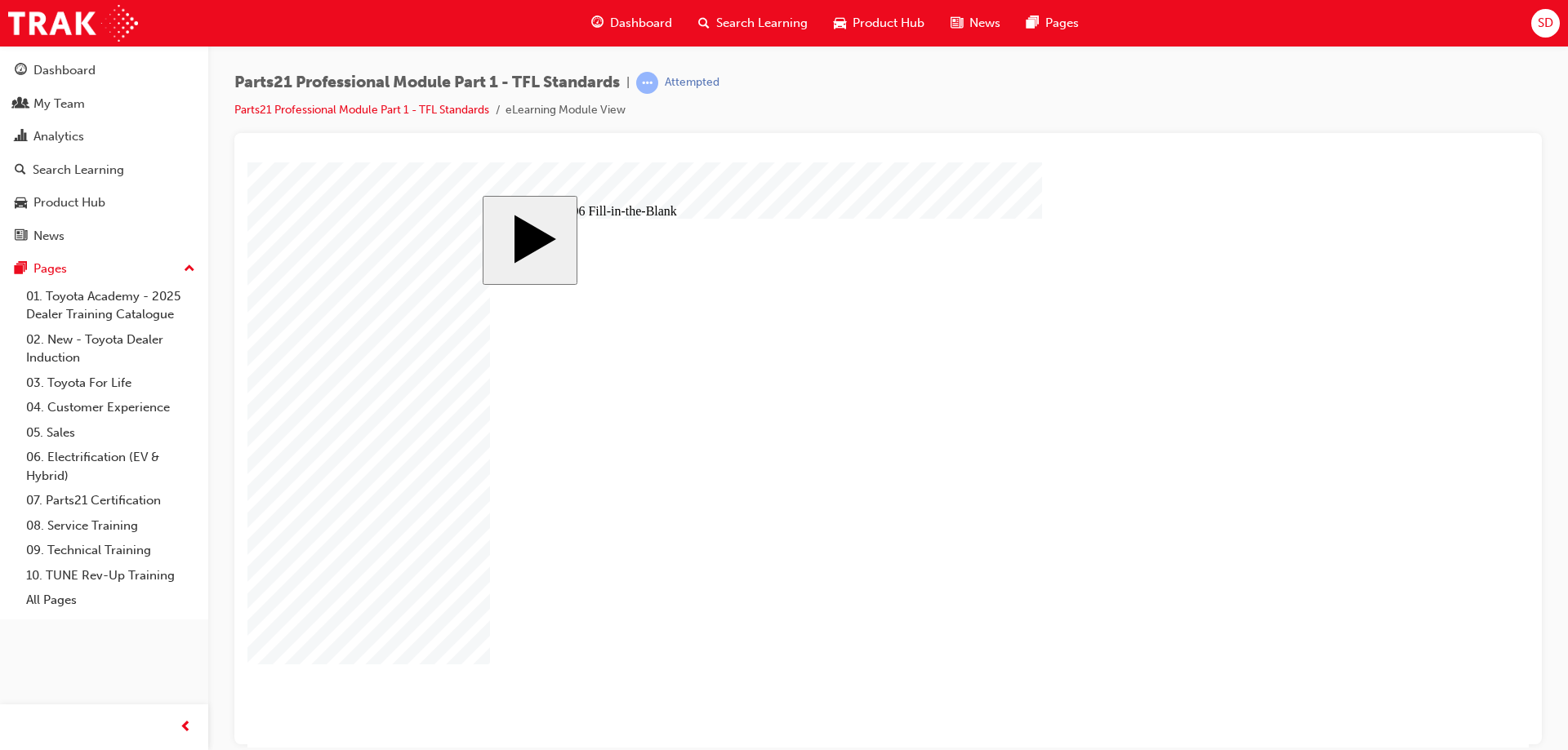
type input "83"
type input "6"
type input "13"
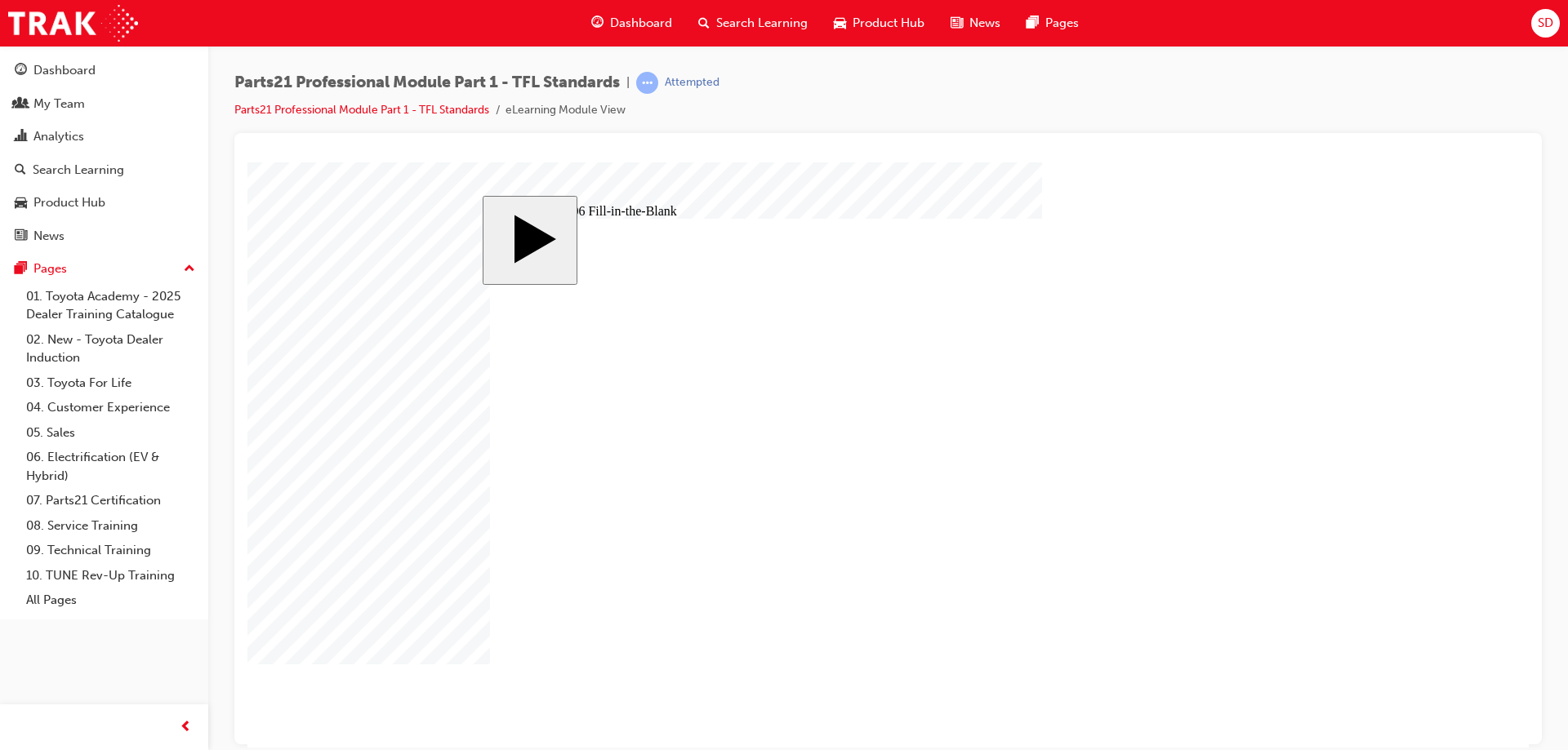
drag, startPoint x: 1230, startPoint y: 672, endPoint x: 1171, endPoint y: 392, distance: 286.1
type input "83"
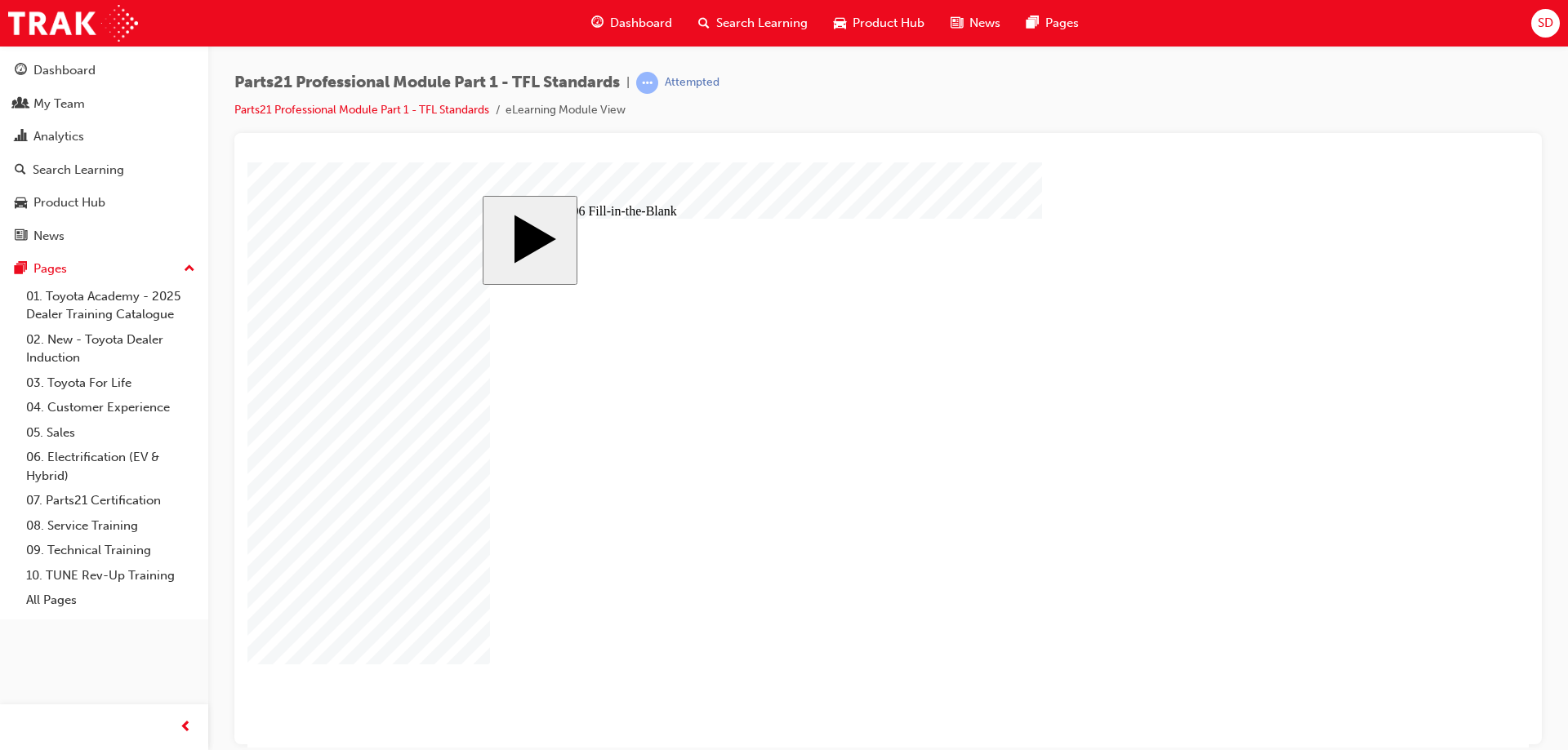
type input "6"
type input "13"
type input "83"
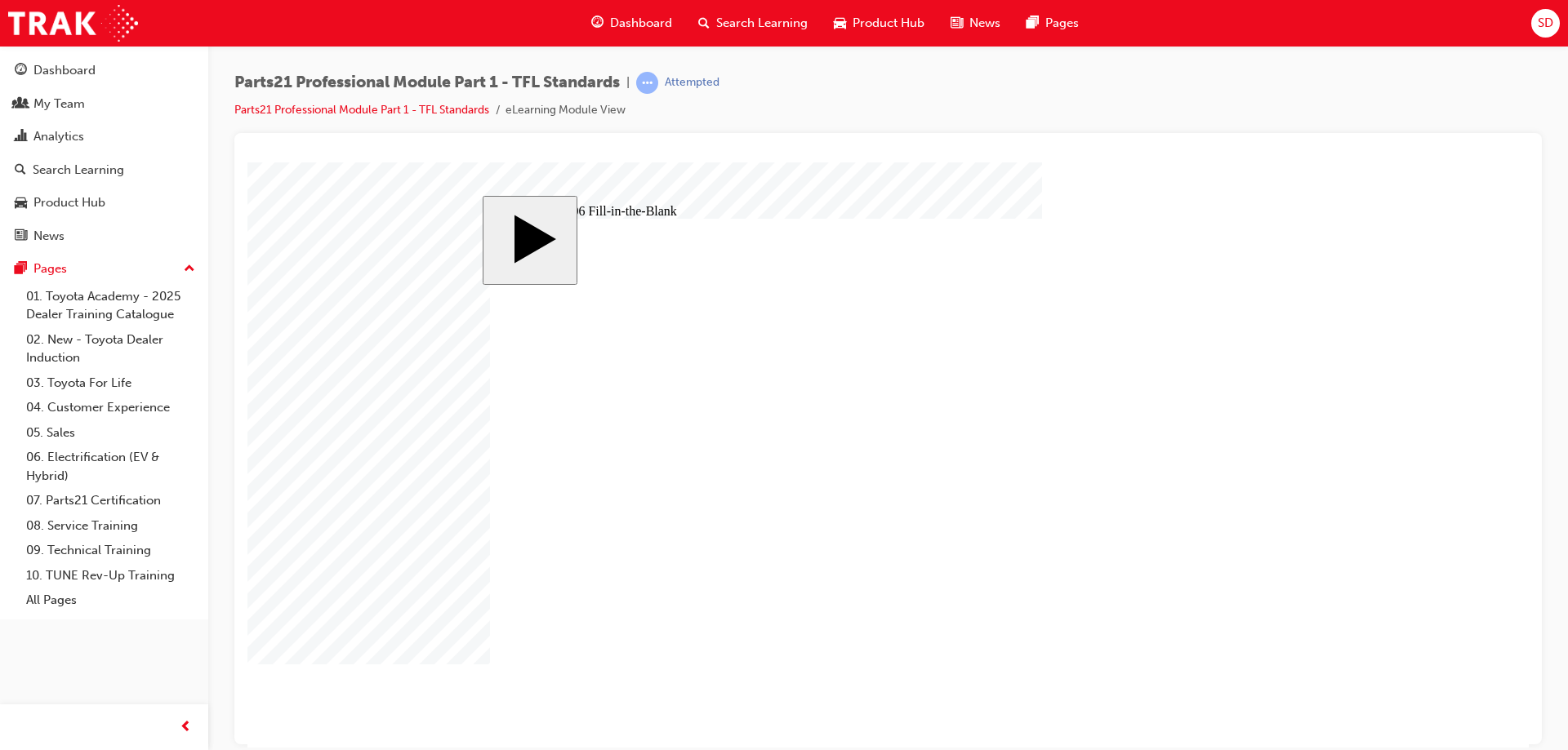
type input "6"
type input "13"
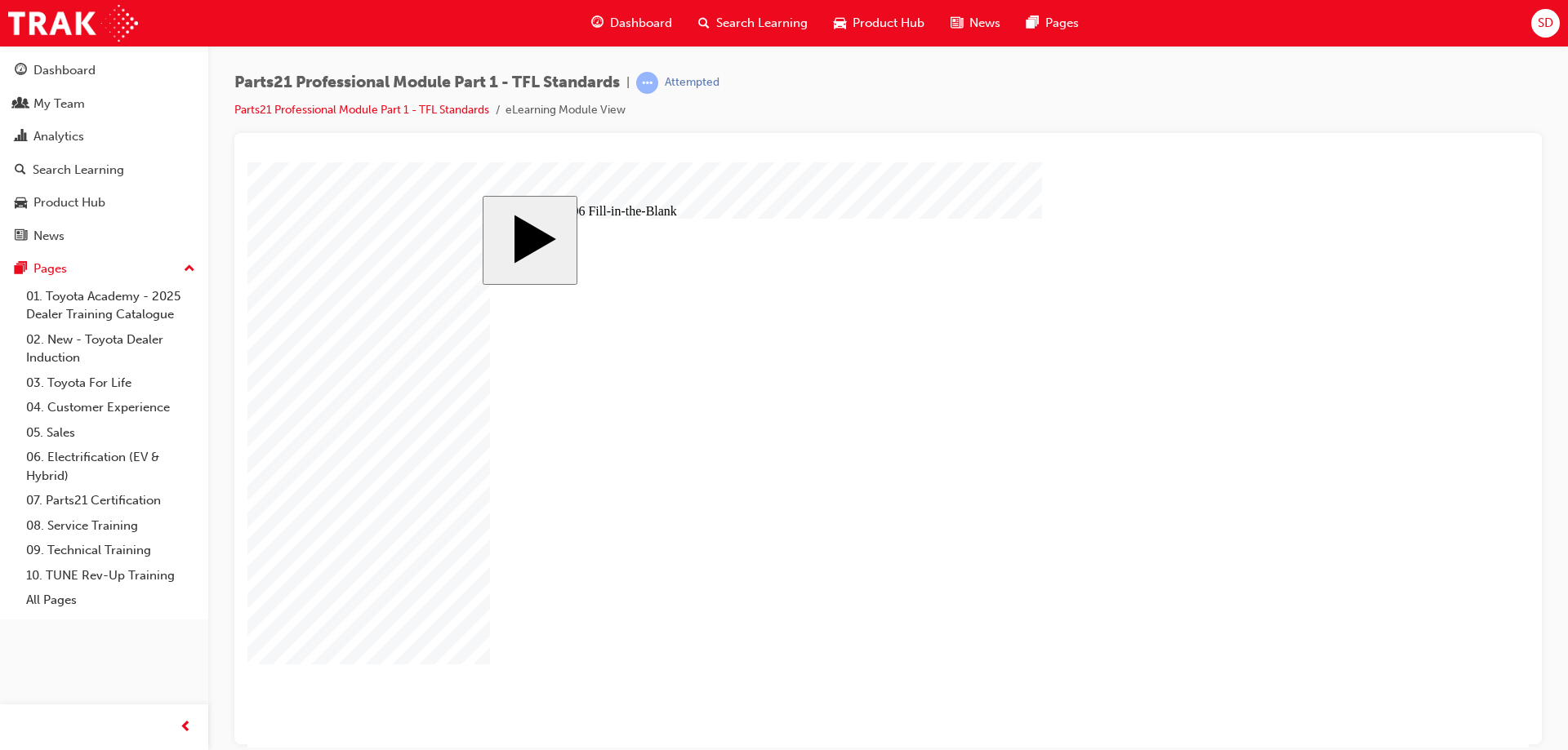
drag, startPoint x: 885, startPoint y: 470, endPoint x: 870, endPoint y: 473, distance: 15.3
click at [188, 723] on span "prev-icon" at bounding box center [186, 727] width 12 height 20
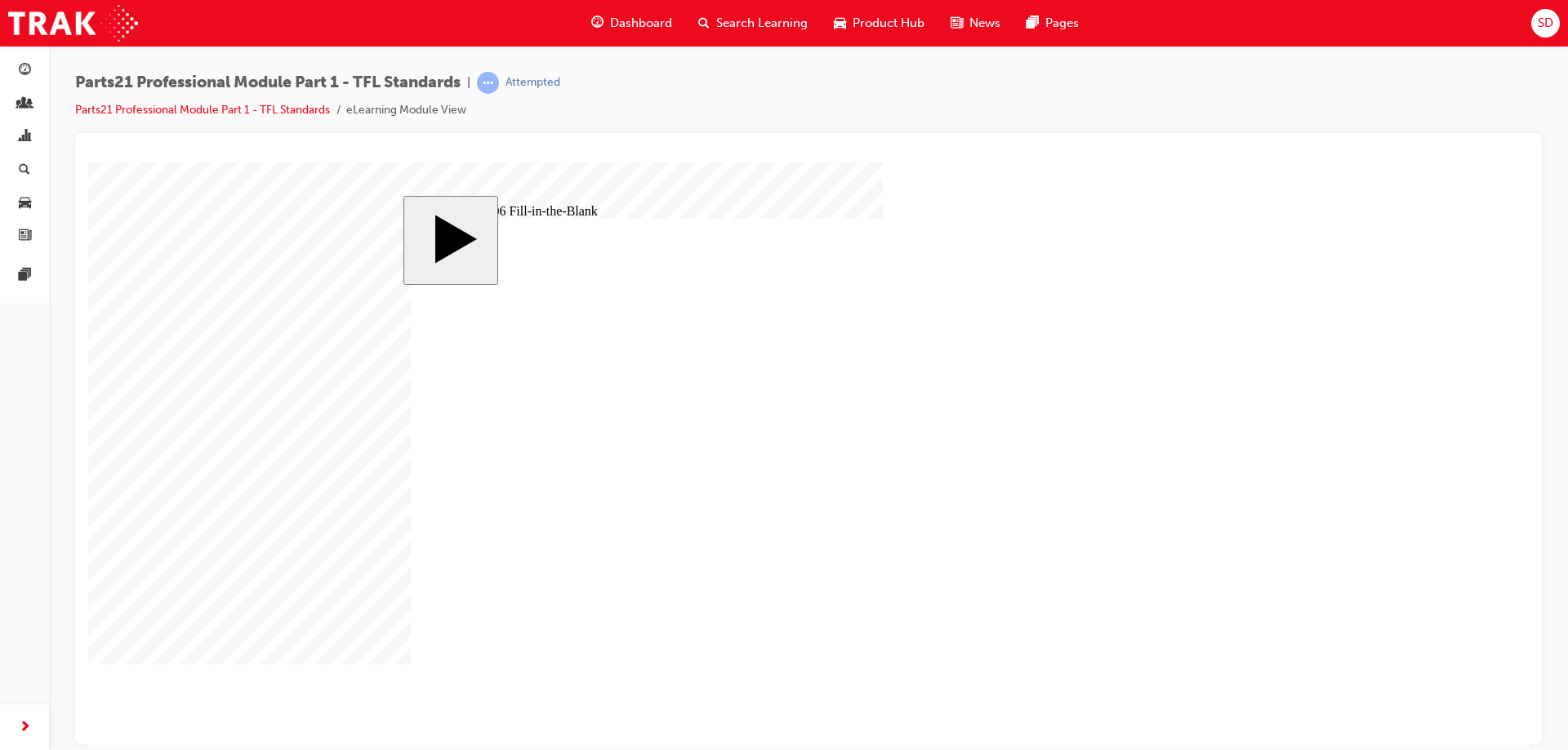
drag, startPoint x: 877, startPoint y: 535, endPoint x: 741, endPoint y: 534, distance: 136.0
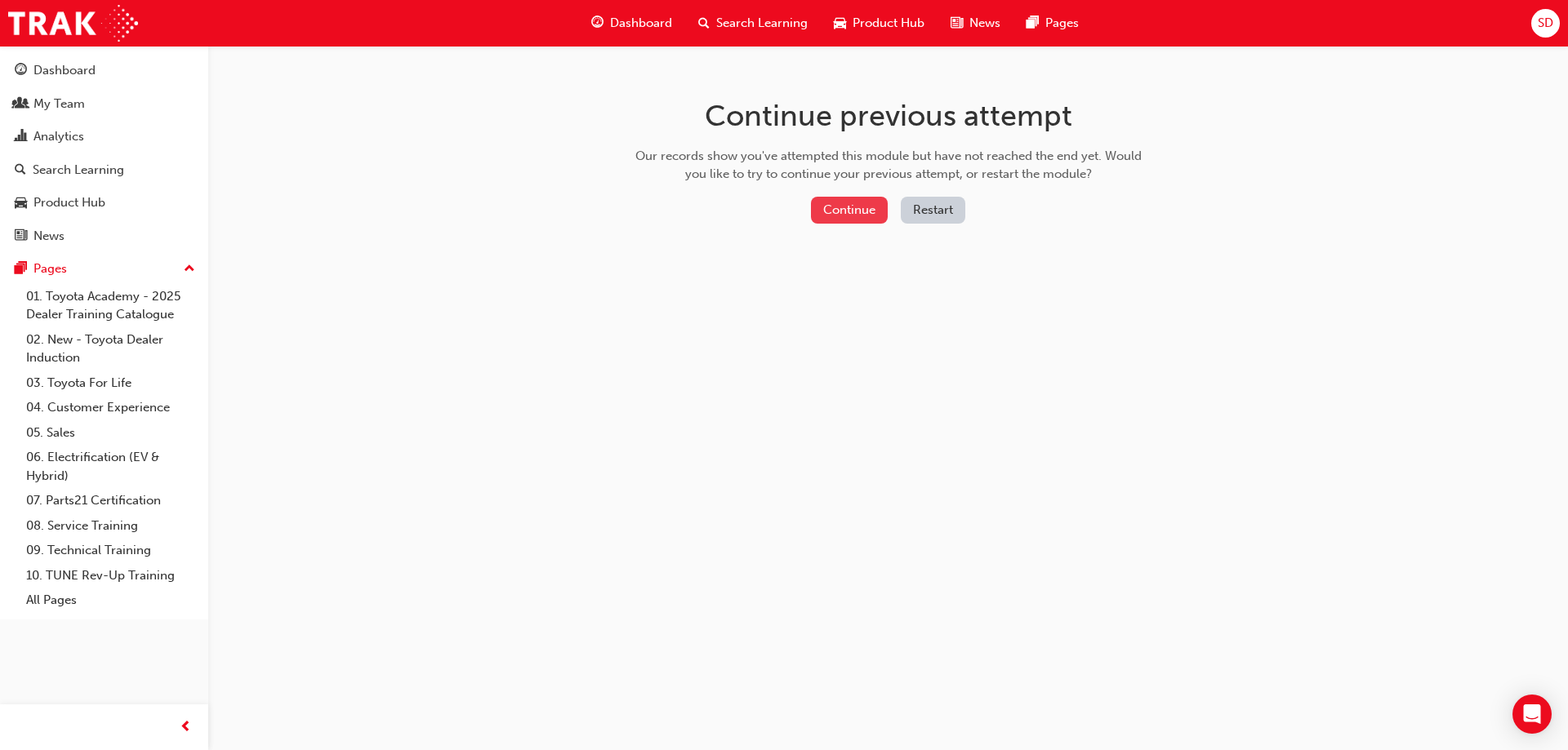
click at [869, 207] on button "Continue" at bounding box center [849, 210] width 77 height 27
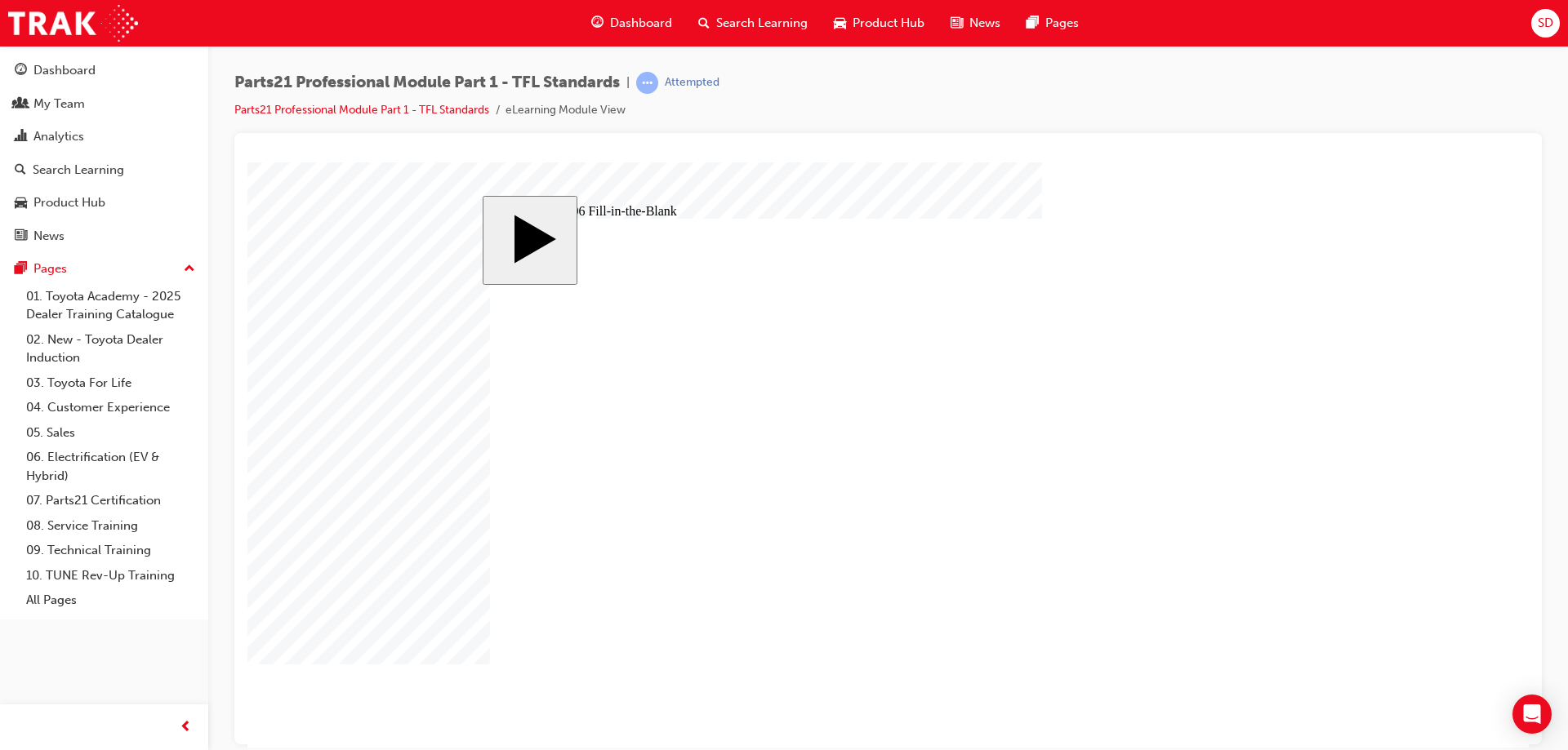
drag, startPoint x: 946, startPoint y: 528, endPoint x: 859, endPoint y: 540, distance: 87.8
type input "83"
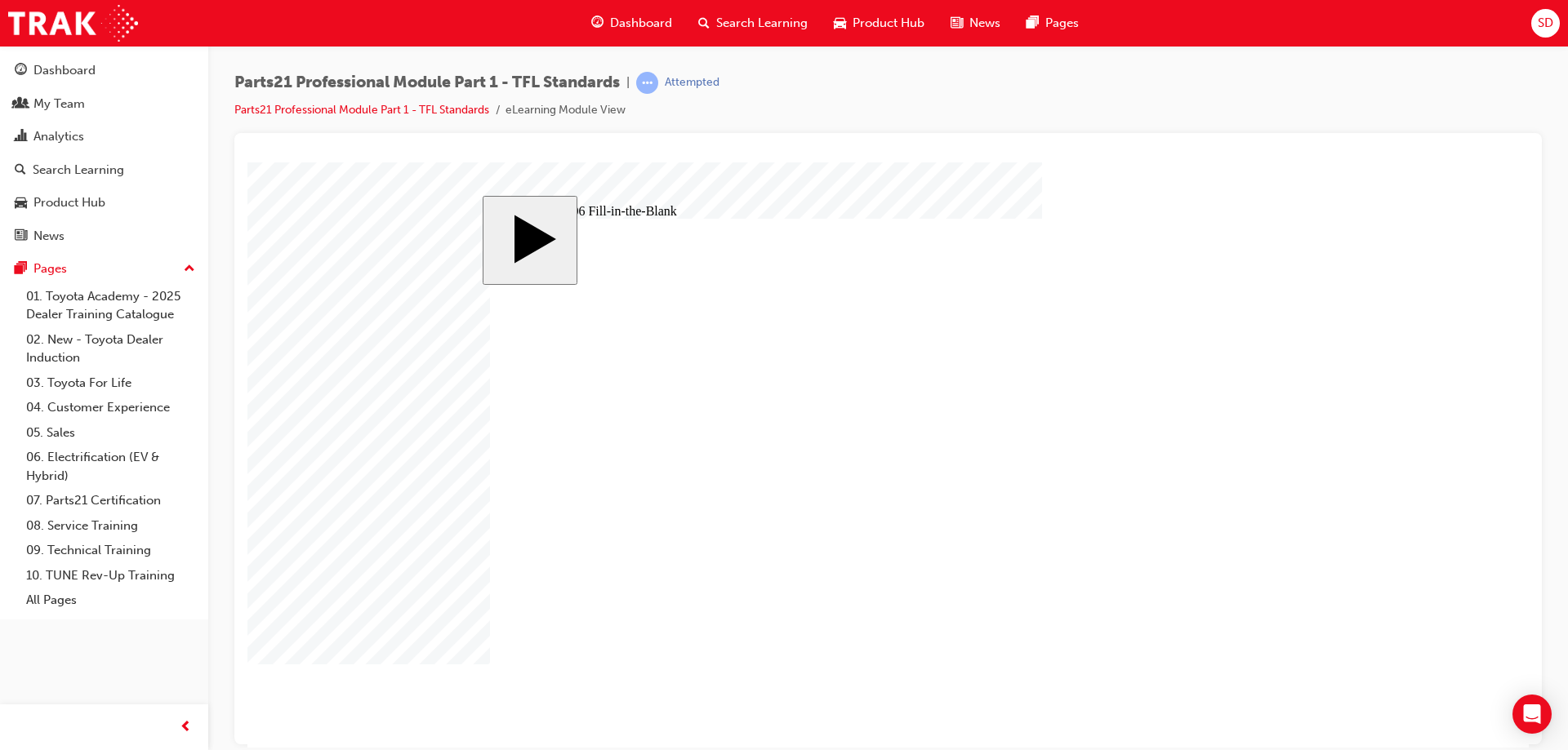
type input "83"
drag, startPoint x: 748, startPoint y: 586, endPoint x: 656, endPoint y: 595, distance: 92.4
type input "13"
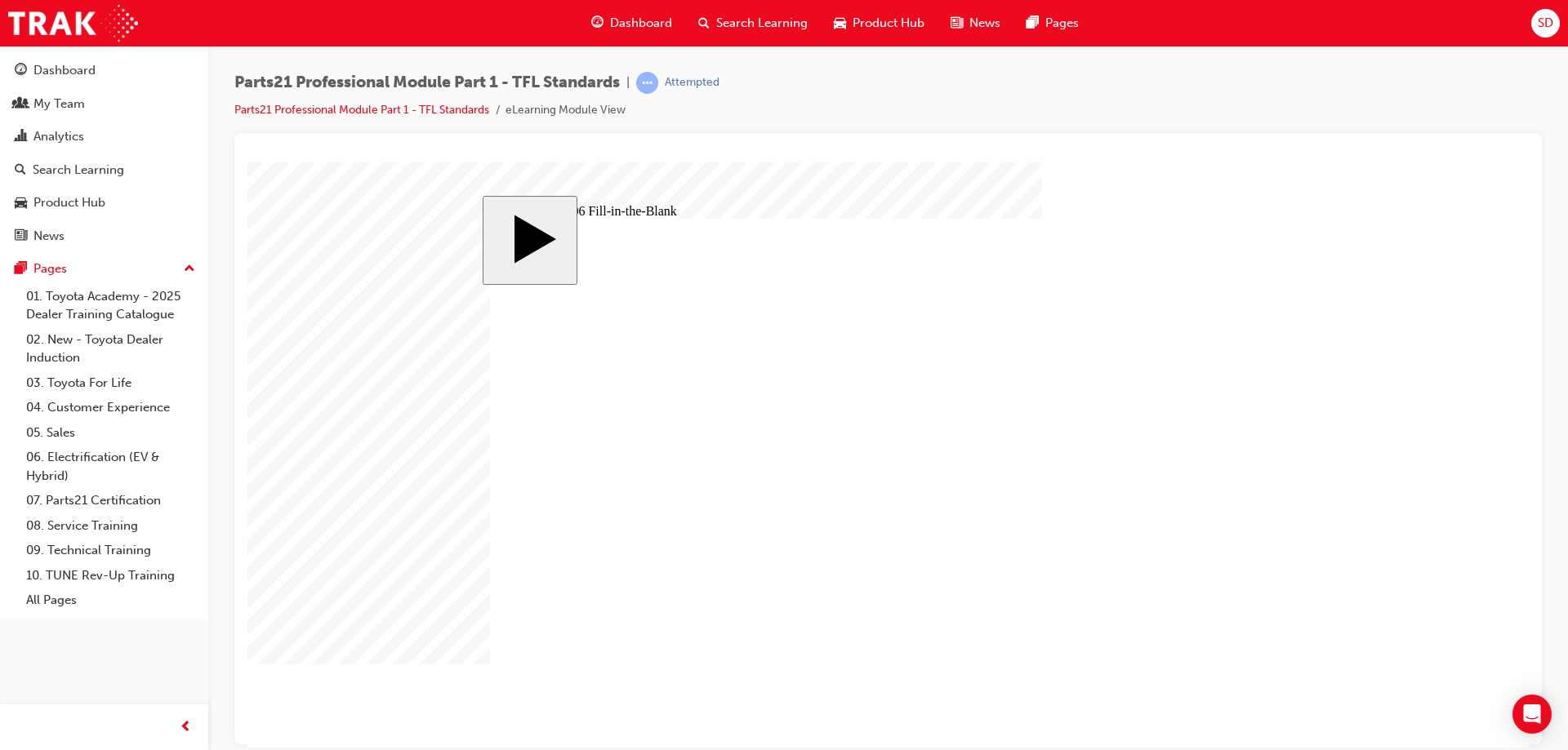
drag, startPoint x: 664, startPoint y: 582, endPoint x: 598, endPoint y: 579, distance: 66.1
type input "6"
drag, startPoint x: 601, startPoint y: 590, endPoint x: 528, endPoint y: 585, distance: 73.2
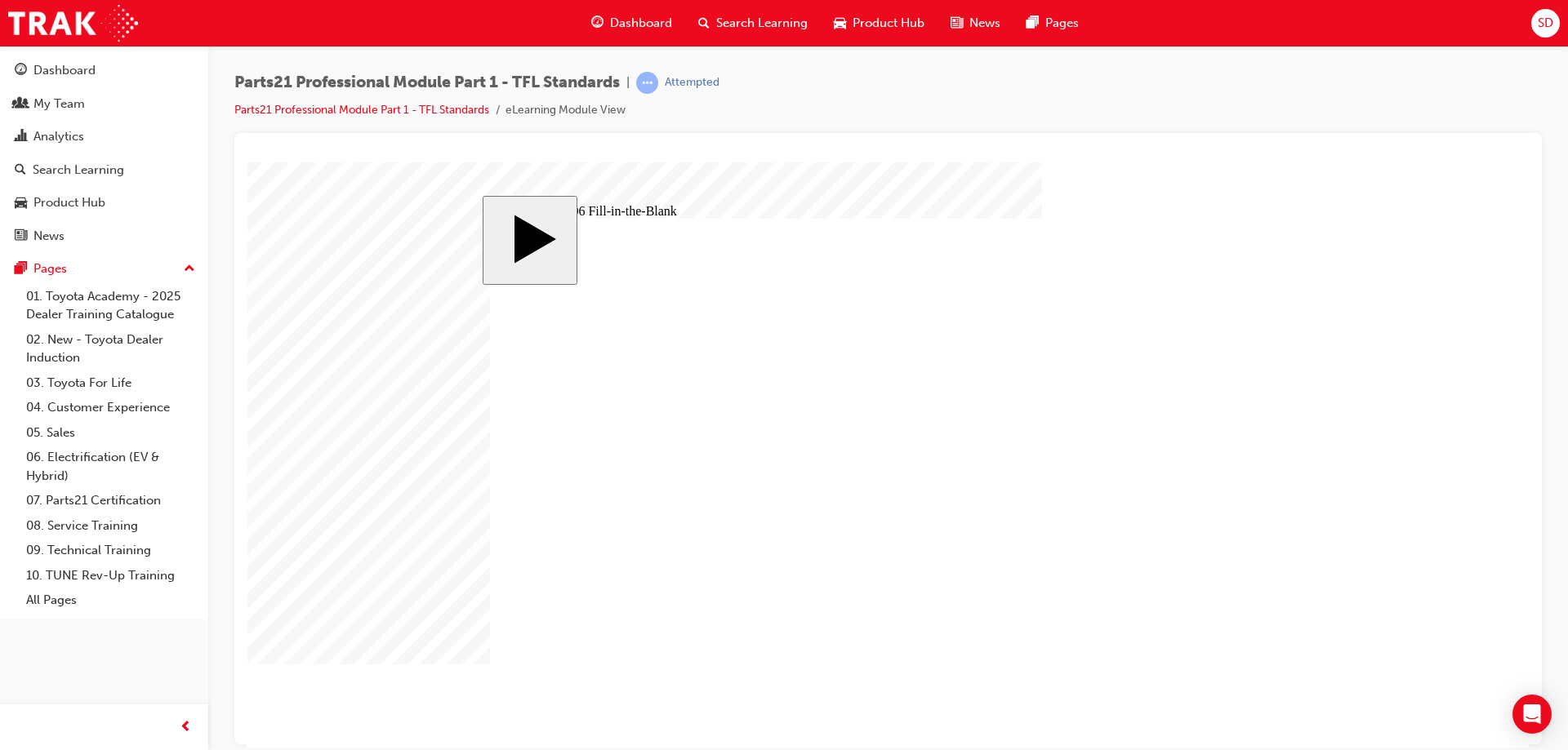
type input "83"
drag, startPoint x: 1185, startPoint y: 658, endPoint x: 1197, endPoint y: 658, distance: 12.0
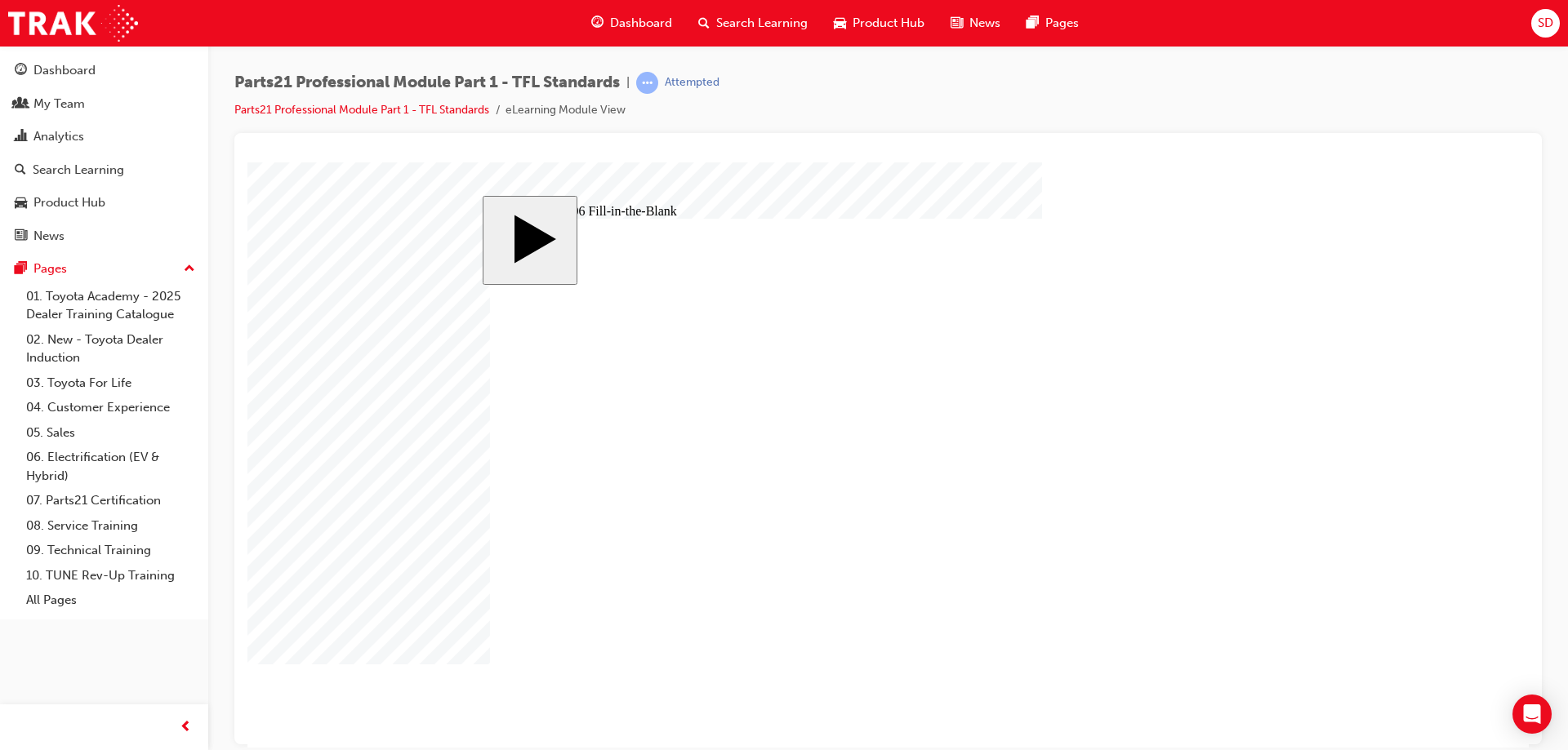
drag, startPoint x: 959, startPoint y: 542, endPoint x: 948, endPoint y: 537, distance: 12.1
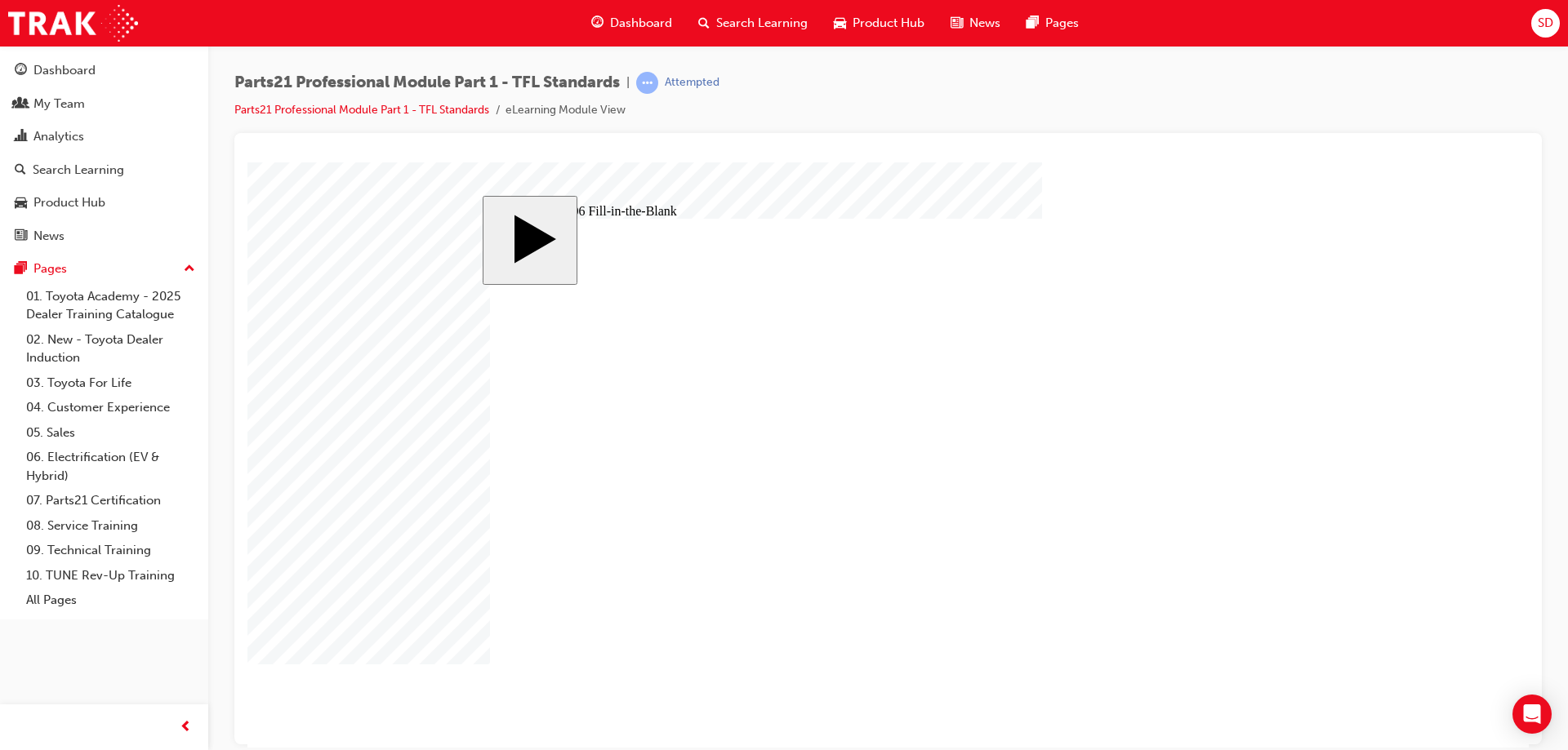
type input "83"
type input "6"
type input "13"
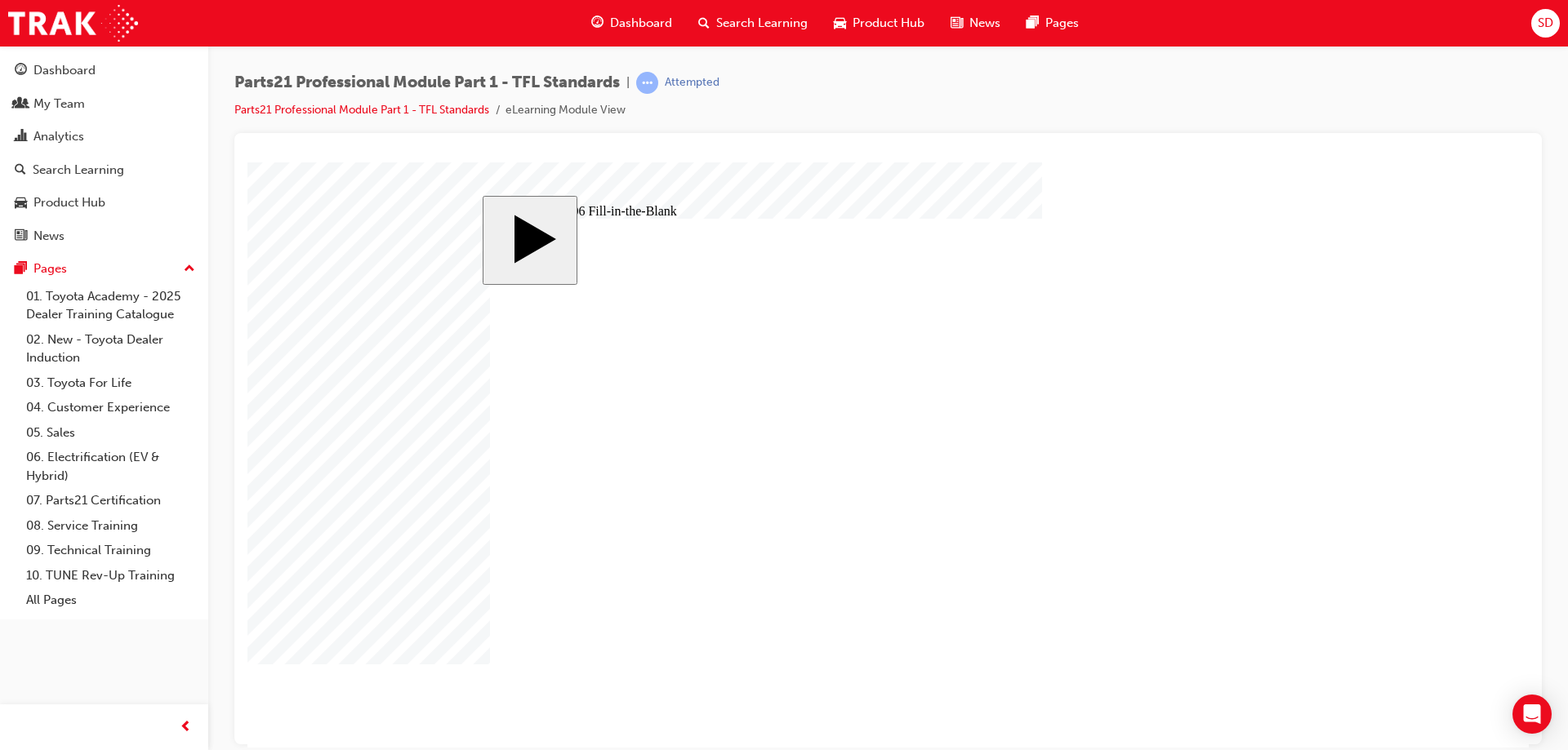
type input "83"
type input "6"
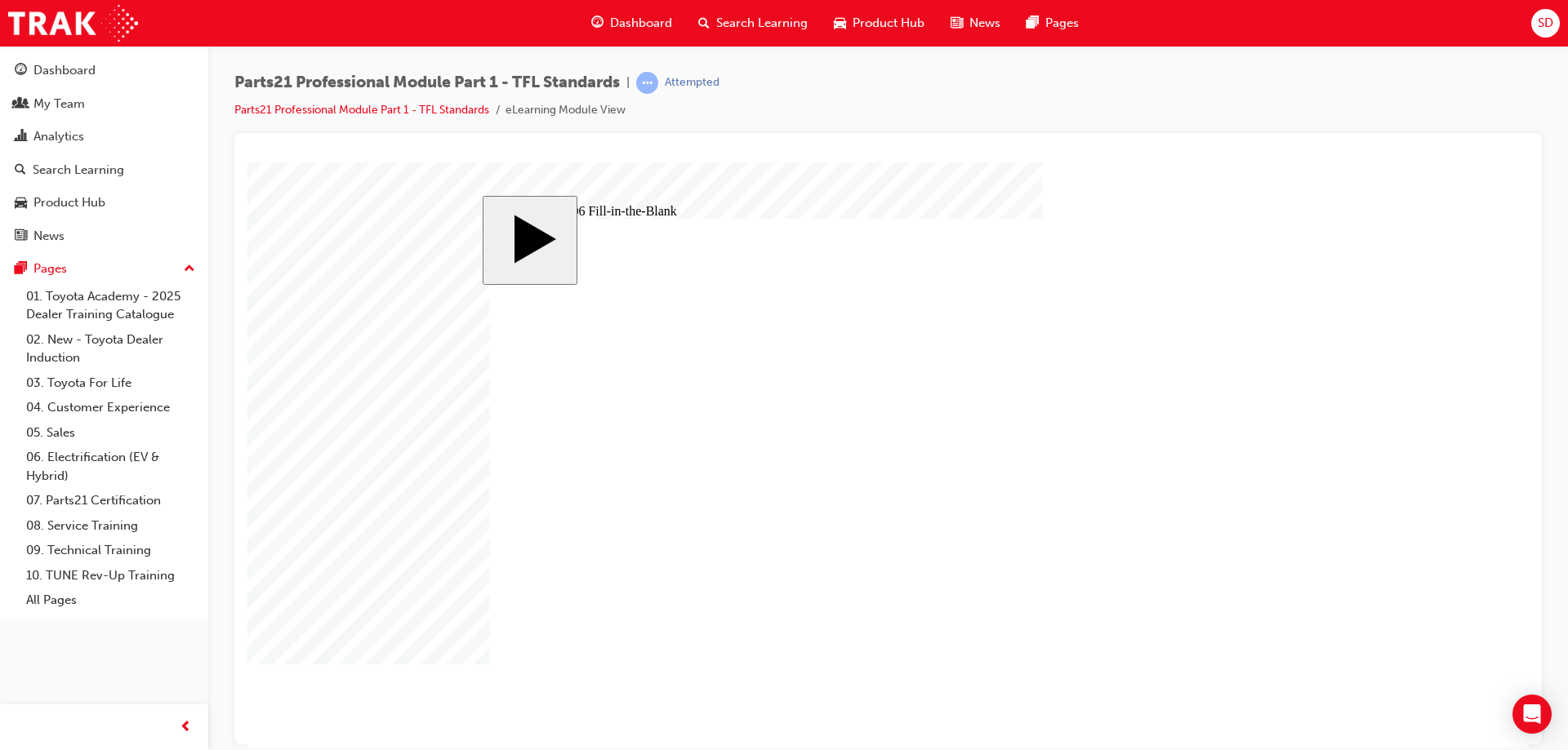
drag, startPoint x: 737, startPoint y: 588, endPoint x: 612, endPoint y: 583, distance: 125.1
type input "1"
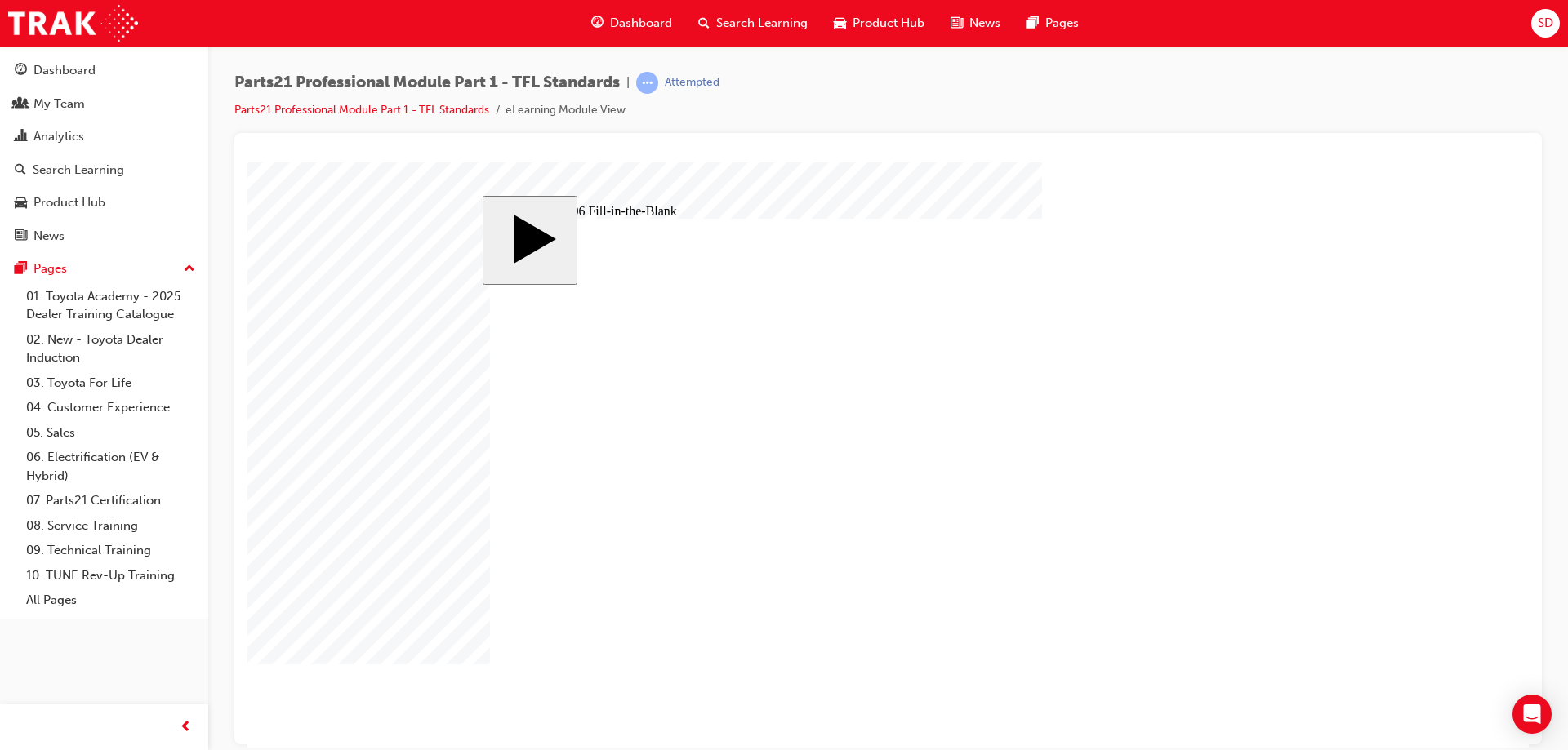
type input "1"
type input "14"
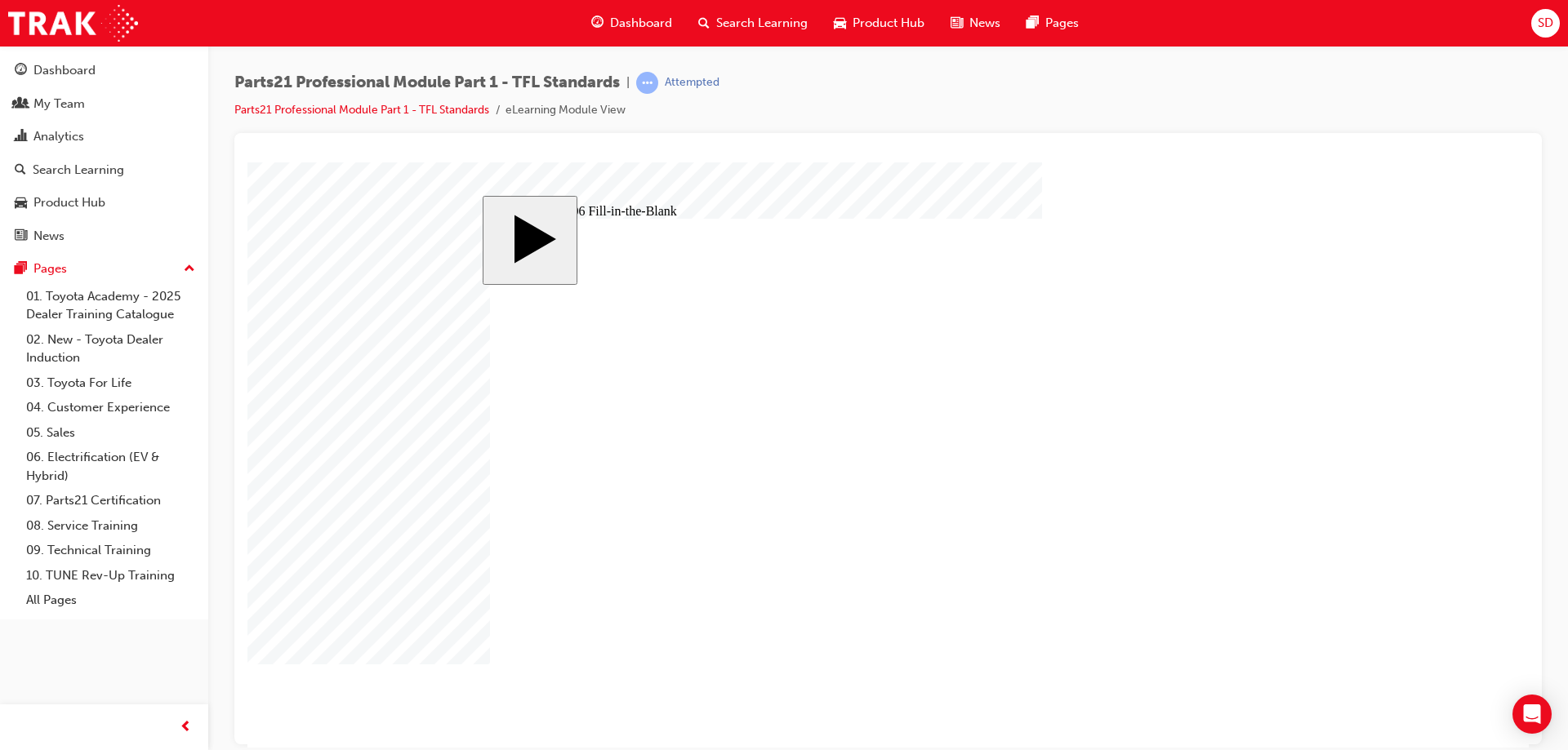
type input "83"
type input "6"
type input "14"
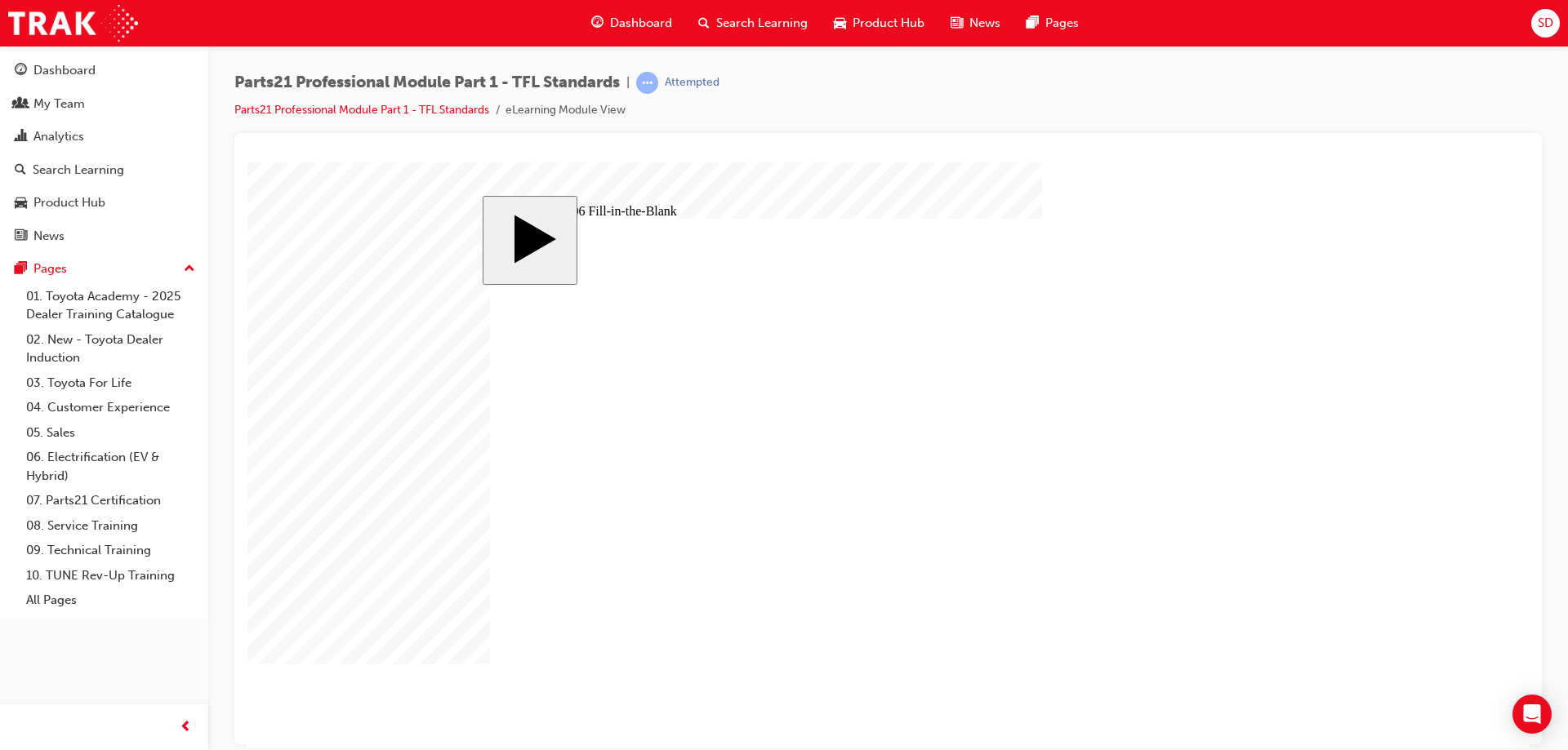
type input "83"
type input "6"
type input "14"
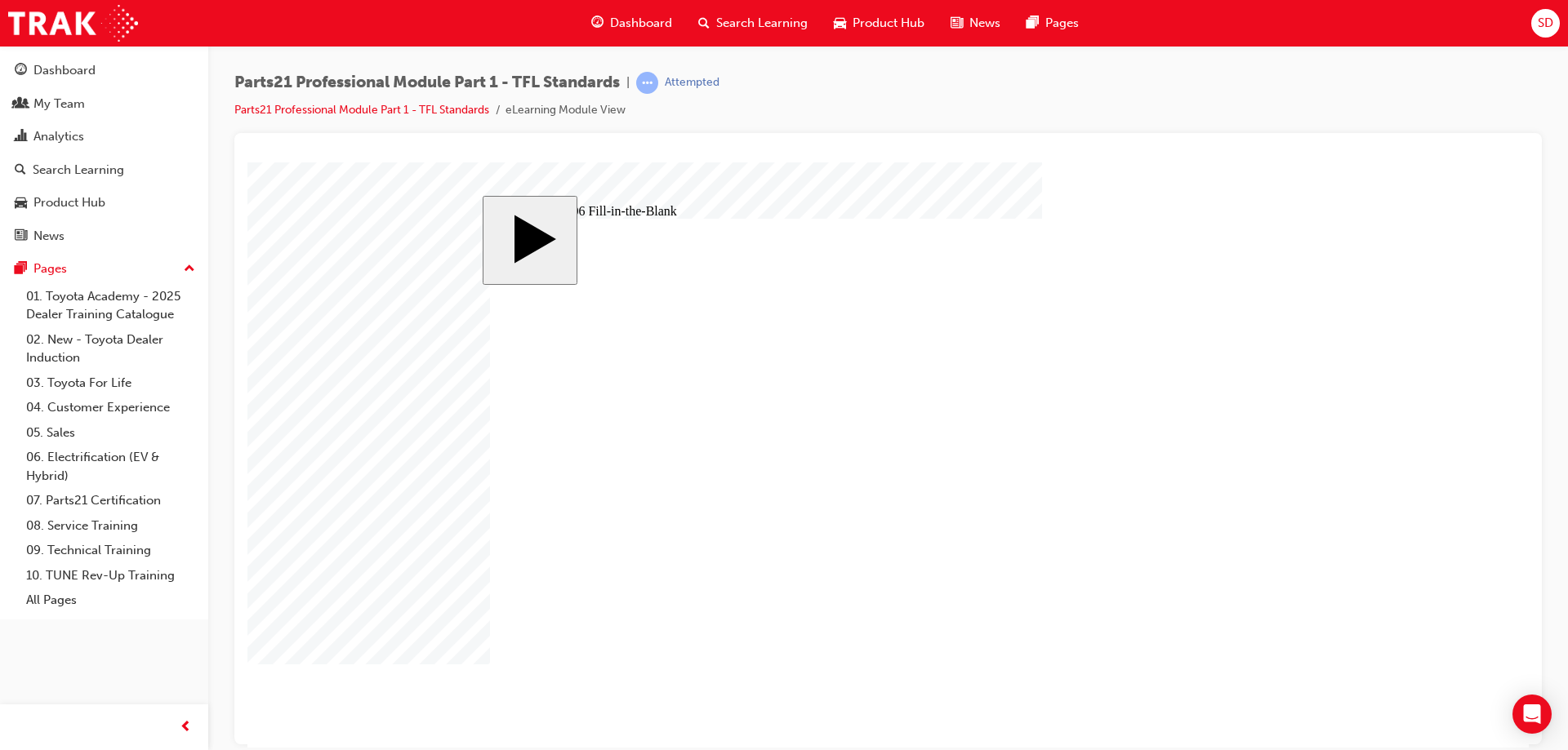
type input "83"
type input "6"
type input "14"
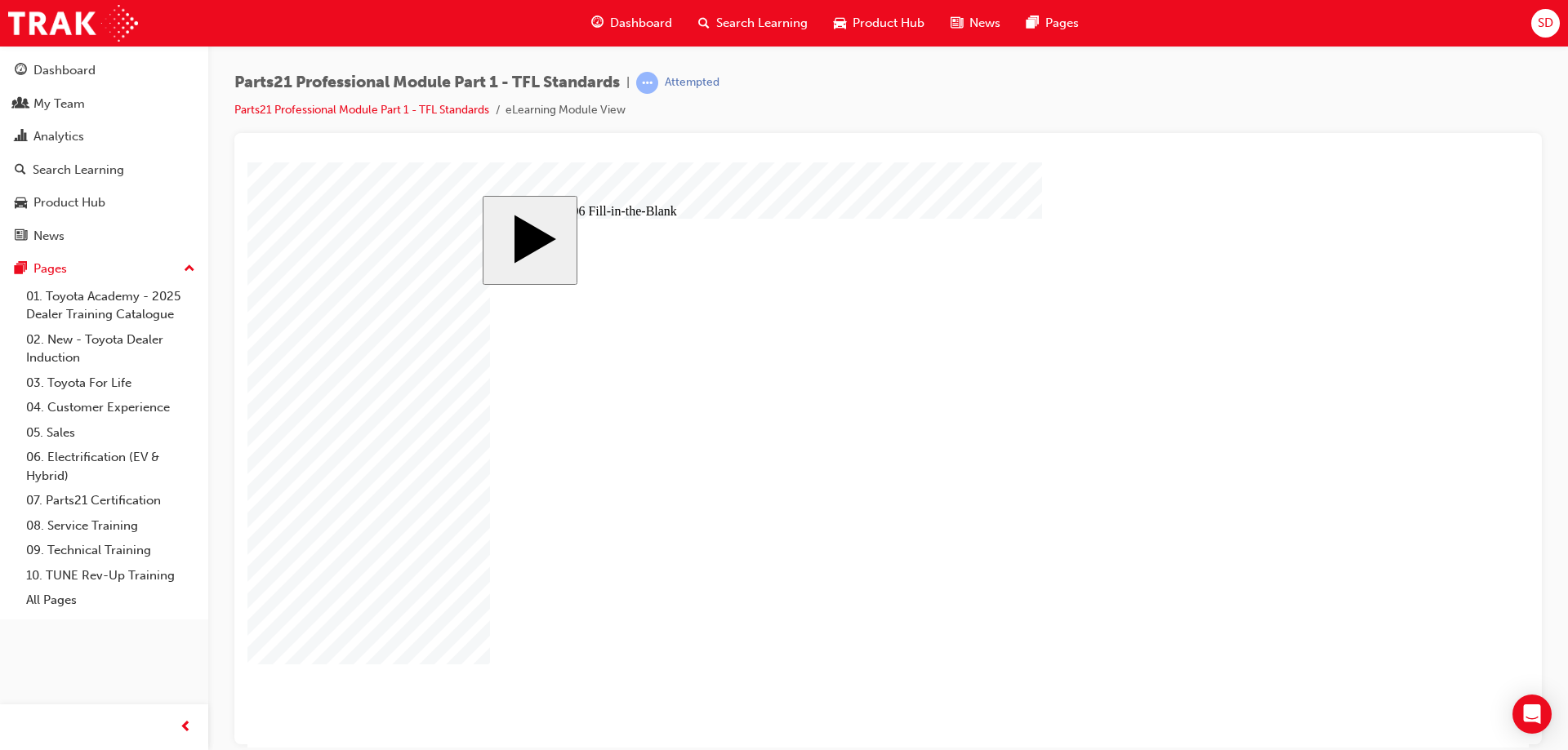
type input "83"
type input "6"
type input "14"
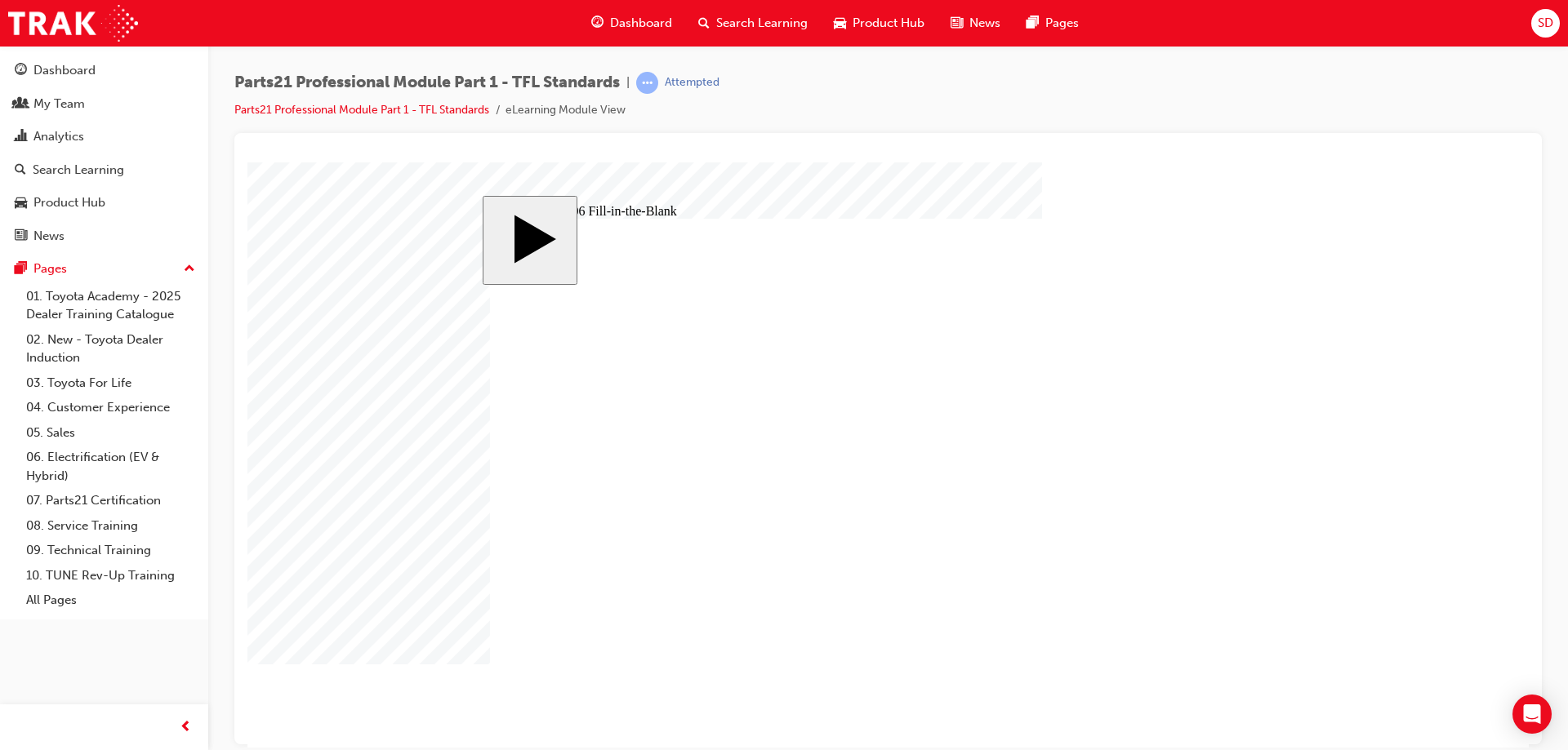
drag, startPoint x: 1433, startPoint y: 443, endPoint x: 1308, endPoint y: 448, distance: 125.1
click at [1433, 443] on body "slide: Question 06 Fill-in-the-Blank Rectangle 1 Rectangle 2 That was incorrect…" at bounding box center [888, 454] width 1281 height 585
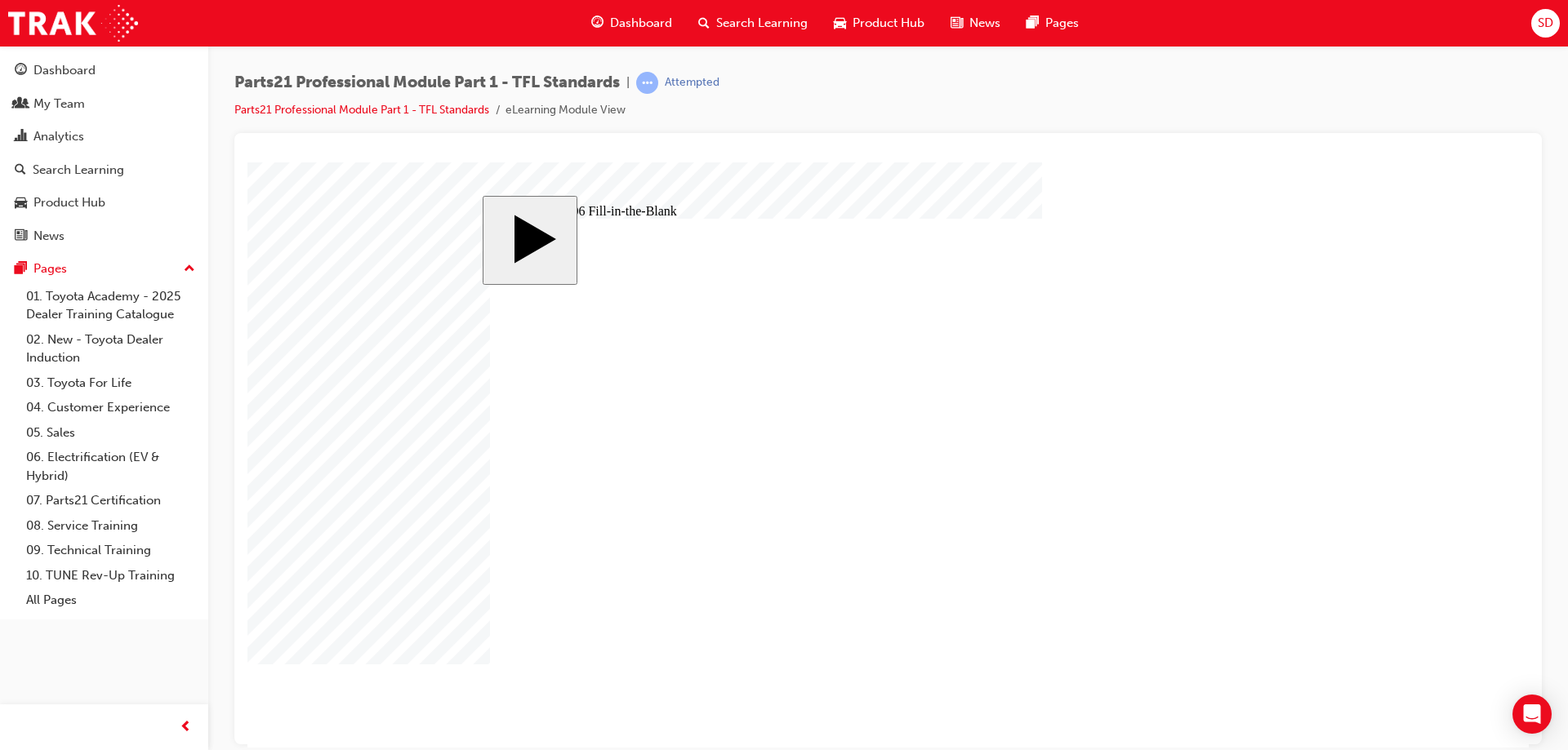
click at [672, 19] on div "Dashboard" at bounding box center [631, 23] width 107 height 33
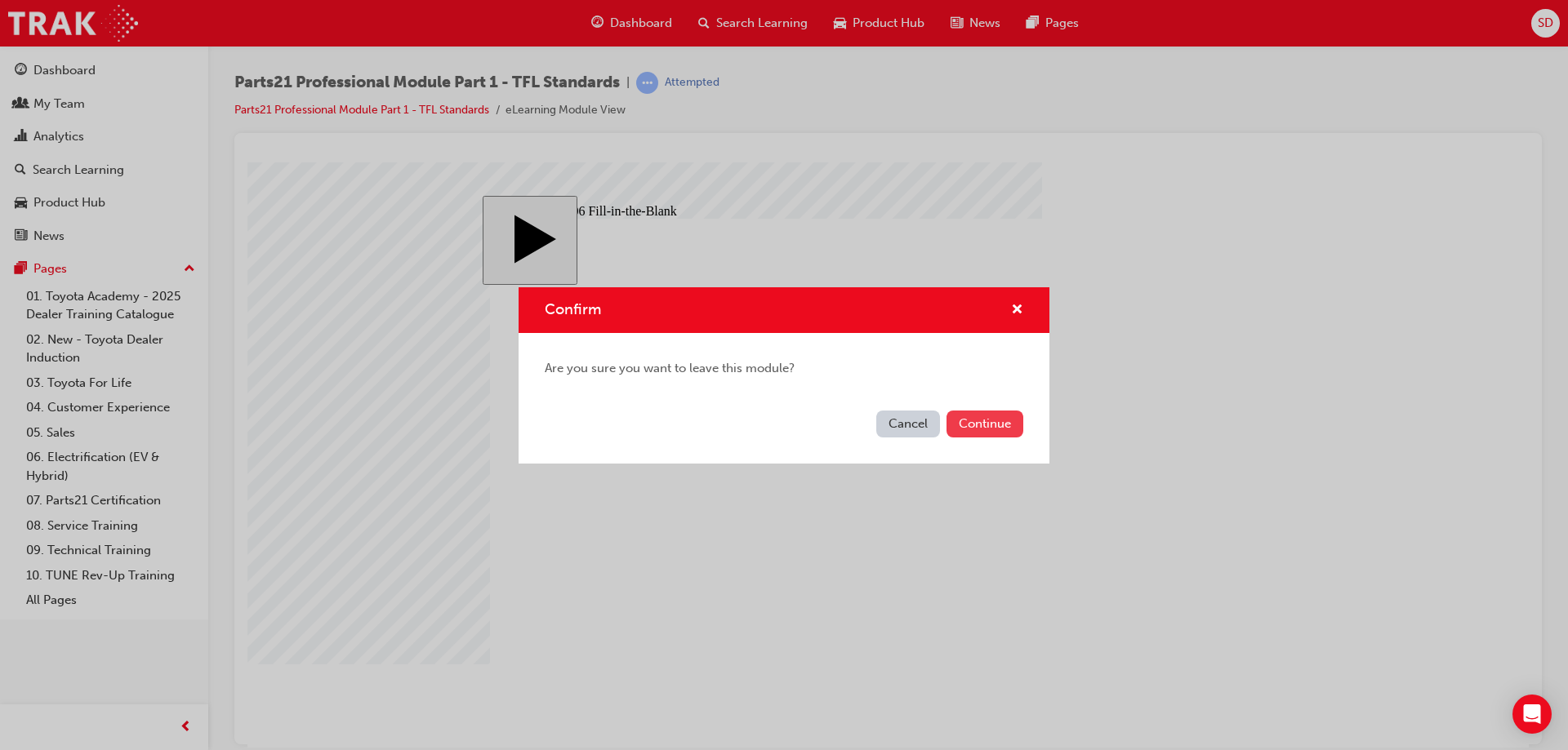
click at [986, 427] on button "Continue" at bounding box center [984, 424] width 77 height 27
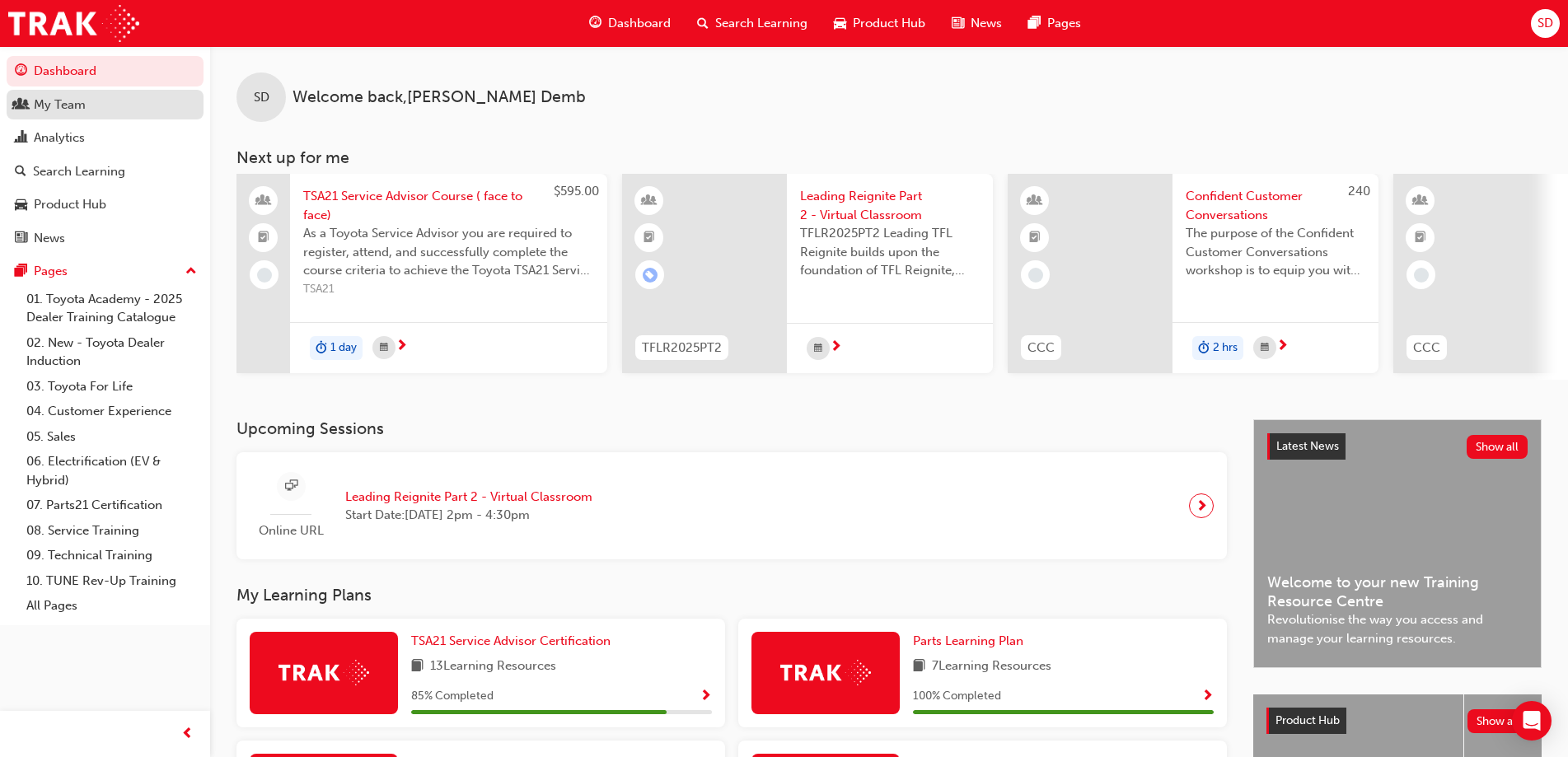
click at [58, 109] on div "My Team" at bounding box center [60, 104] width 52 height 19
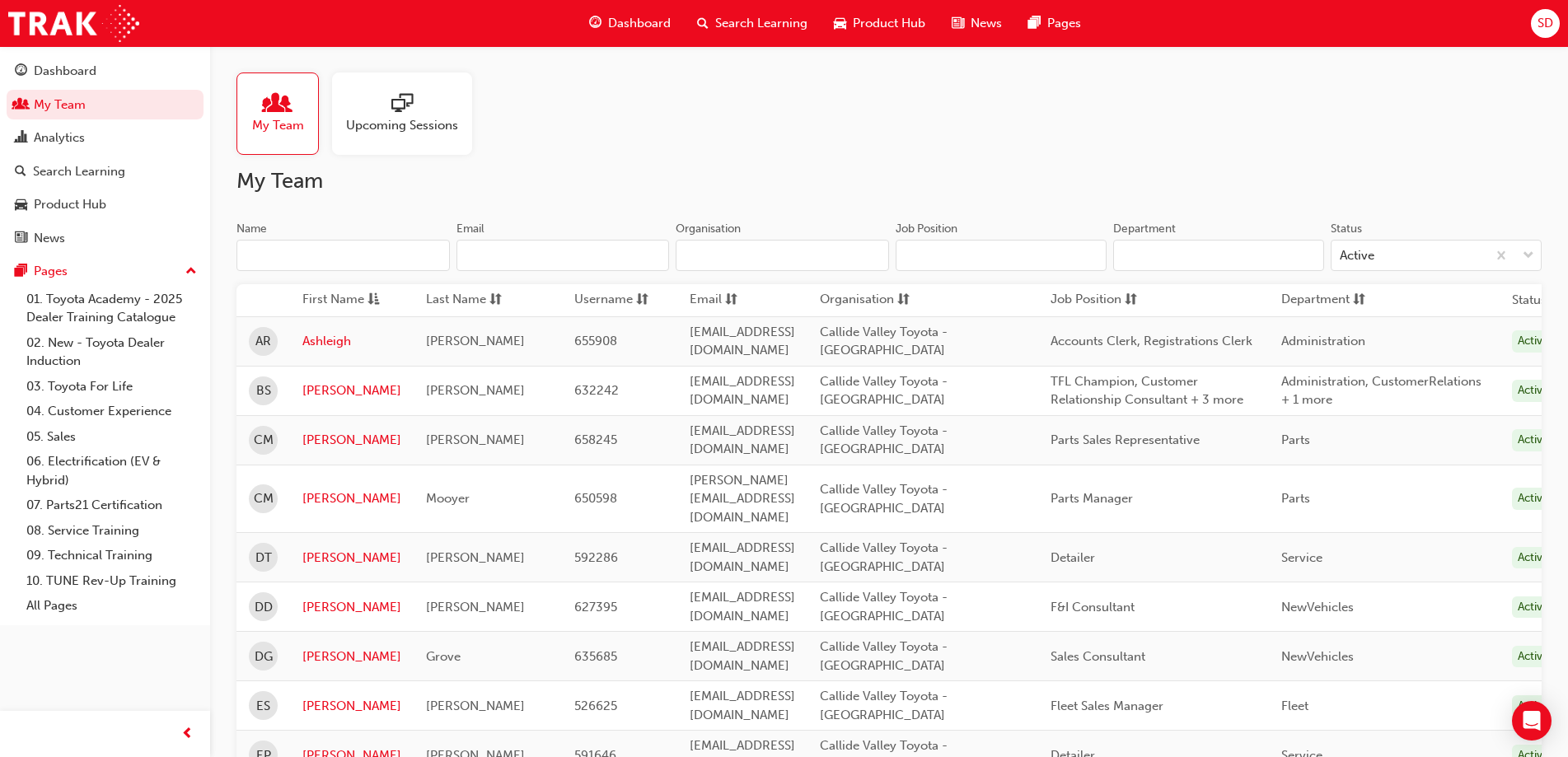
click at [374, 117] on span "Upcoming Sessions" at bounding box center [402, 125] width 112 height 19
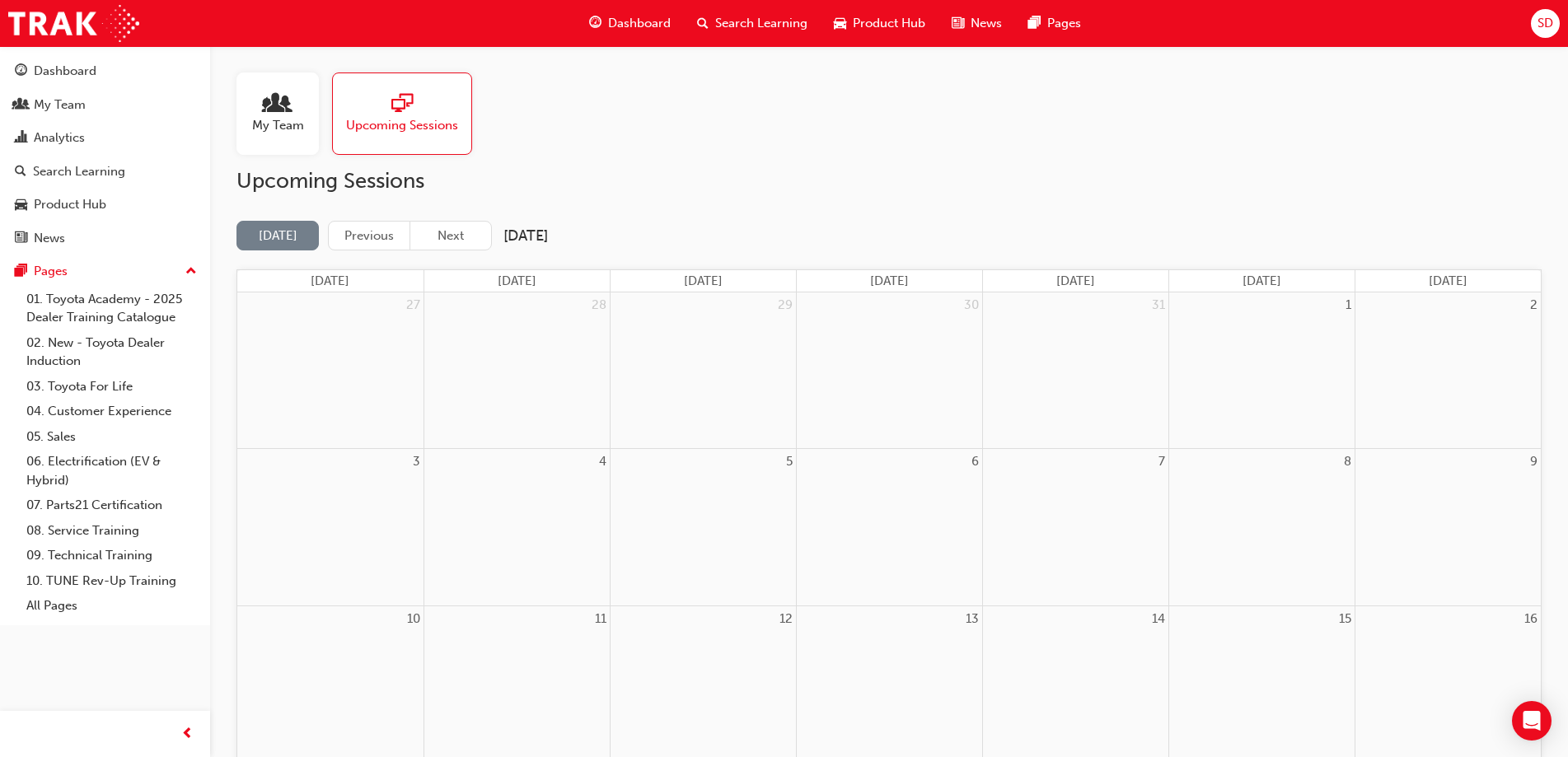
click at [296, 117] on span "My Team" at bounding box center [277, 125] width 52 height 19
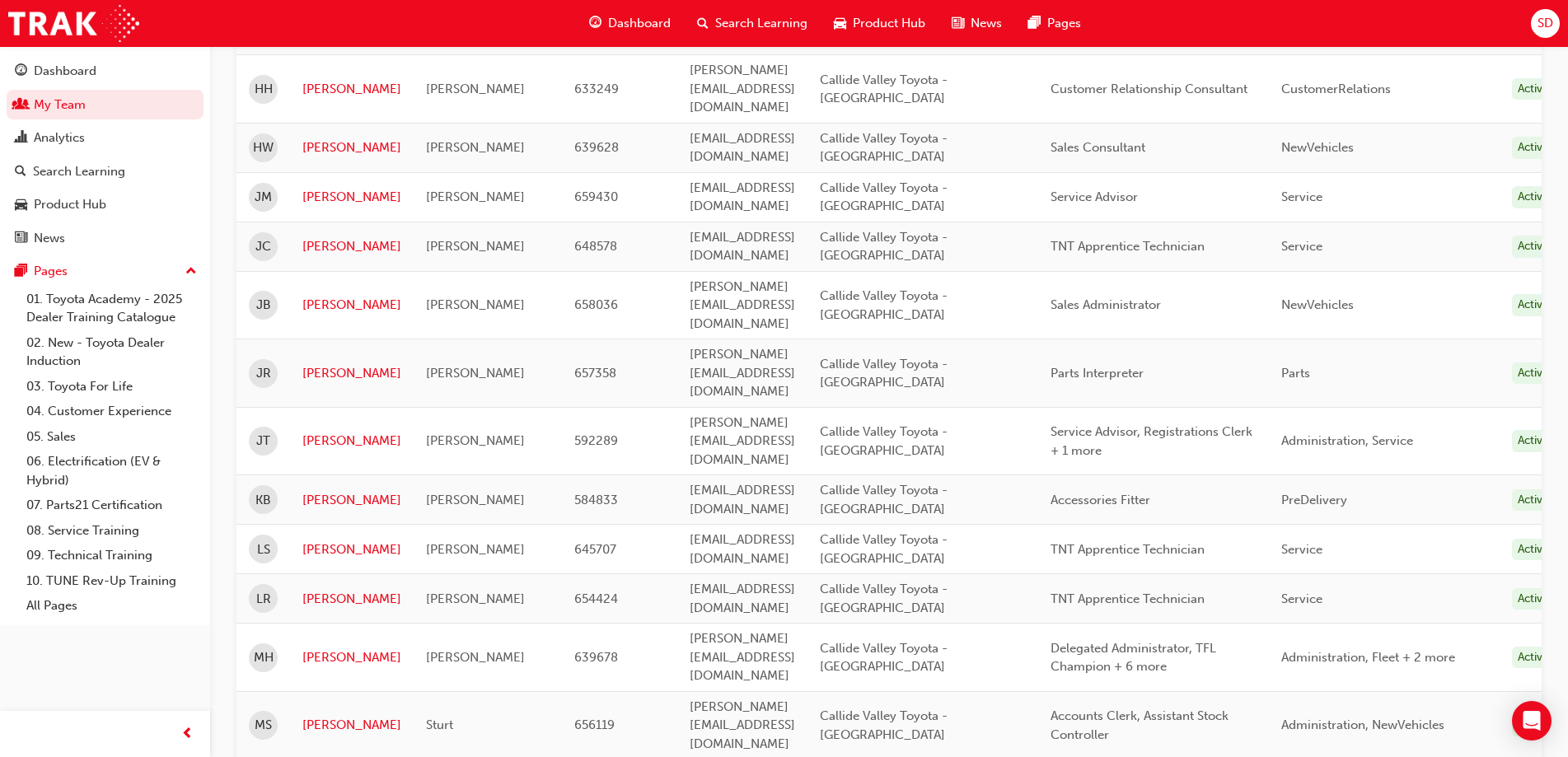
scroll to position [1309, 0]
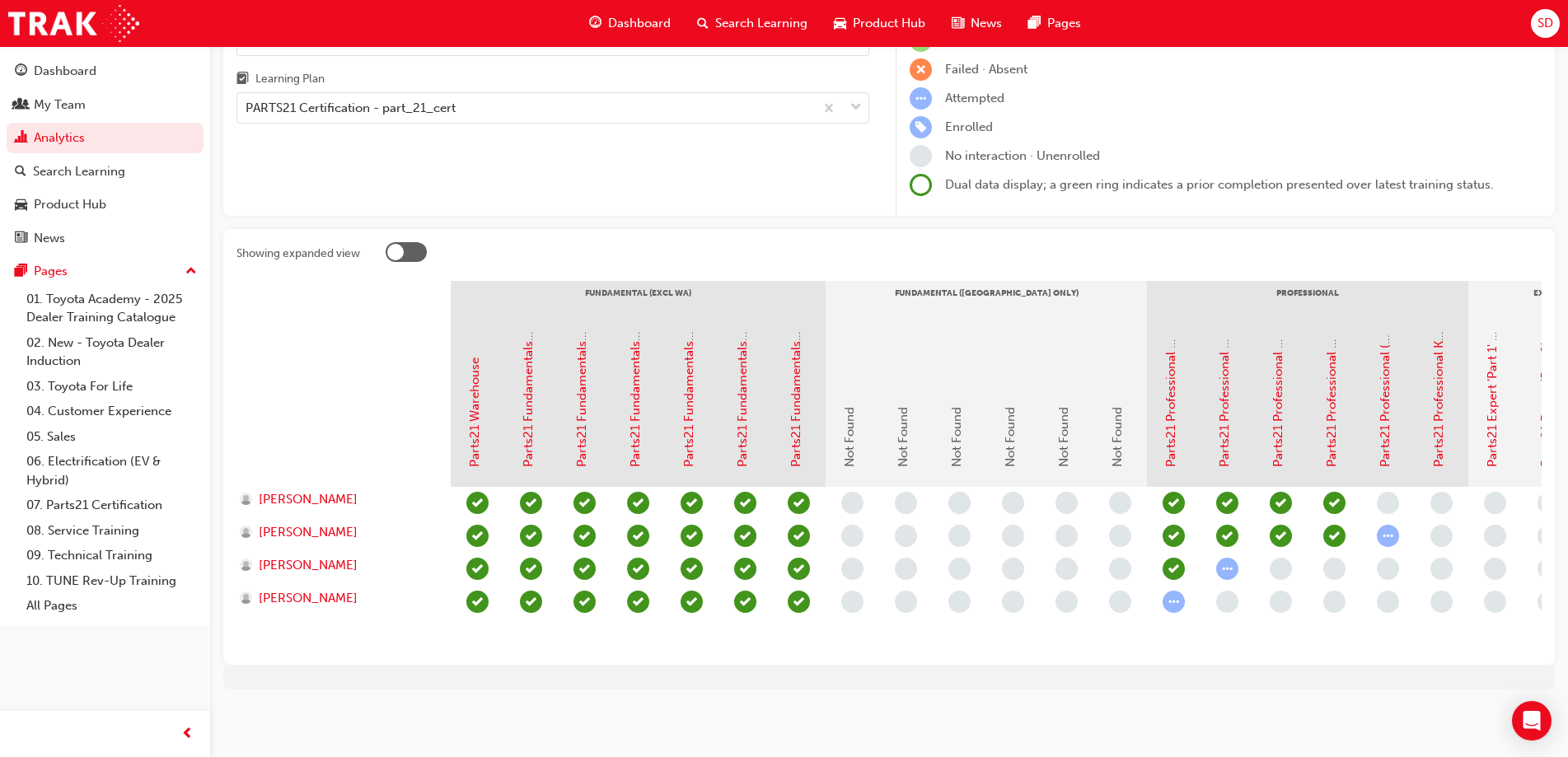
scroll to position [166, 0]
